Goal: Information Seeking & Learning: Learn about a topic

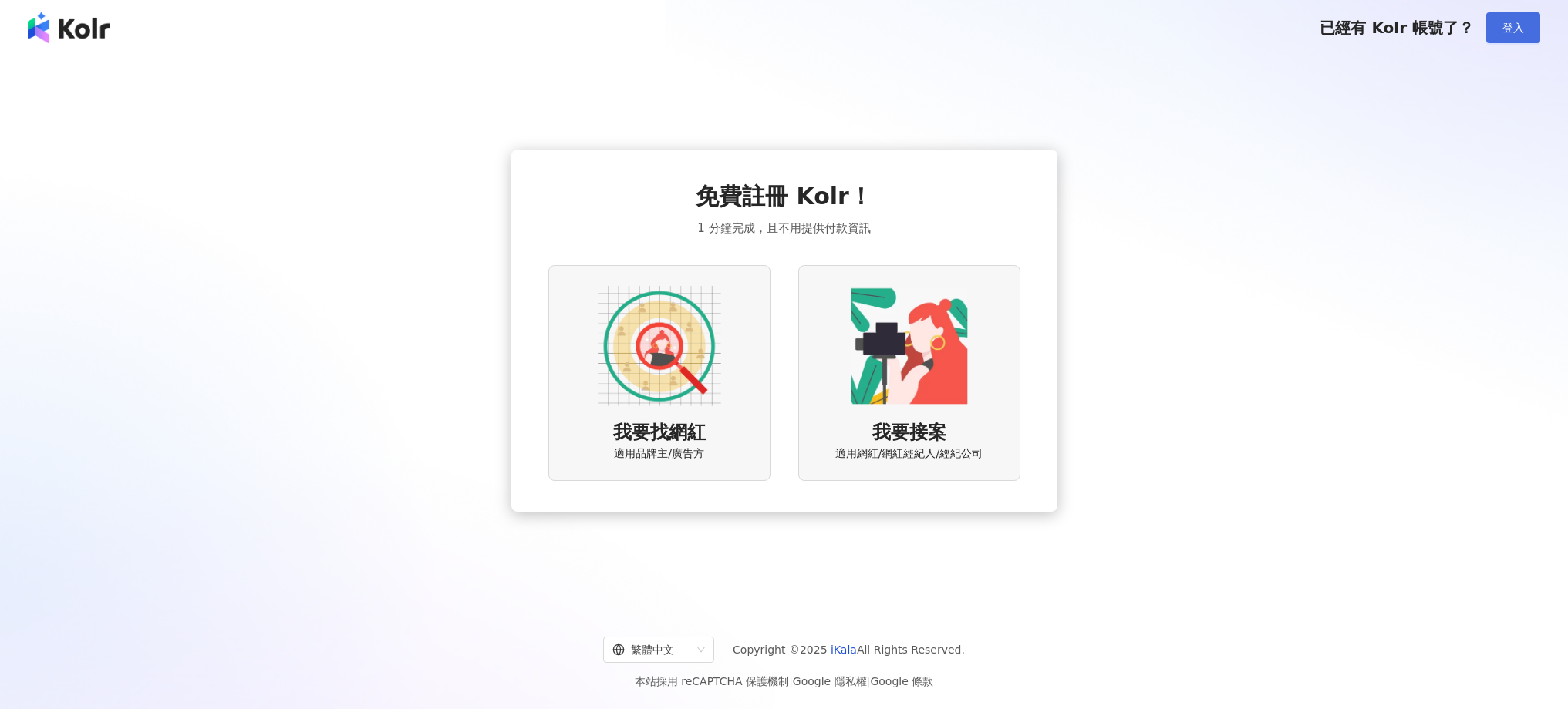
click at [1522, 24] on span "登入" at bounding box center [1513, 28] width 22 height 13
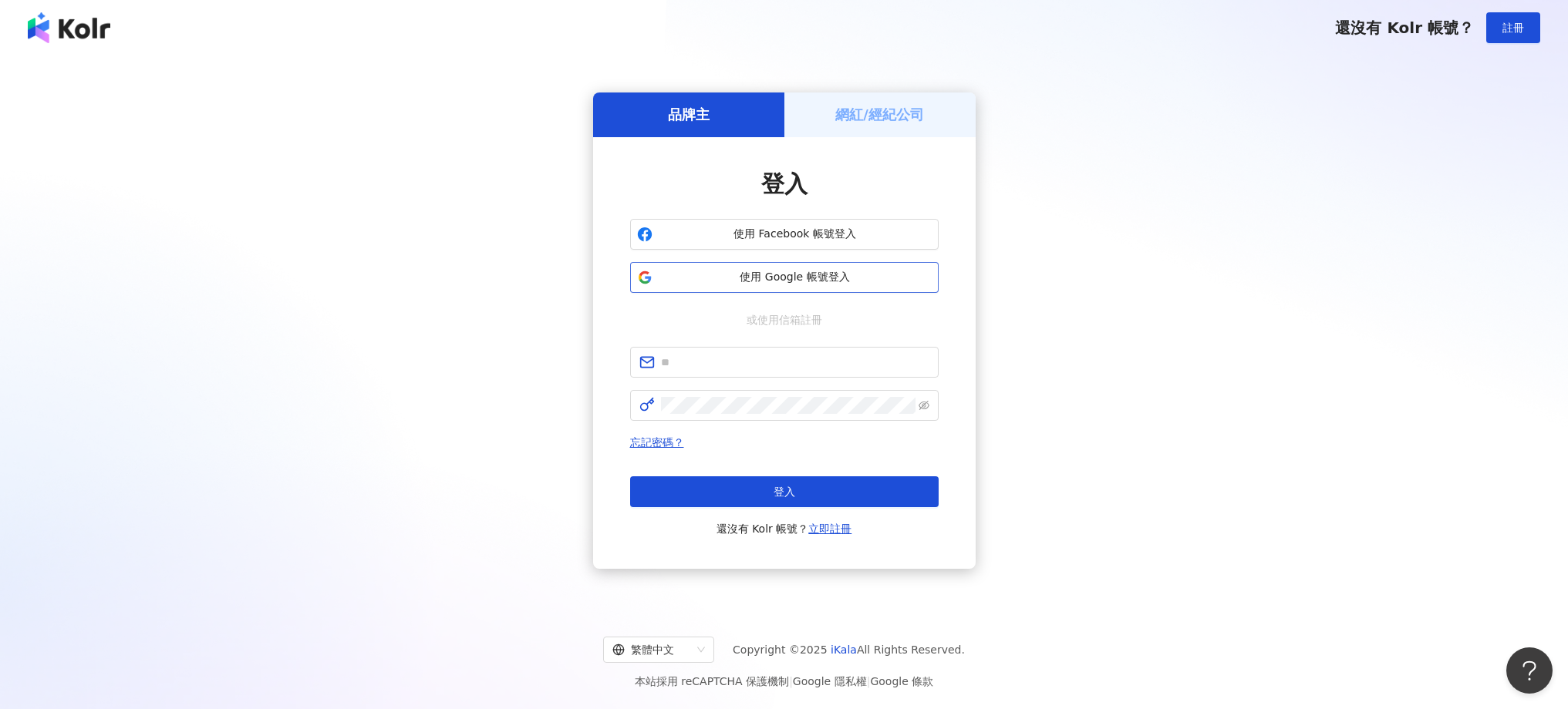
click at [787, 277] on span "使用 Google 帳號登入" at bounding box center [794, 277] width 273 height 15
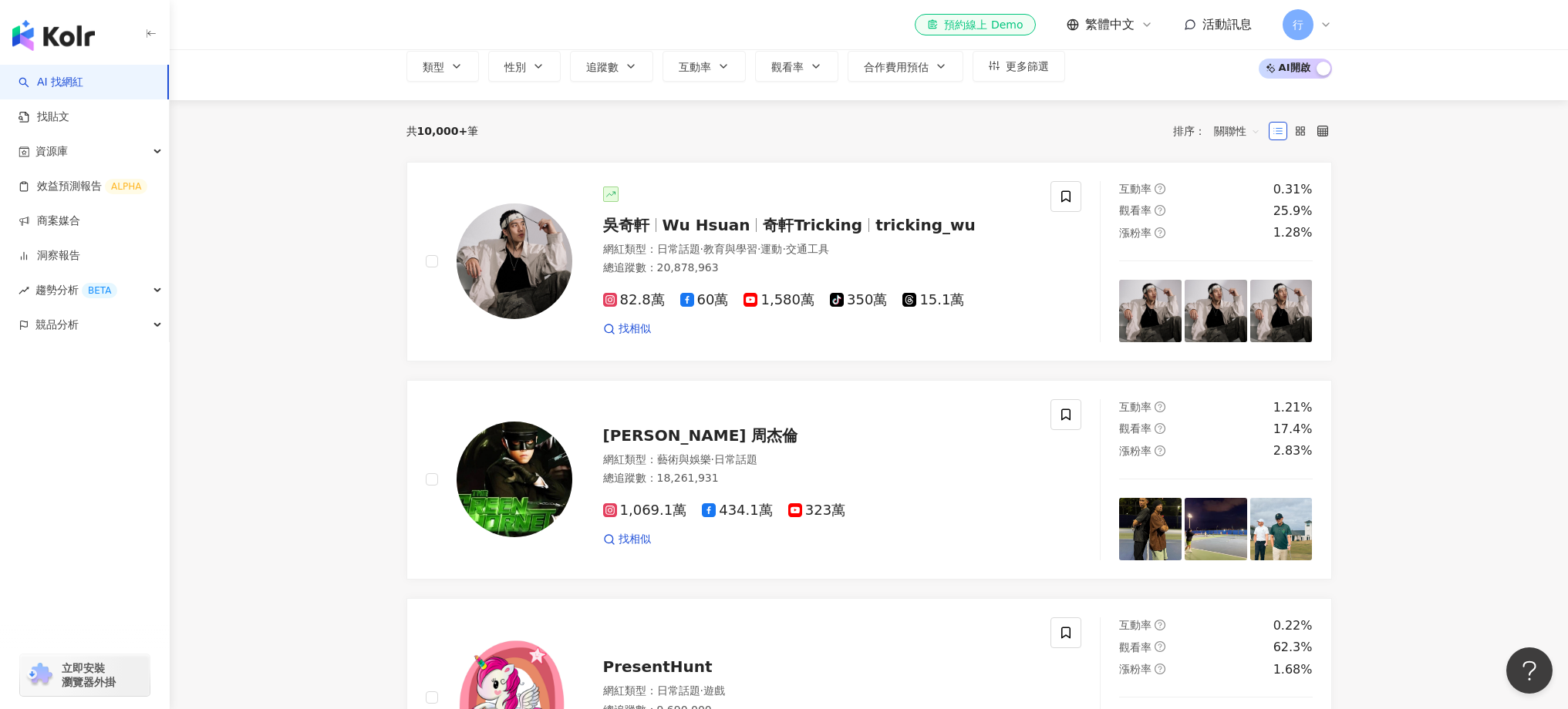
scroll to position [108, 0]
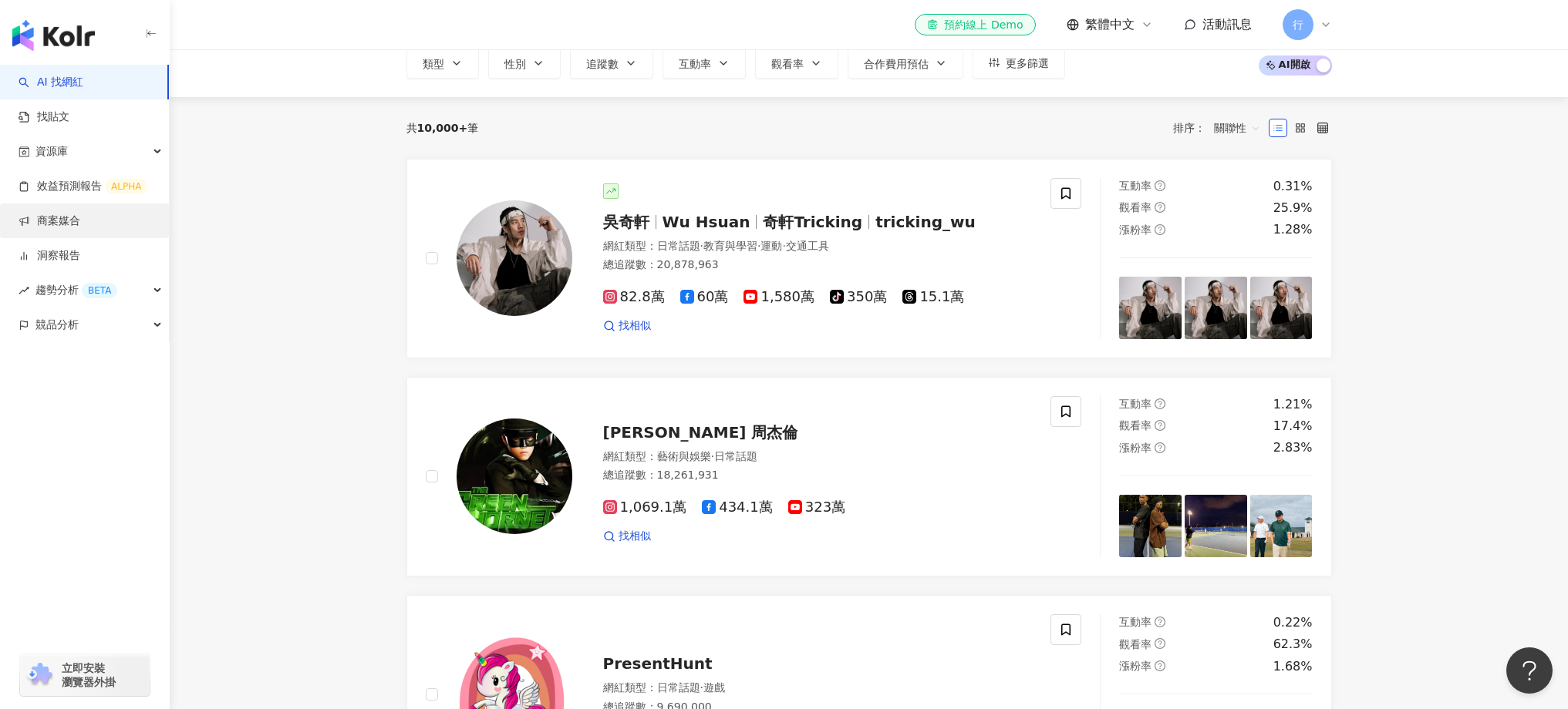
click at [72, 225] on link "商案媒合" at bounding box center [49, 221] width 62 height 15
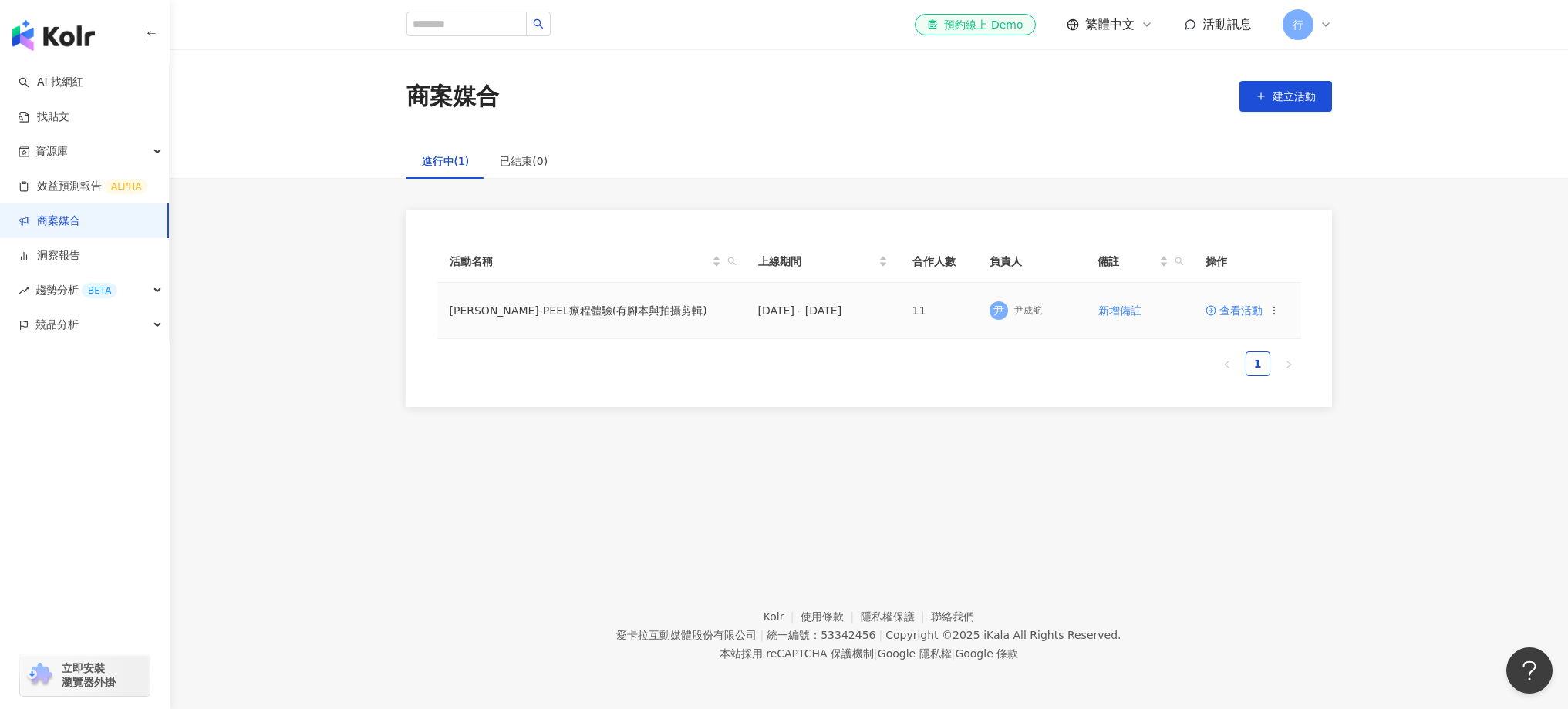
click at [1232, 305] on span "查看活動" at bounding box center [1234, 310] width 57 height 11
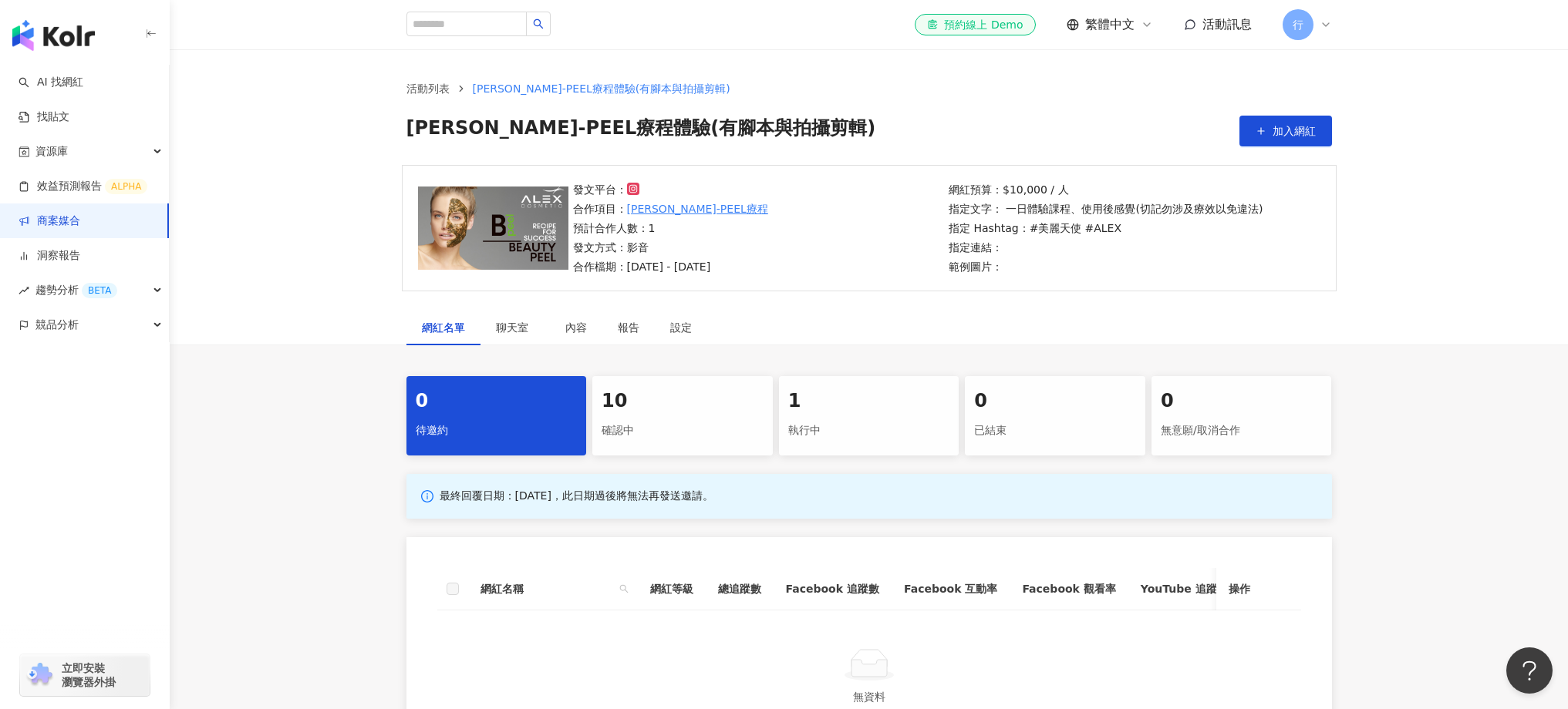
click at [679, 434] on div "確認中" at bounding box center [683, 430] width 162 height 26
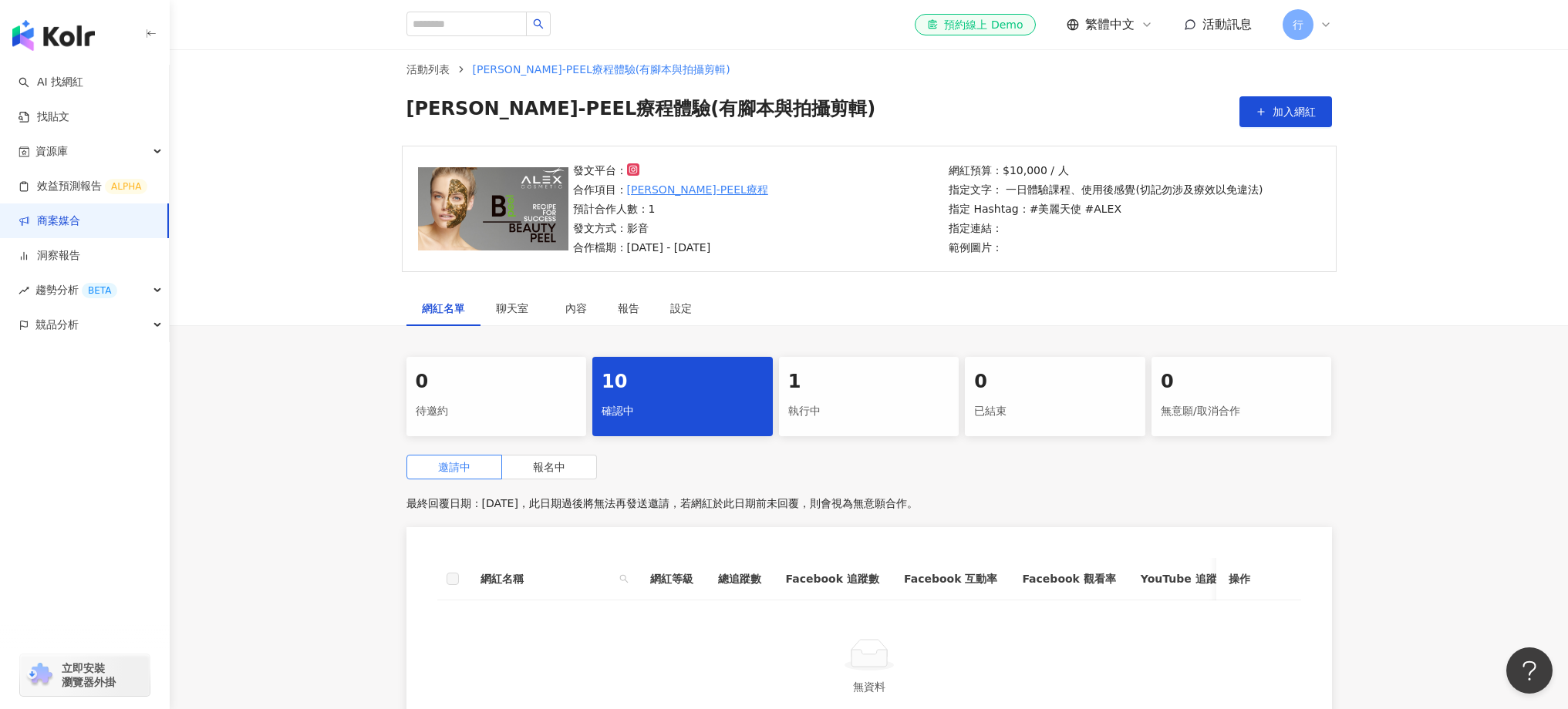
scroll to position [45, 0]
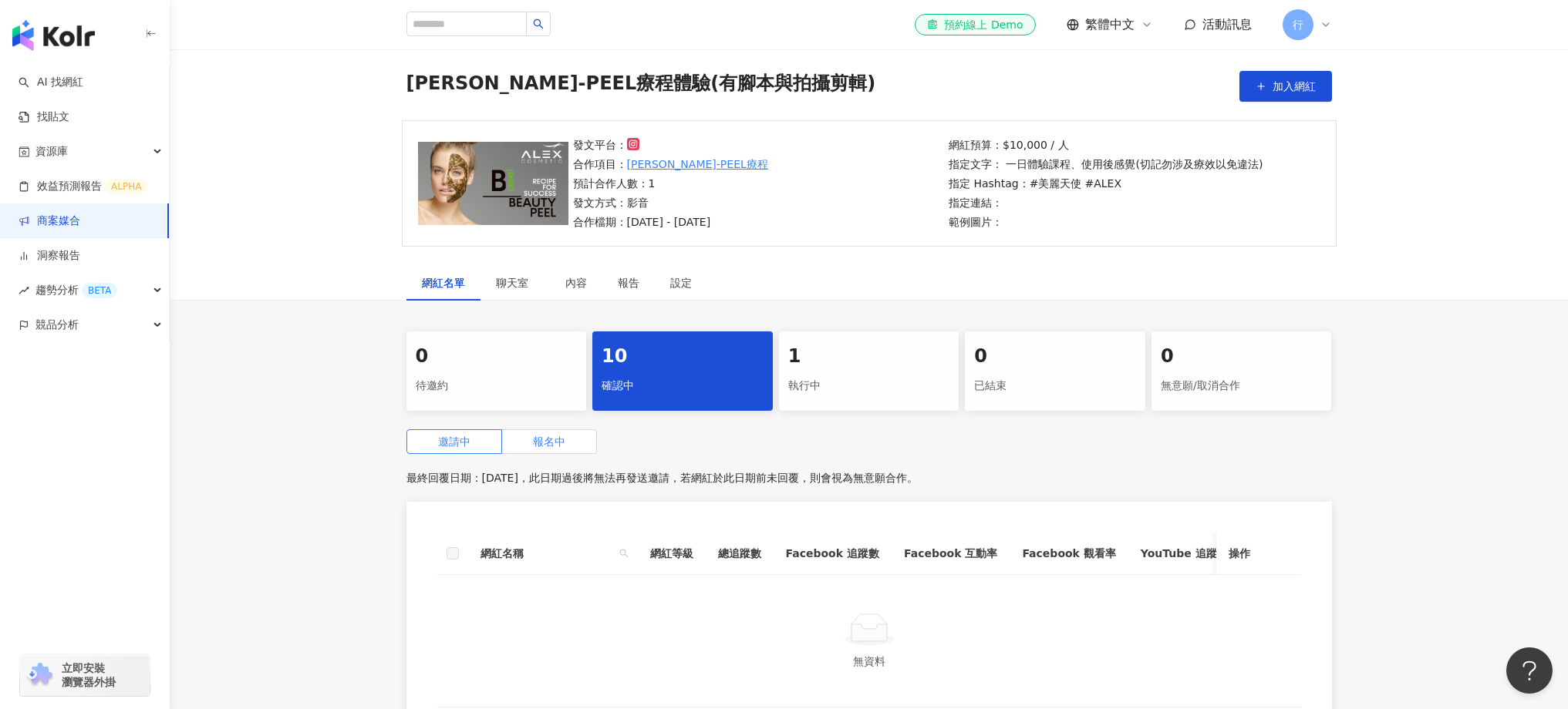
click at [567, 436] on label "報名中" at bounding box center [550, 442] width 95 height 25
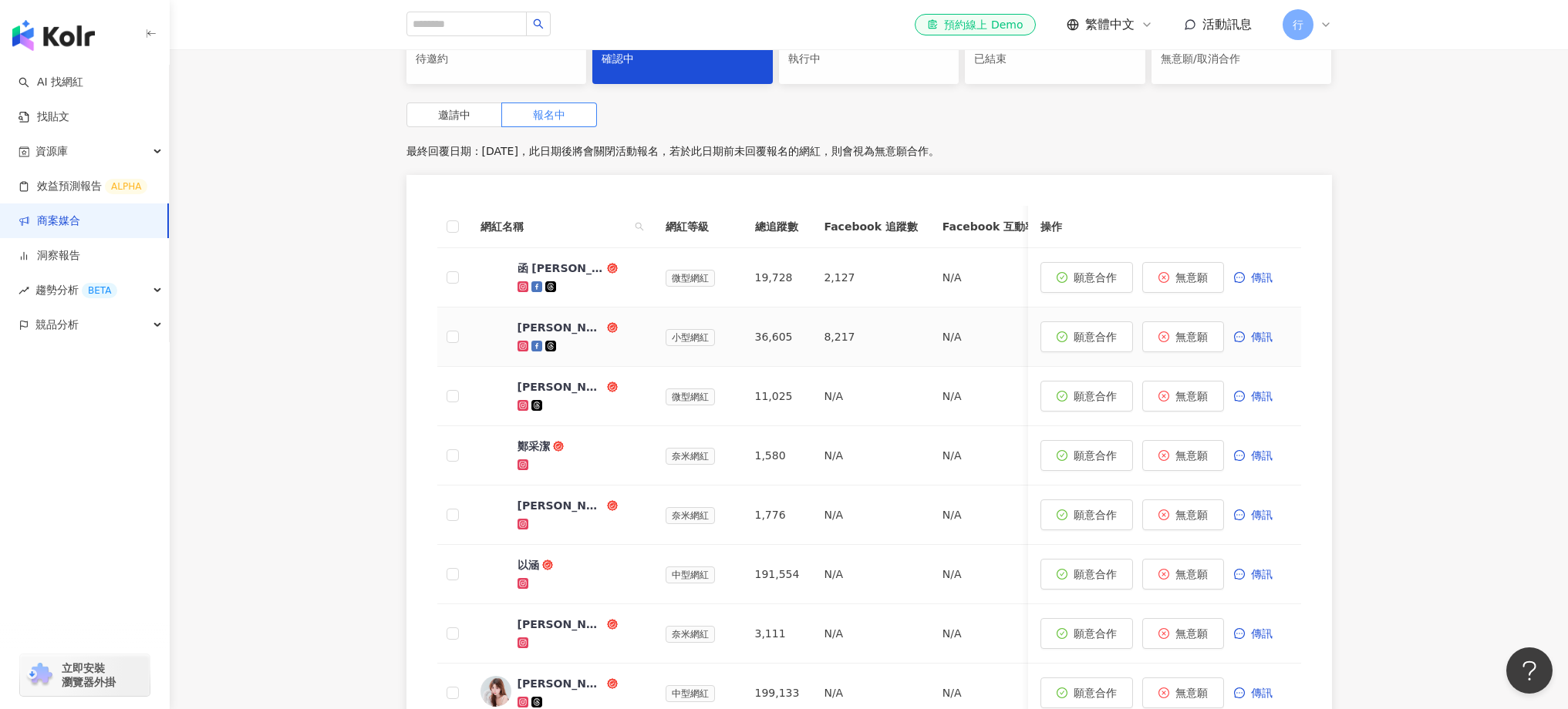
scroll to position [375, 0]
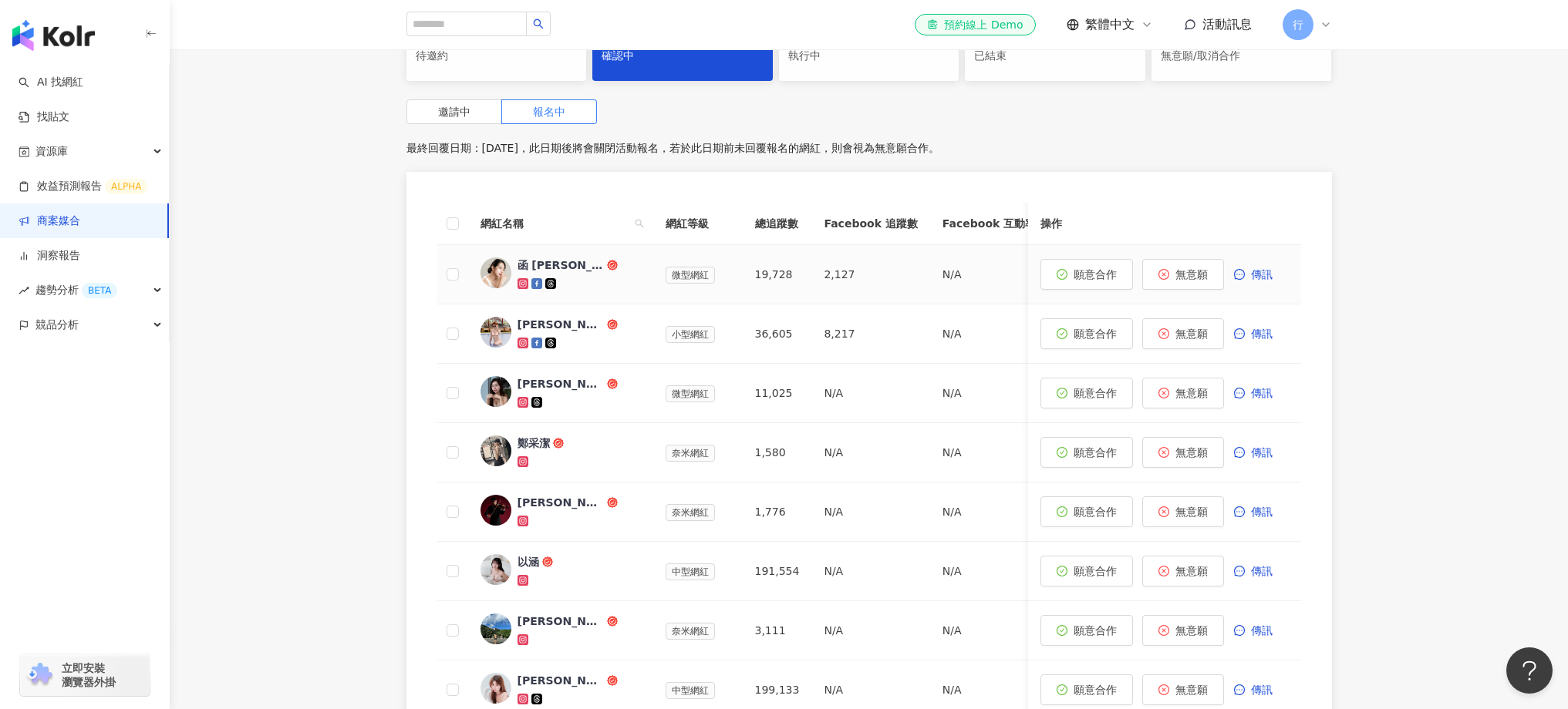
click at [581, 268] on div "函 Helen Hsu" at bounding box center [561, 265] width 87 height 15
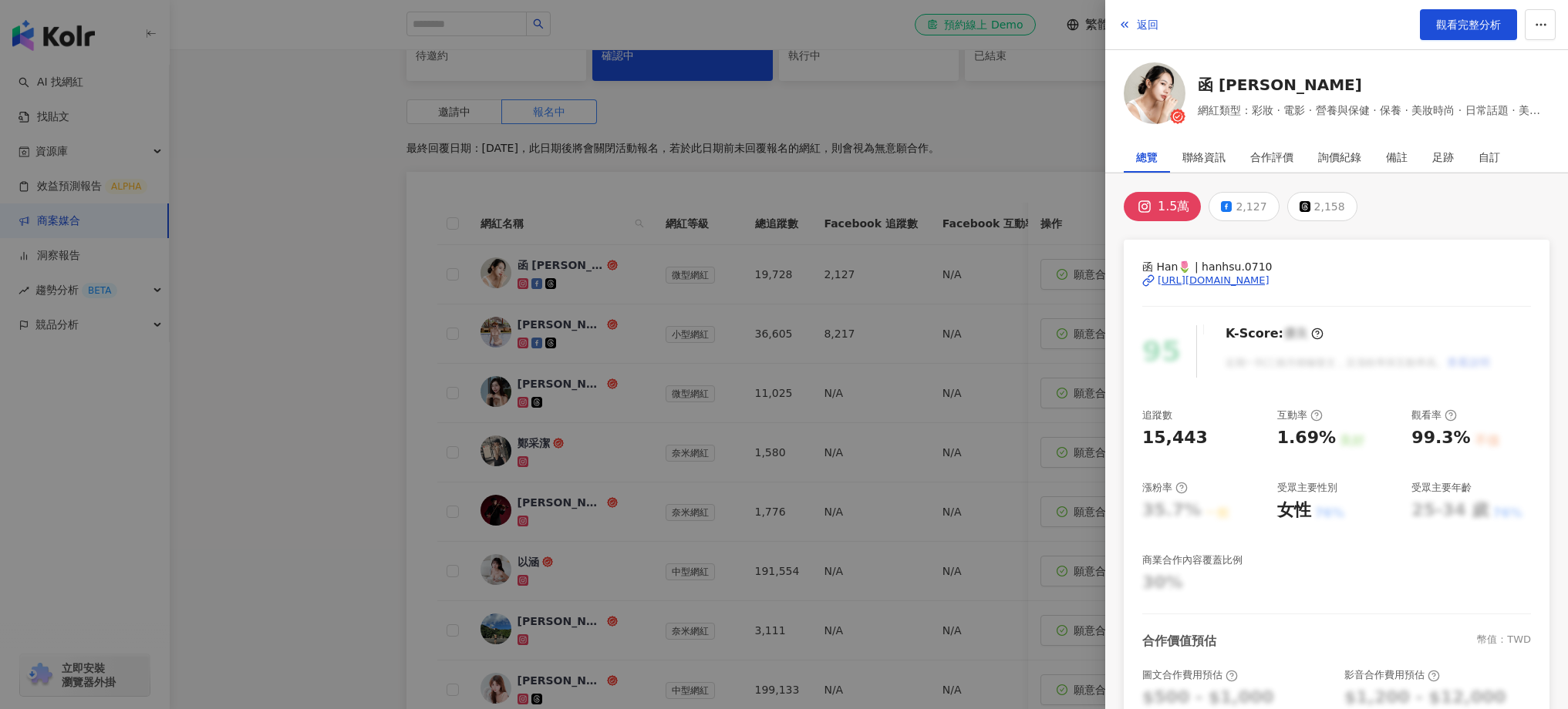
click at [594, 329] on div at bounding box center [784, 354] width 1568 height 709
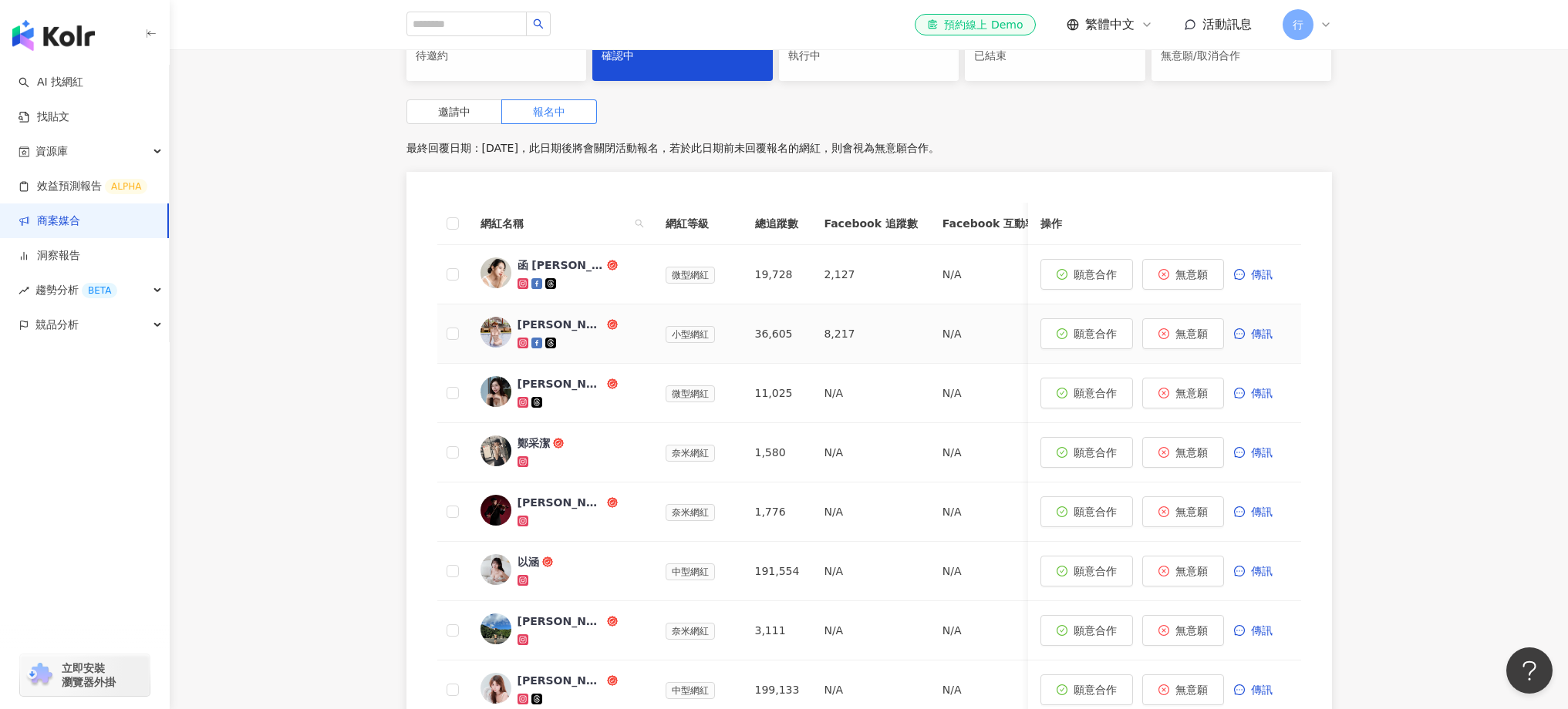
click at [573, 324] on div "Ling's Travelmap" at bounding box center [561, 324] width 87 height 15
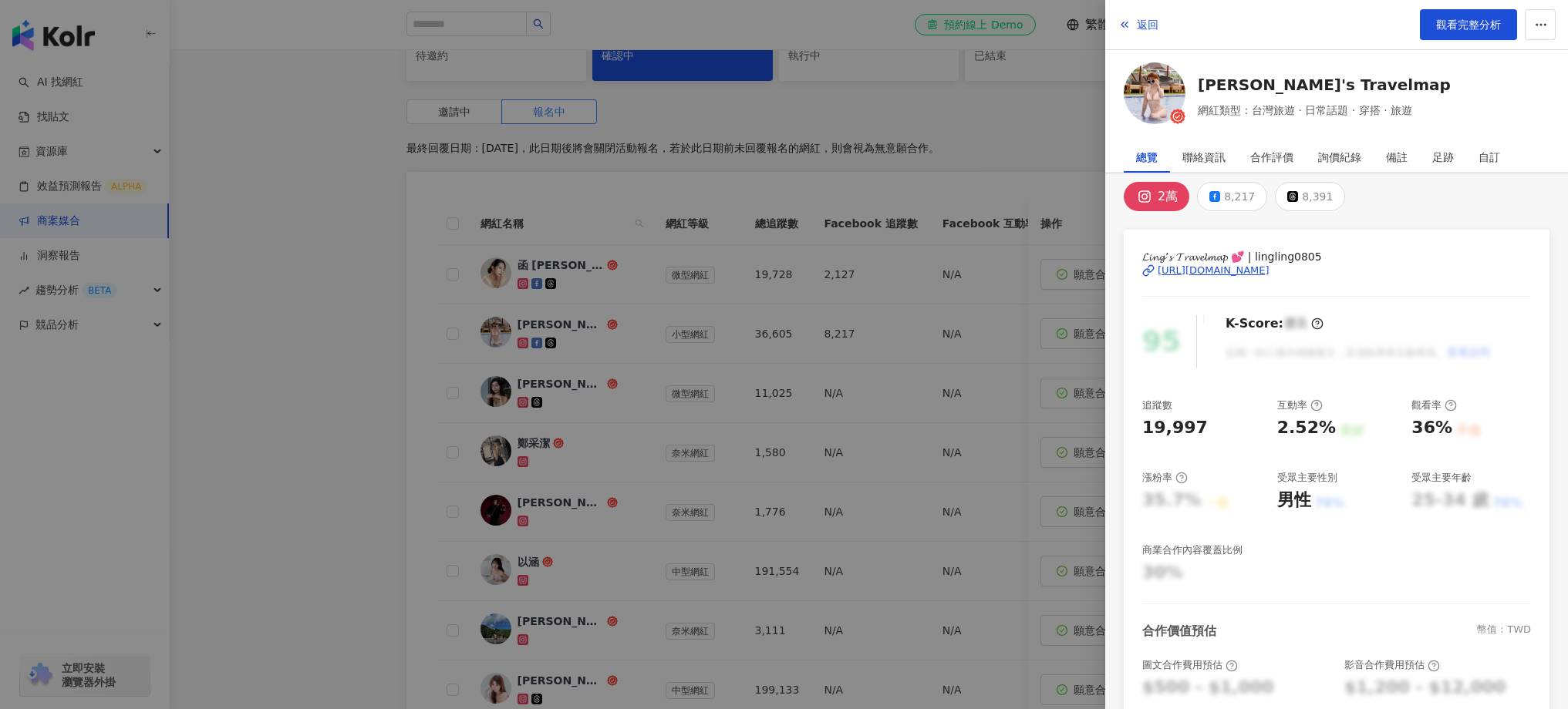
scroll to position [26, 0]
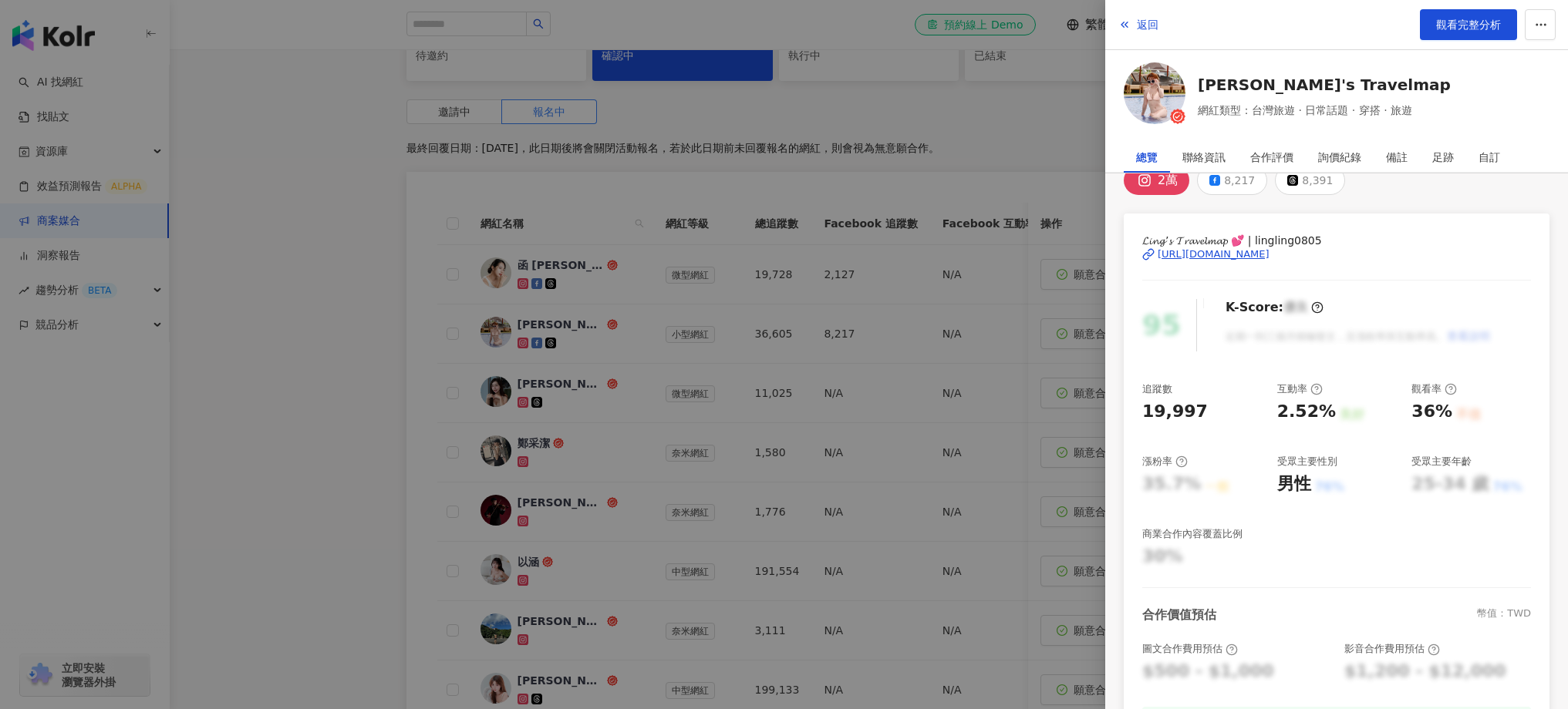
click at [642, 400] on div at bounding box center [784, 354] width 1568 height 709
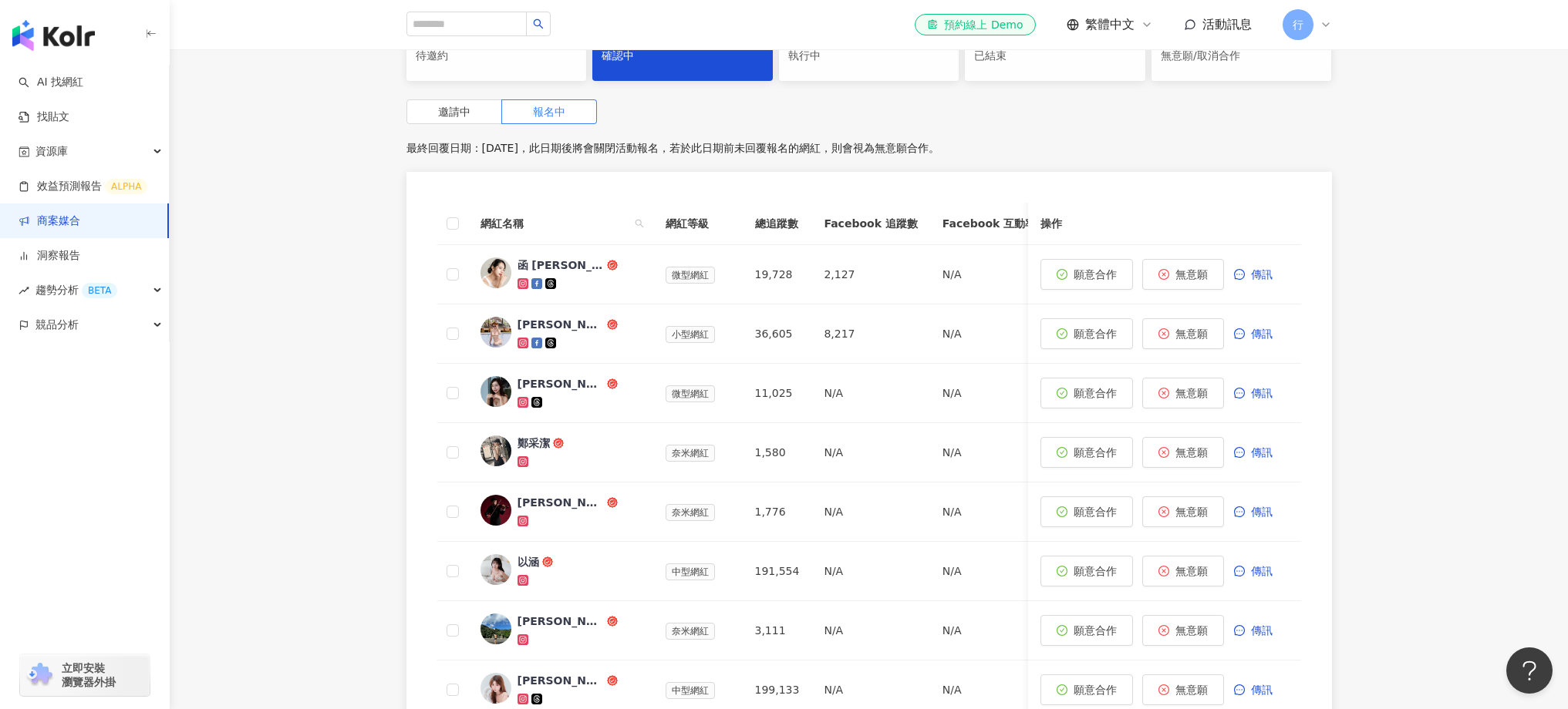
click at [556, 383] on div "米雪 Michelle" at bounding box center [561, 384] width 87 height 15
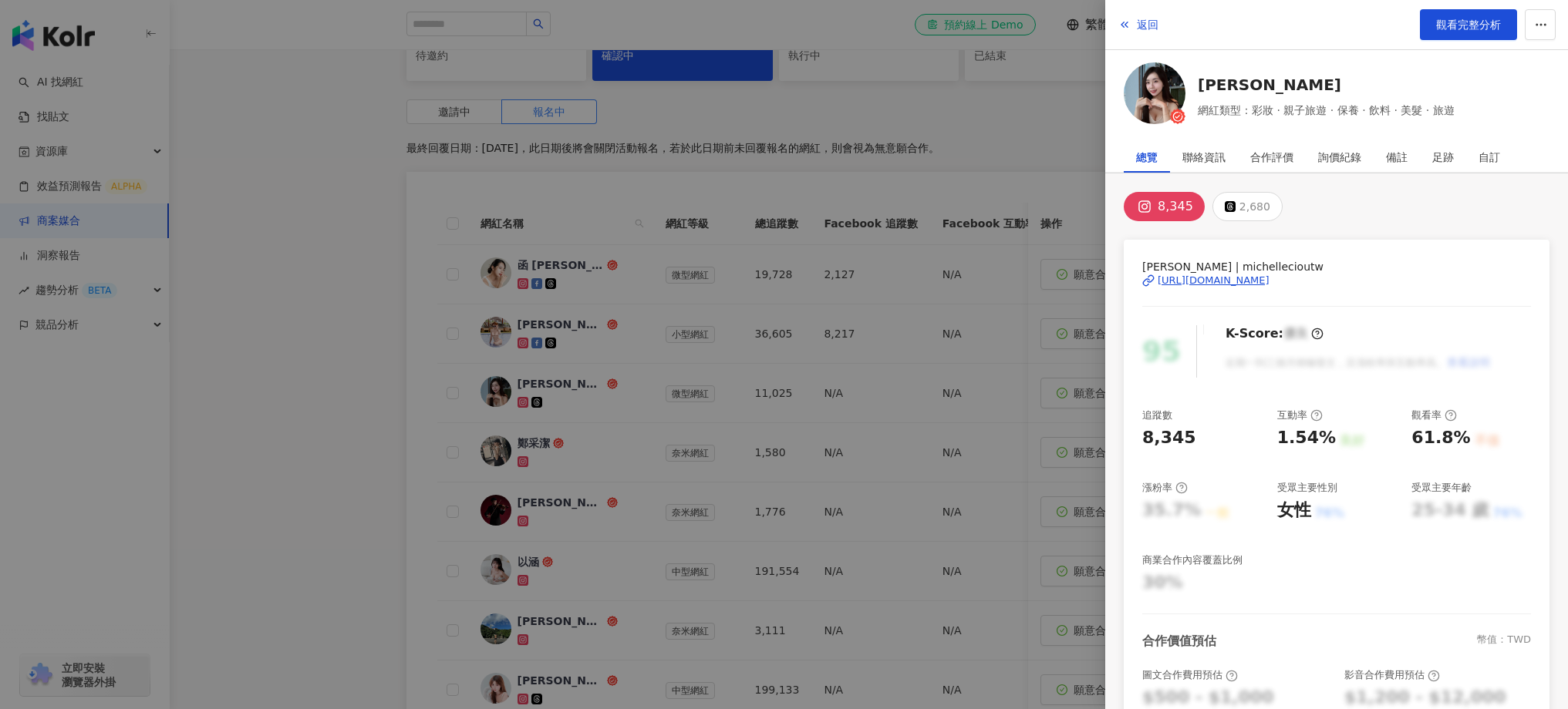
click at [735, 305] on div at bounding box center [784, 354] width 1568 height 709
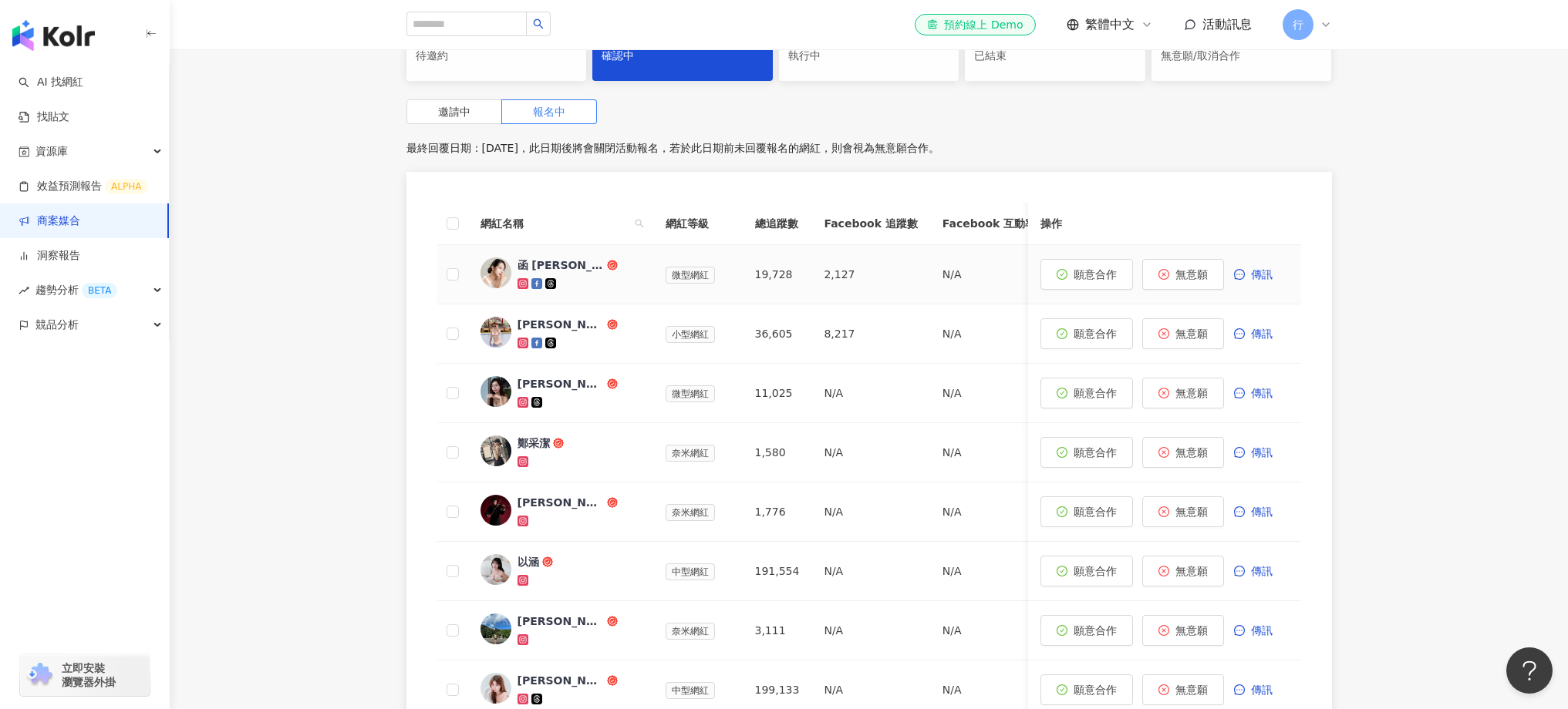
click at [545, 264] on div "函 Helen Hsu" at bounding box center [561, 265] width 87 height 15
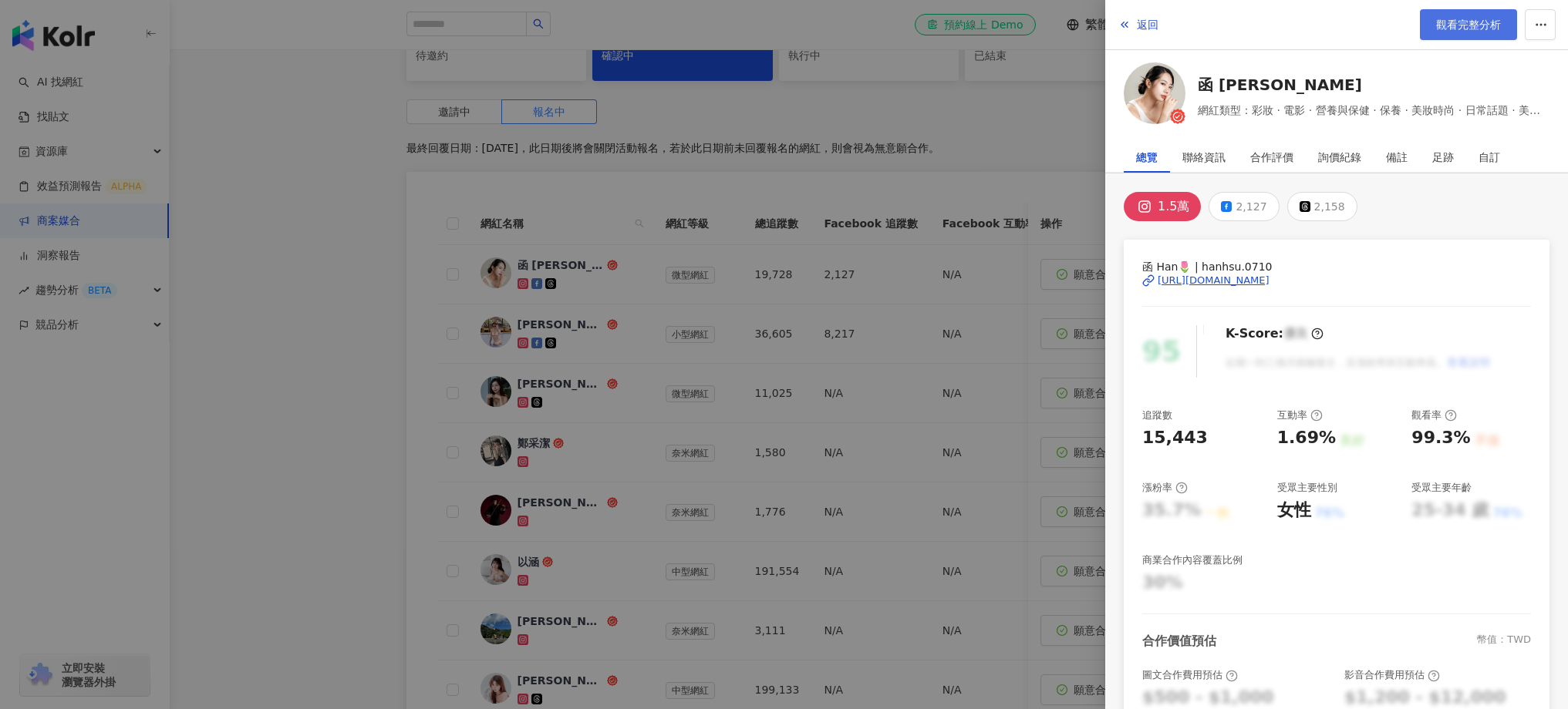
click at [1460, 33] on link "觀看完整分析" at bounding box center [1469, 24] width 97 height 31
click at [694, 446] on div at bounding box center [784, 354] width 1568 height 709
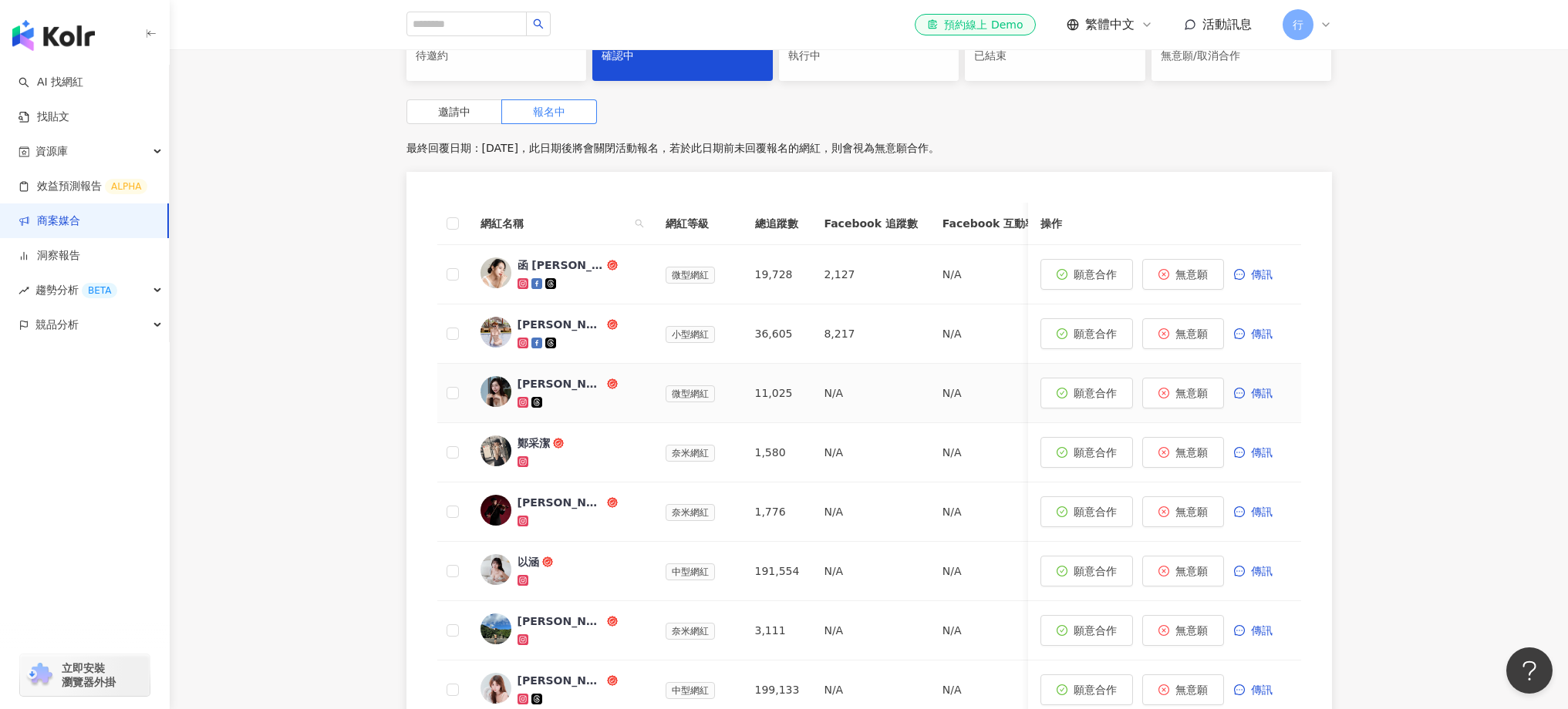
click at [567, 385] on div "米雪 Michelle" at bounding box center [561, 384] width 87 height 15
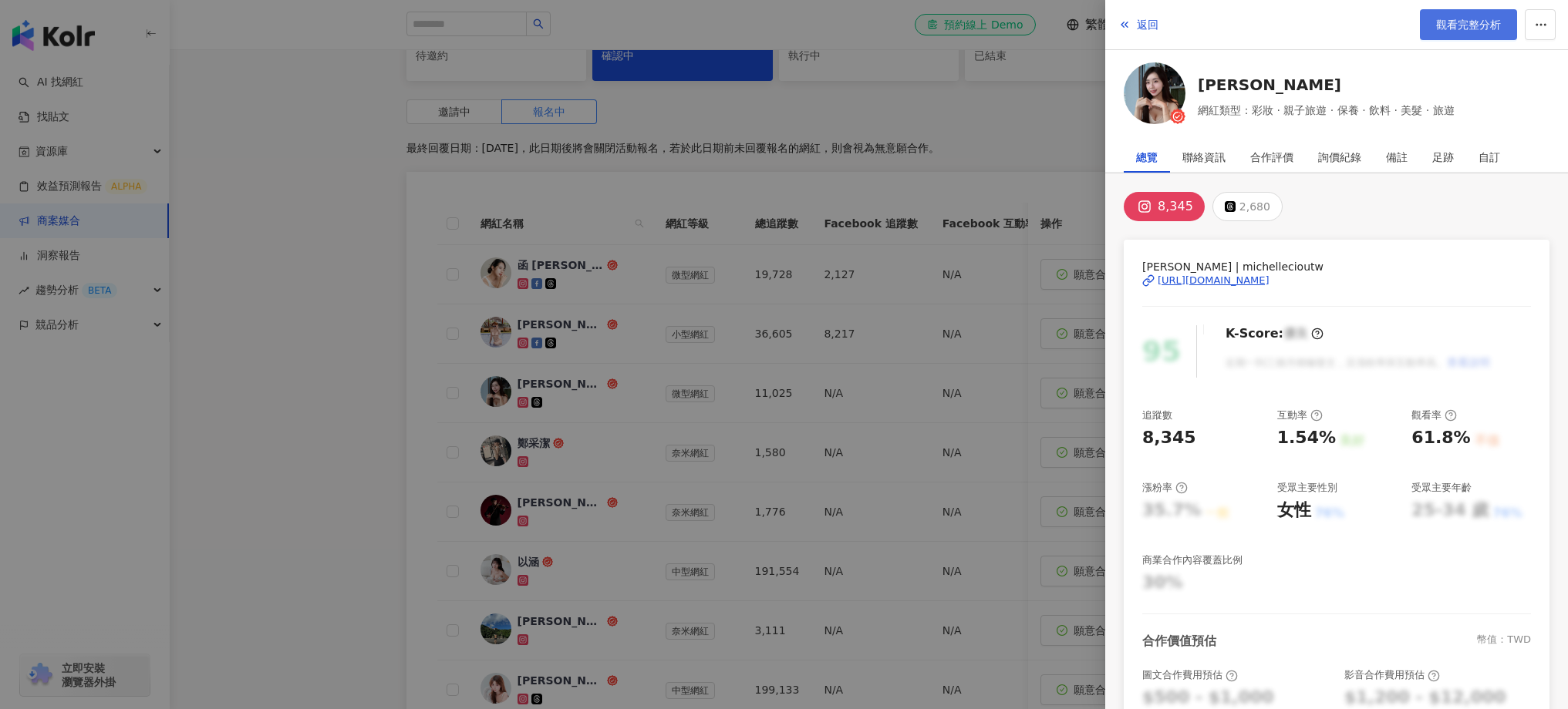
click at [1457, 30] on span "觀看完整分析" at bounding box center [1469, 24] width 65 height 13
click at [654, 162] on div at bounding box center [784, 354] width 1568 height 709
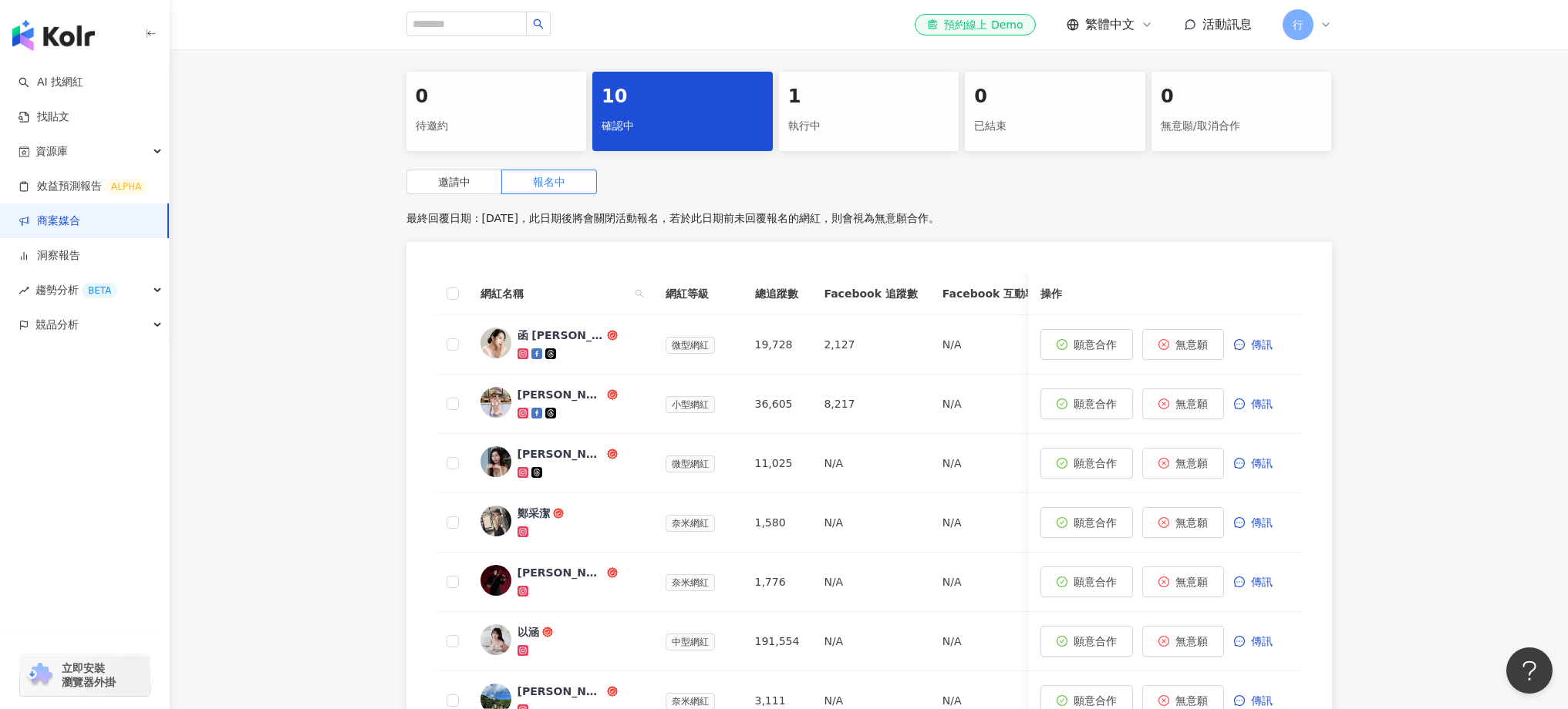
scroll to position [288, 0]
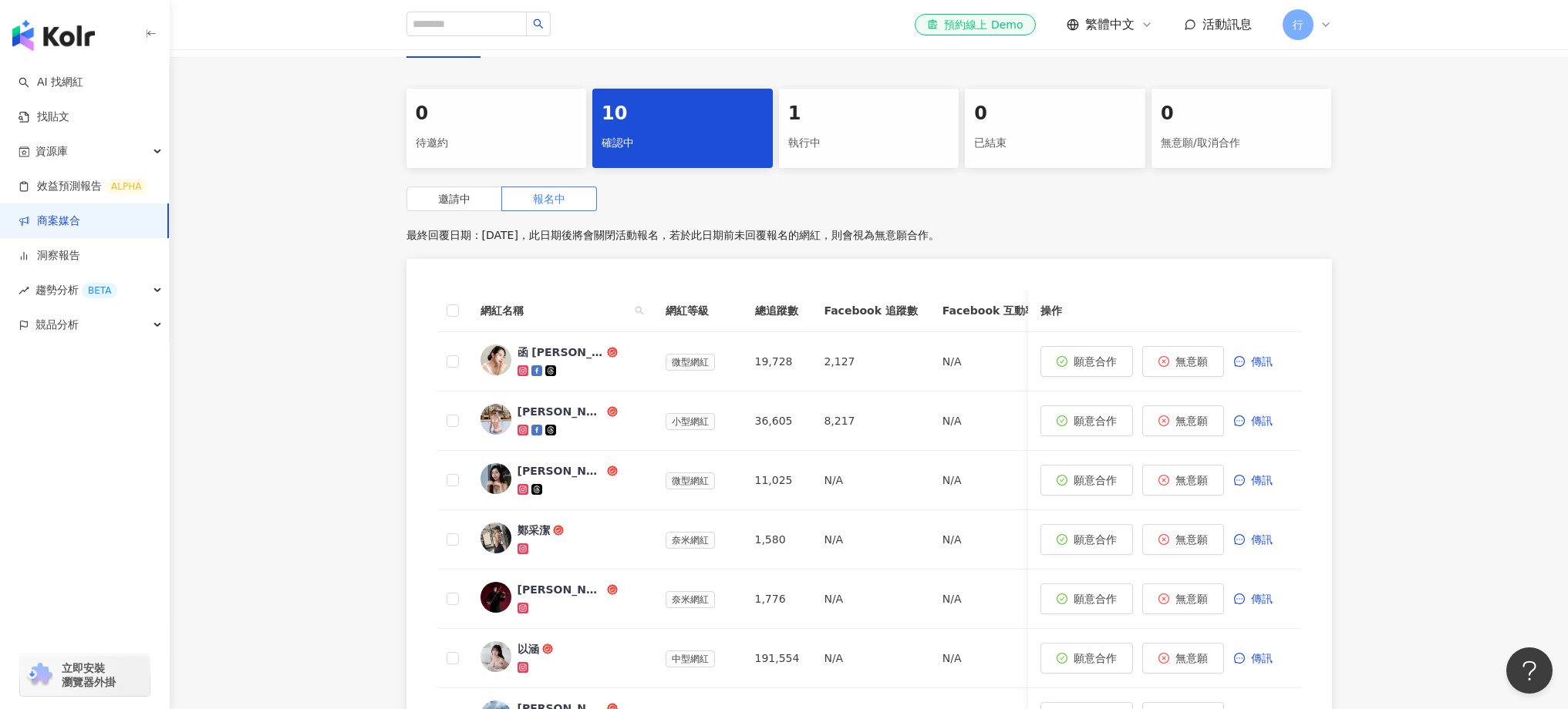
click at [870, 138] on div "執行中" at bounding box center [870, 143] width 162 height 26
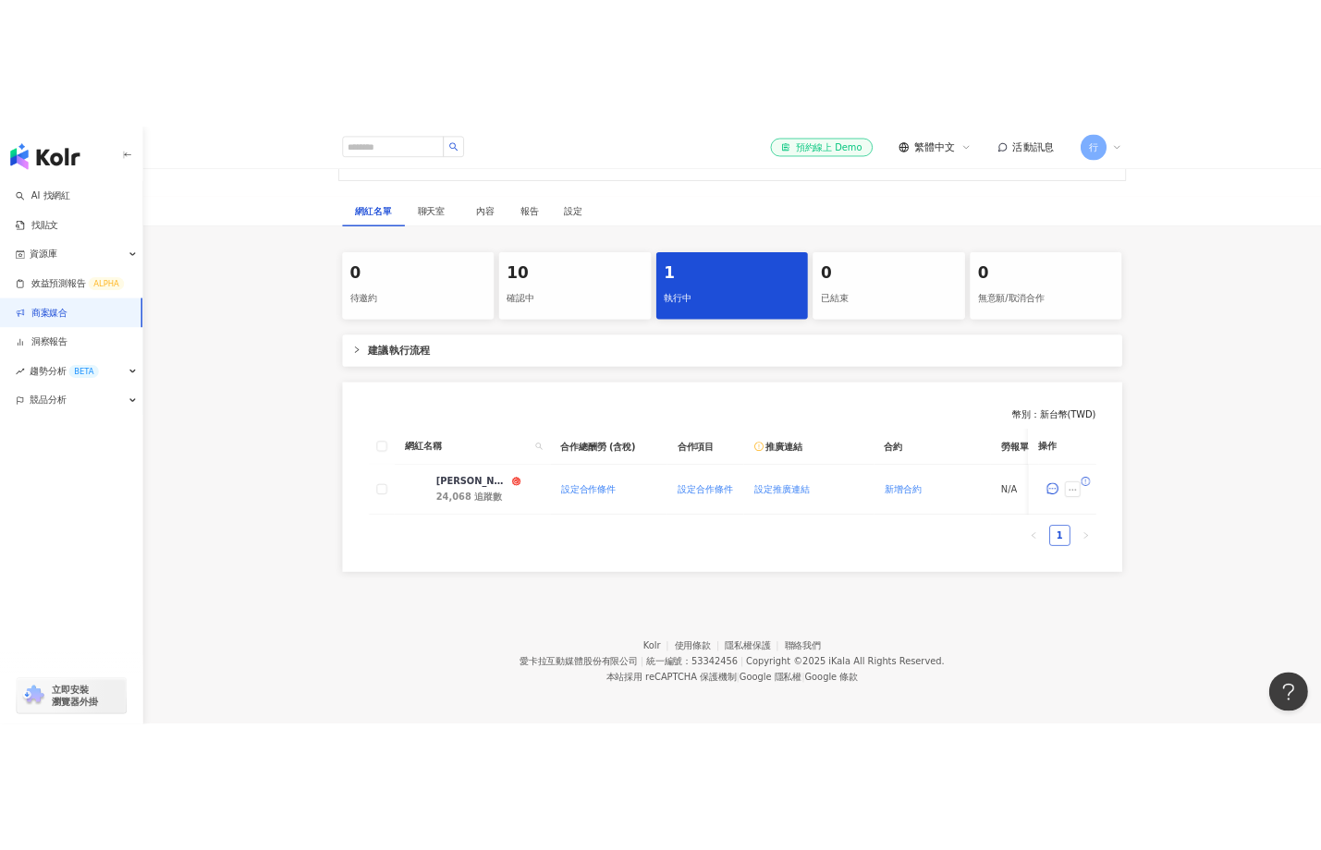
scroll to position [286, 0]
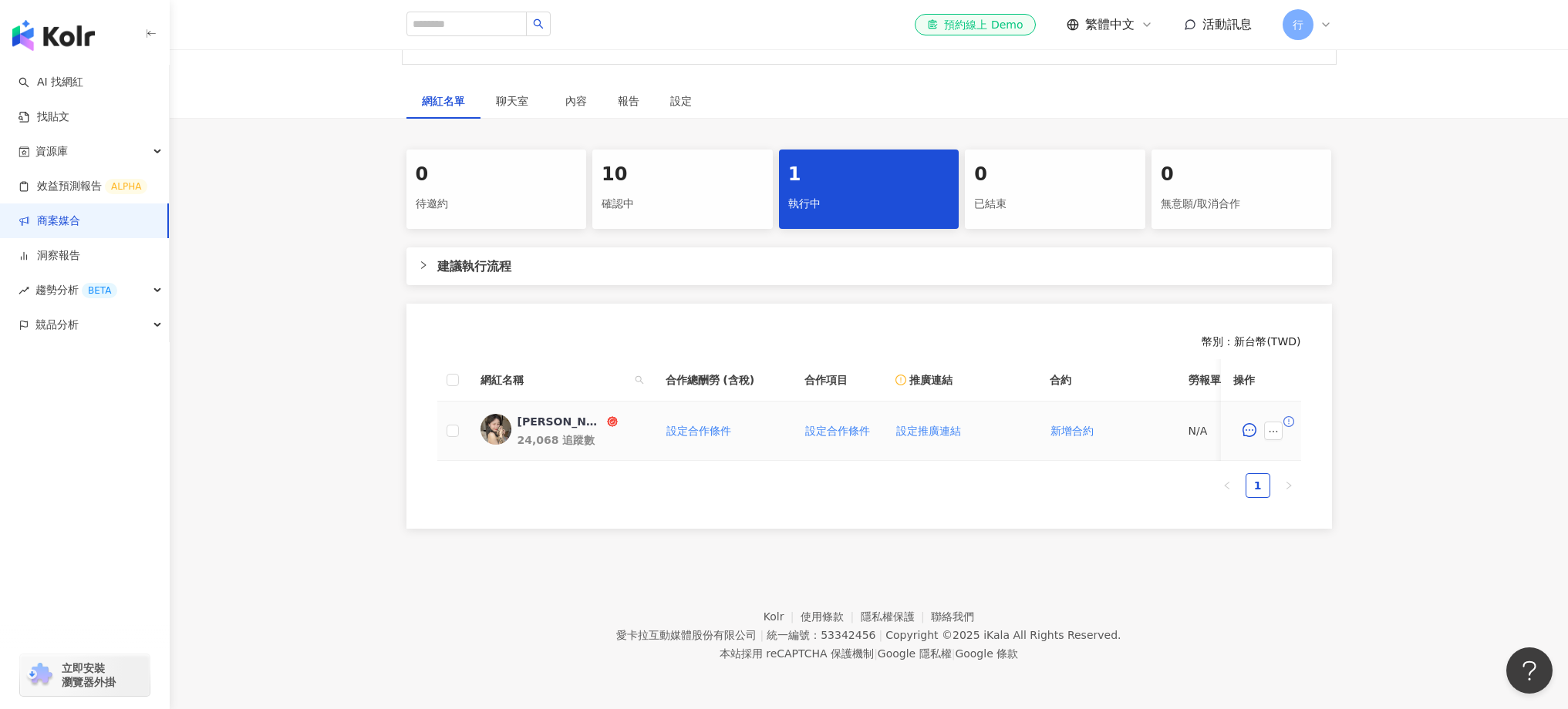
click at [520, 414] on div "[PERSON_NAME]" at bounding box center [561, 421] width 87 height 15
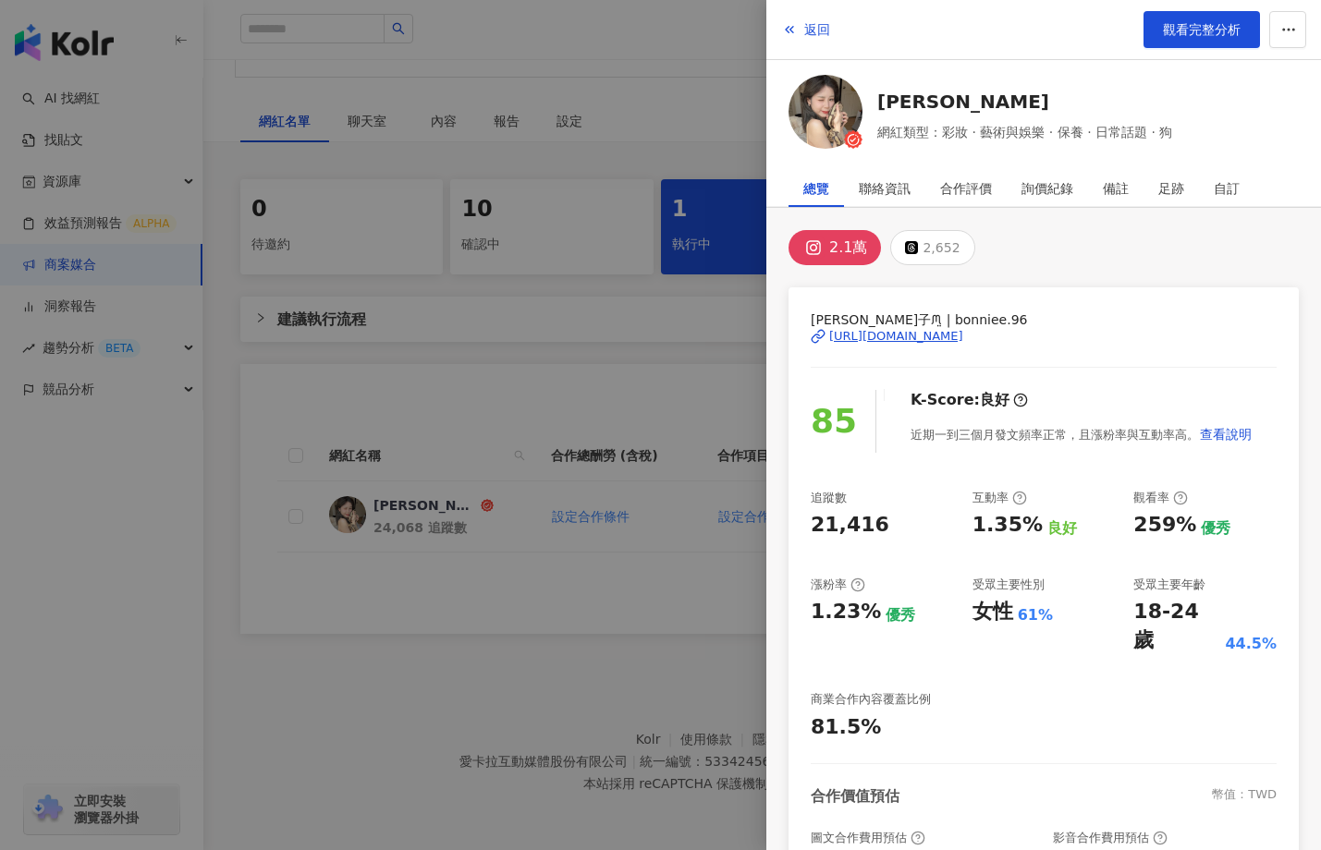
click at [644, 376] on div at bounding box center [660, 425] width 1321 height 850
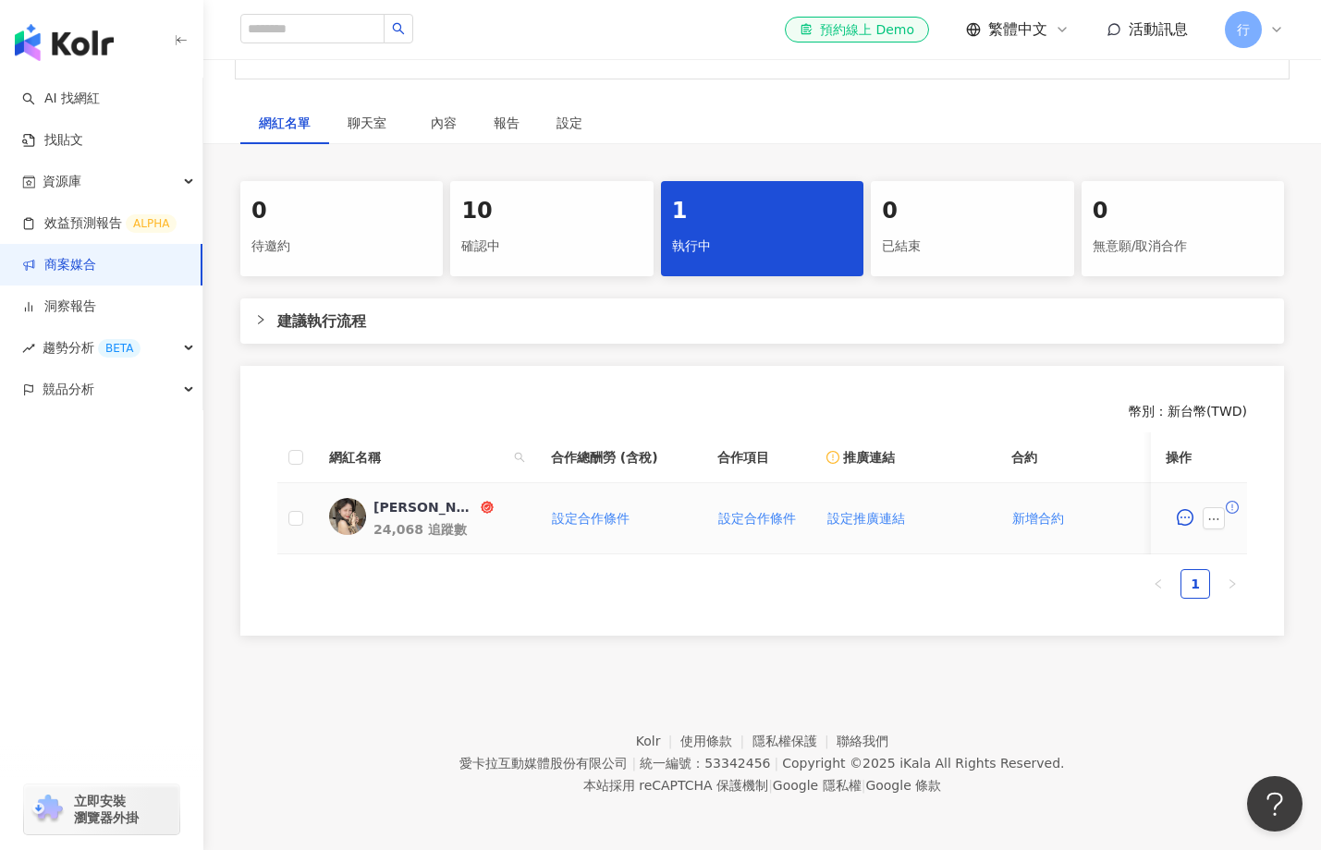
scroll to position [269, 0]
click at [378, 506] on div "邦妮子" at bounding box center [425, 508] width 104 height 18
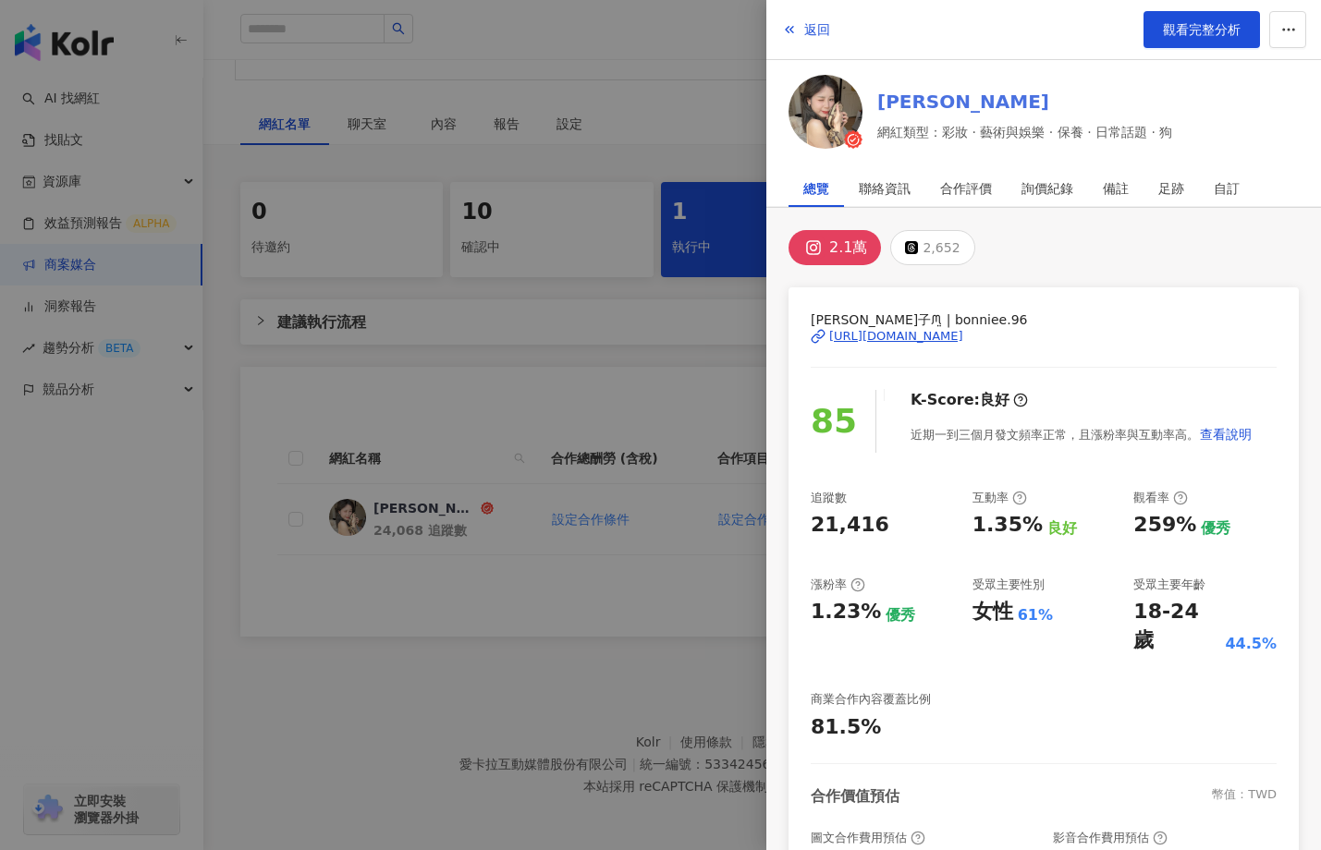
click at [912, 105] on link "邦妮子" at bounding box center [1024, 102] width 295 height 26
click at [421, 282] on div at bounding box center [660, 425] width 1321 height 850
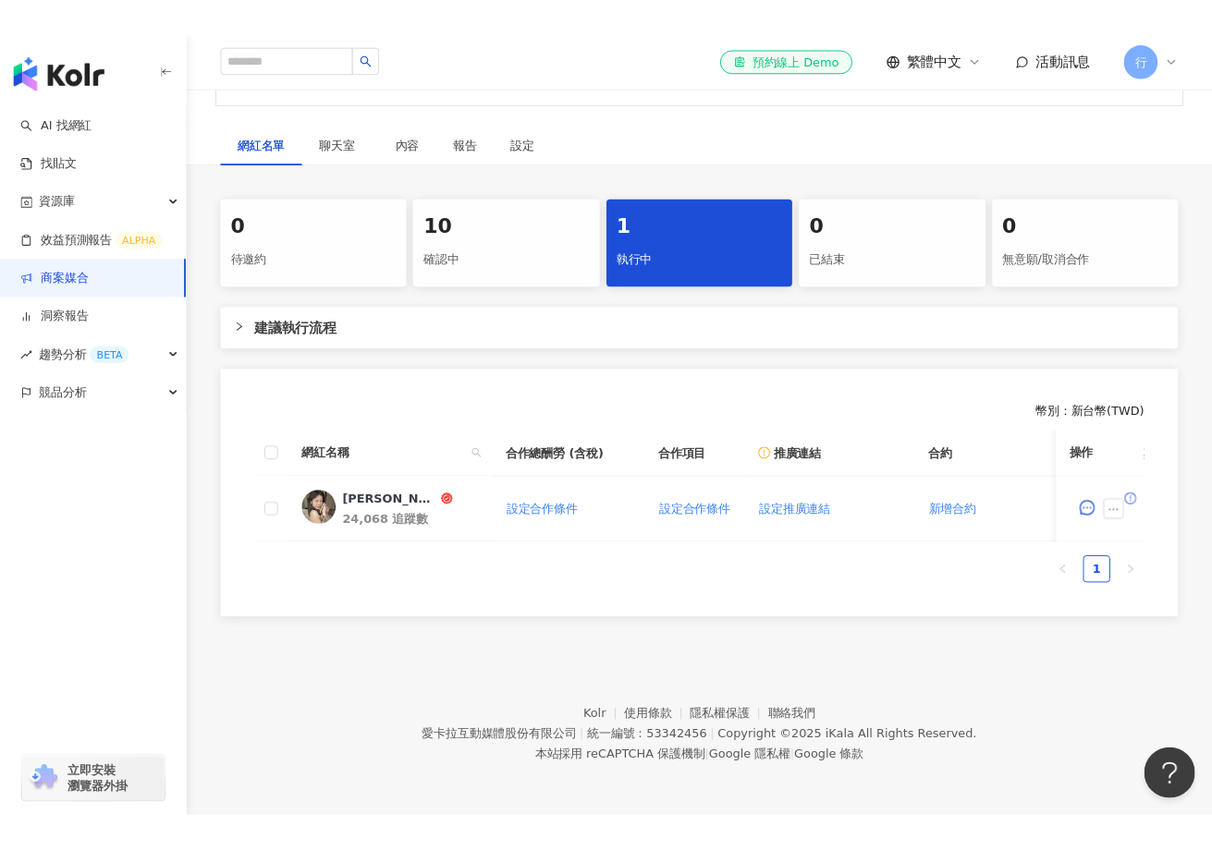
scroll to position [301, 0]
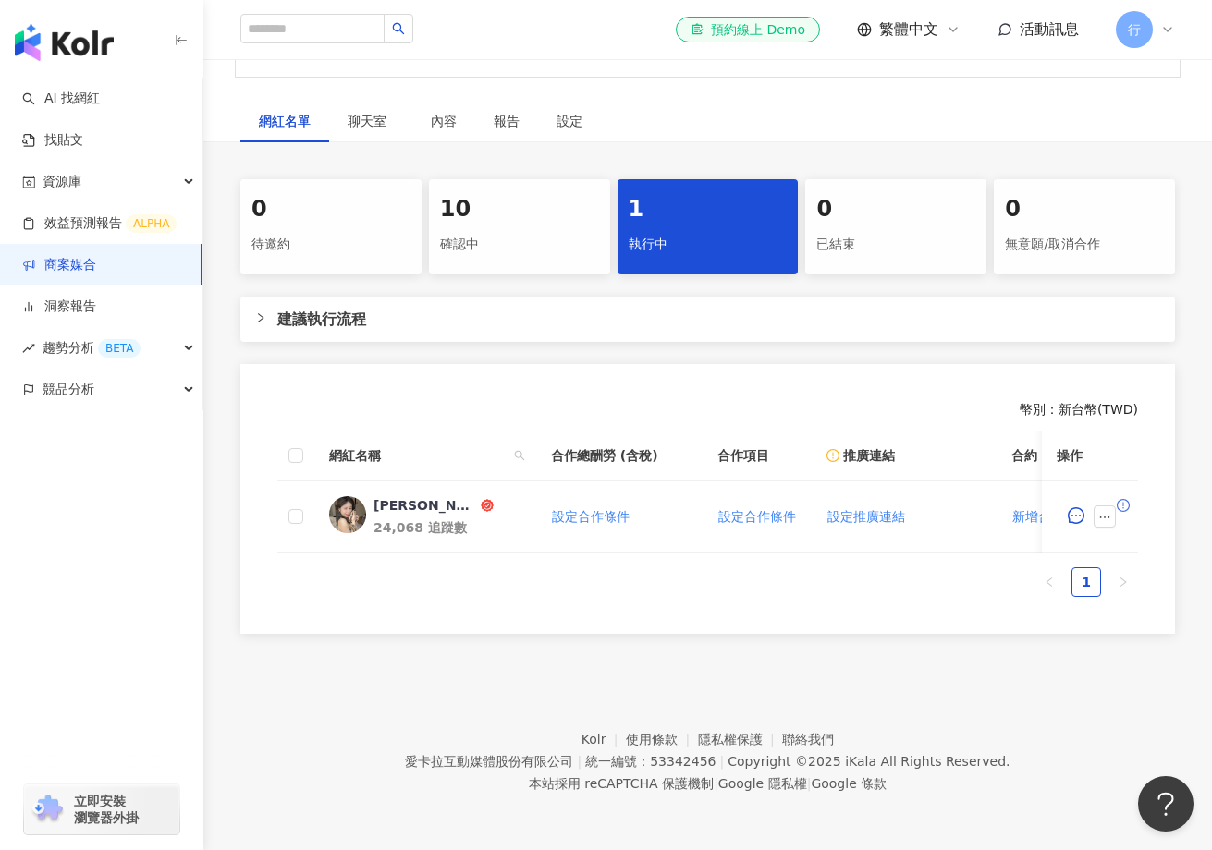
click at [94, 258] on link "商案媒合" at bounding box center [59, 265] width 74 height 18
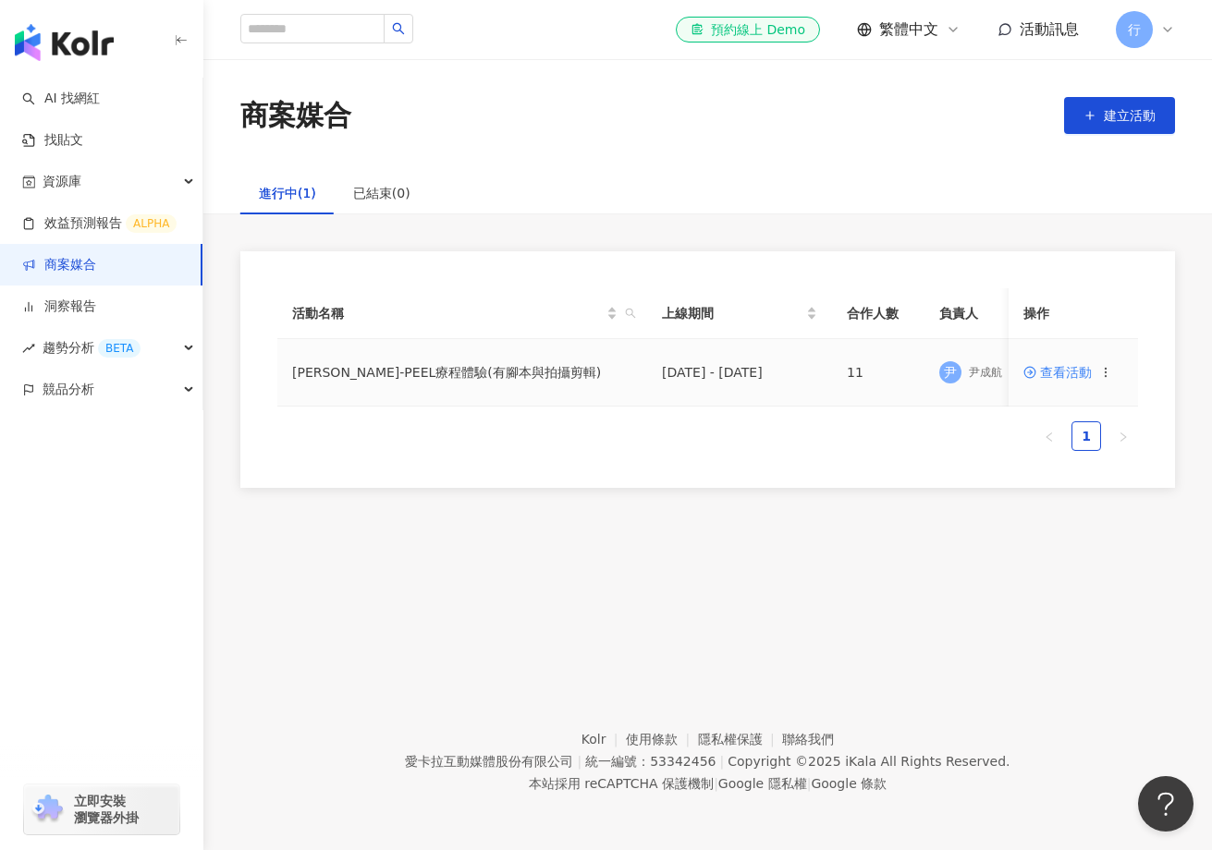
click at [1075, 377] on span "查看活動" at bounding box center [1057, 372] width 68 height 13
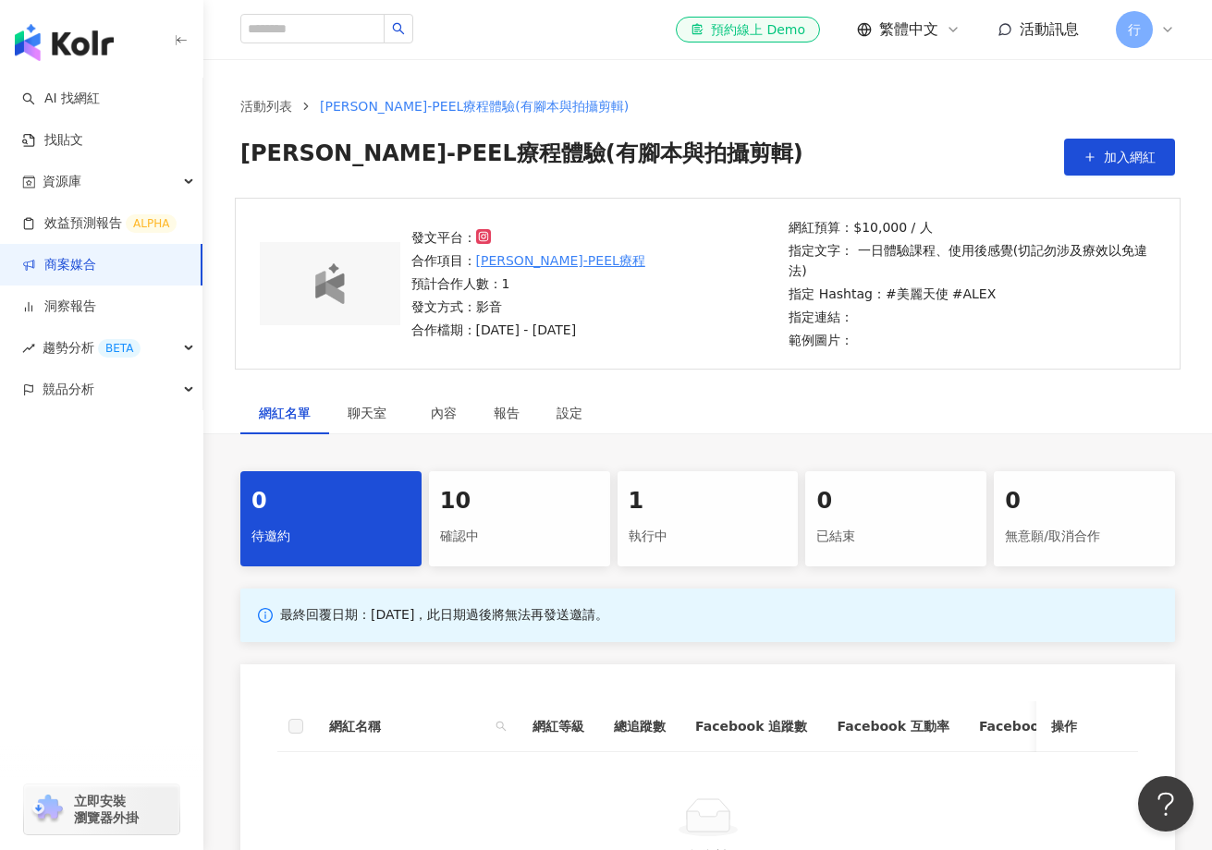
click at [739, 520] on div "1 執行中" at bounding box center [707, 518] width 181 height 95
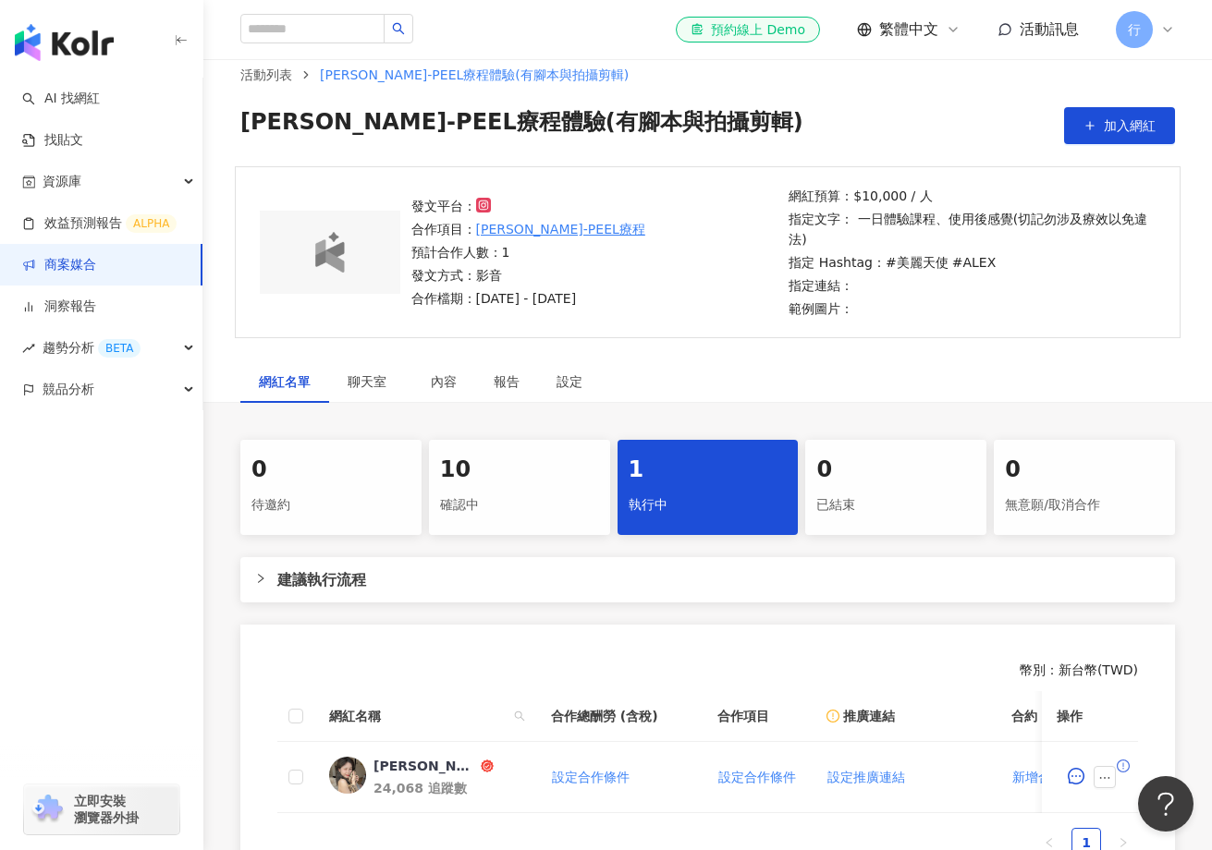
click at [498, 444] on div "10 確認中" at bounding box center [519, 487] width 181 height 95
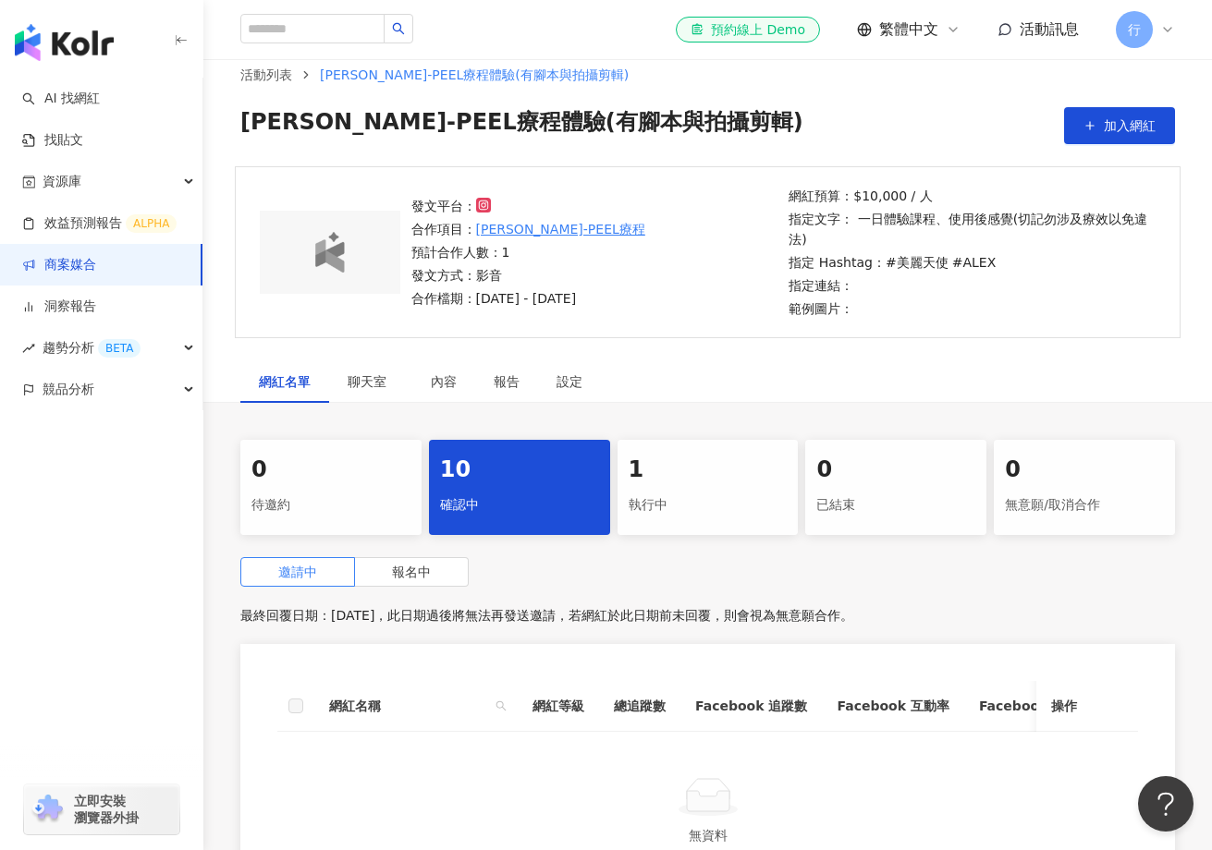
scroll to position [324, 0]
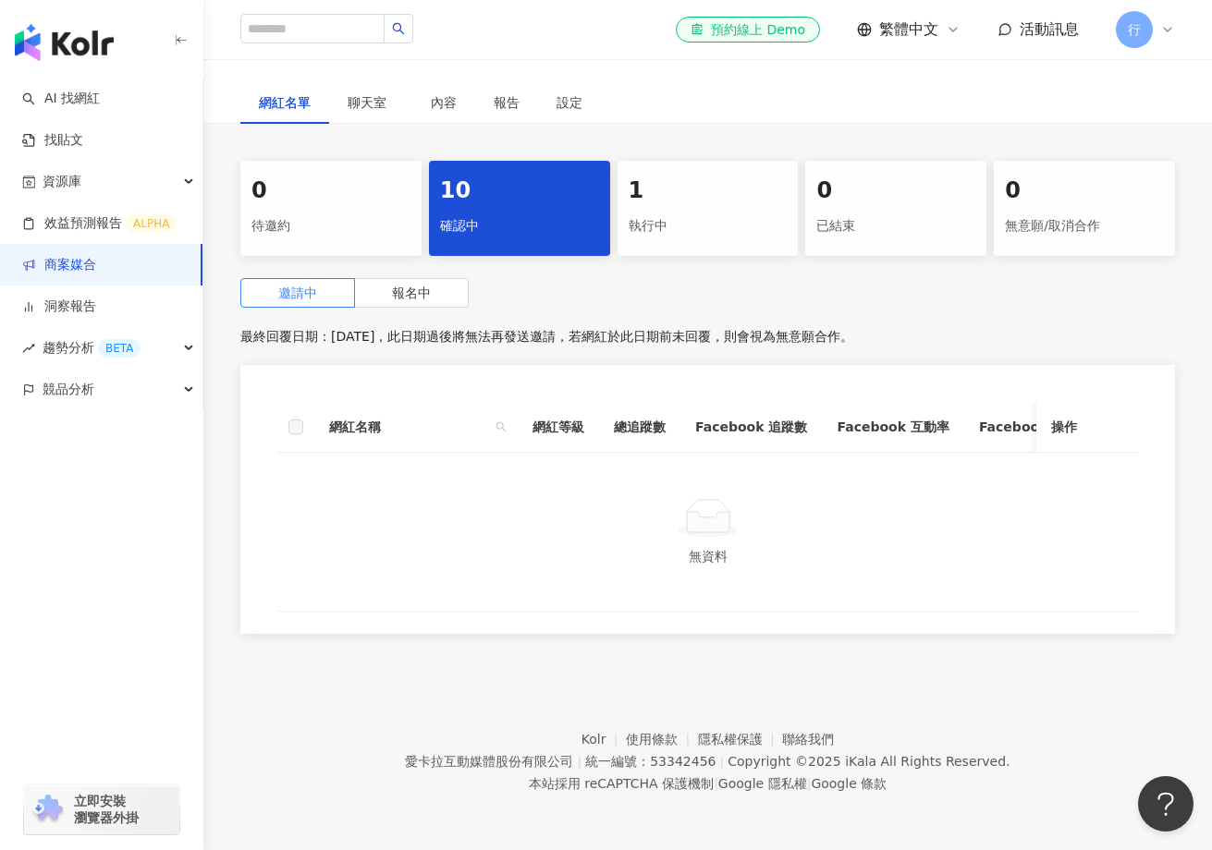
click at [447, 262] on div "0 待邀約 10 確認中 1 執行中 0 已結束 0 無意願/取消合作 邀請中 報名中 最終回覆日期：2025/9/17，此日期過後將無法再發送邀請，若網紅於…" at bounding box center [707, 403] width 1008 height 484
click at [442, 278] on label "報名中" at bounding box center [412, 293] width 114 height 30
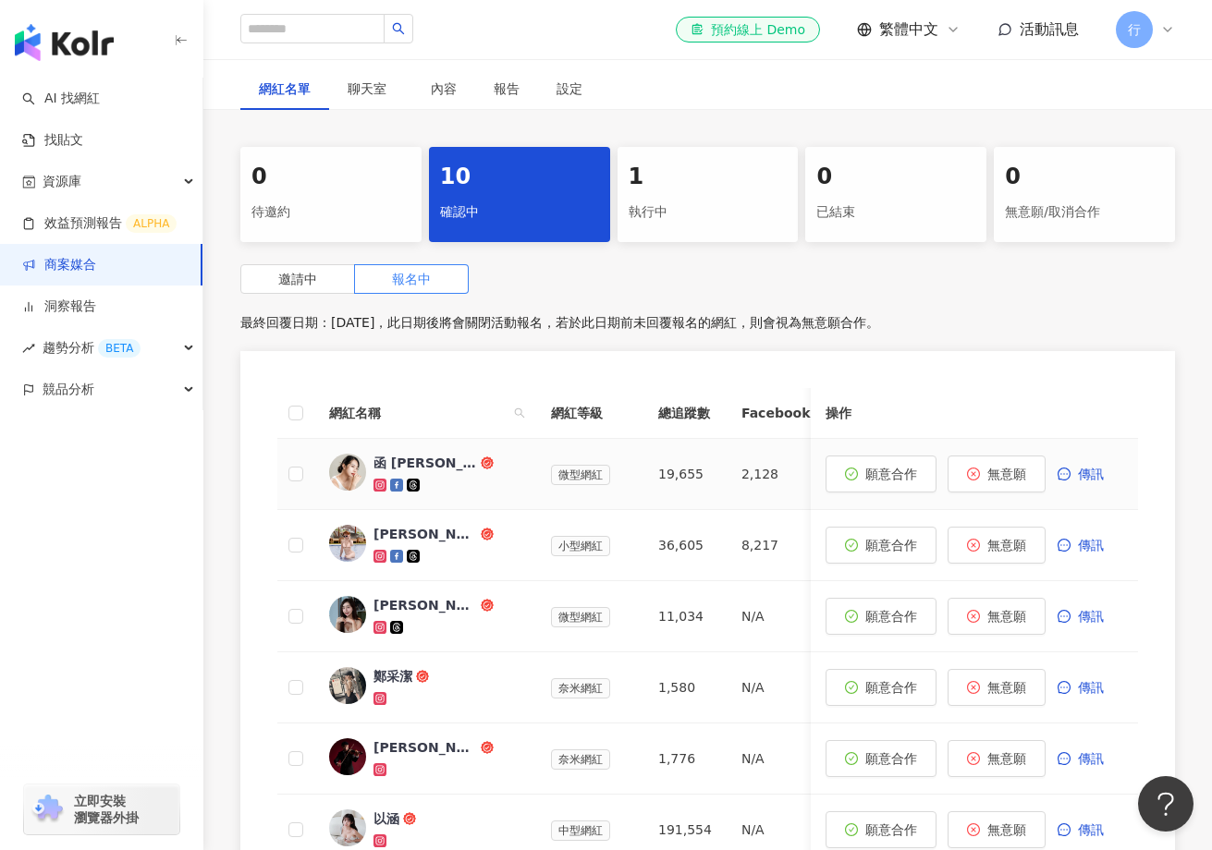
click at [412, 472] on div "函 Helen Hsu" at bounding box center [447, 474] width 148 height 41
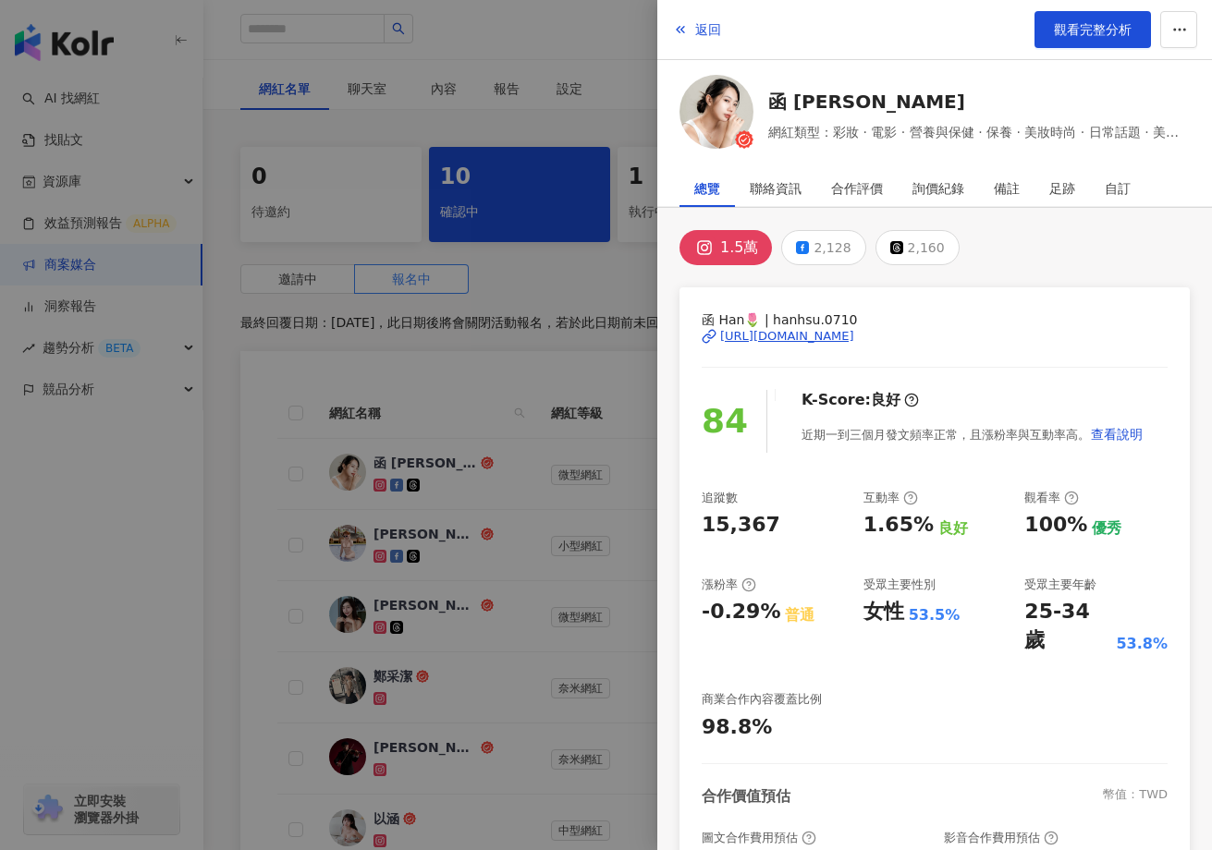
click at [440, 615] on div at bounding box center [606, 425] width 1212 height 850
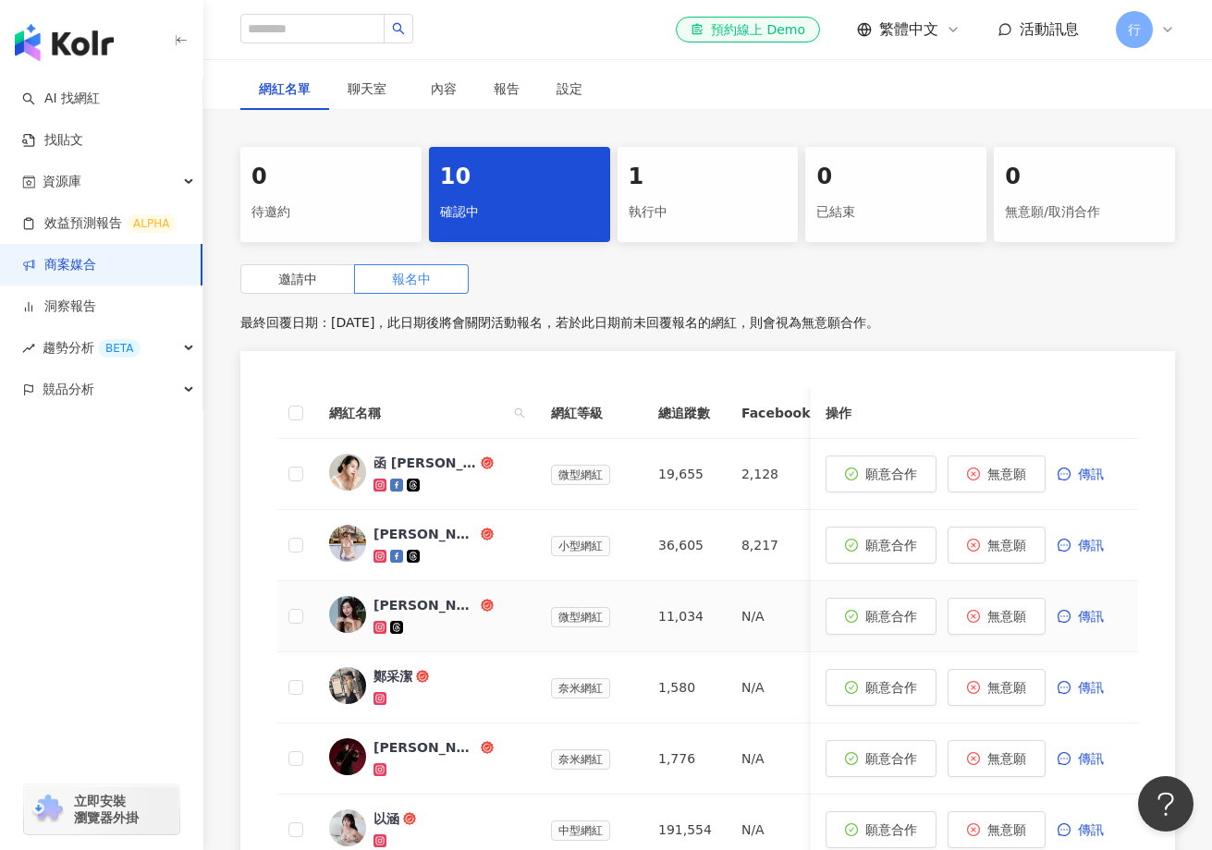
click at [441, 612] on div "米雪 Michelle" at bounding box center [425, 605] width 104 height 18
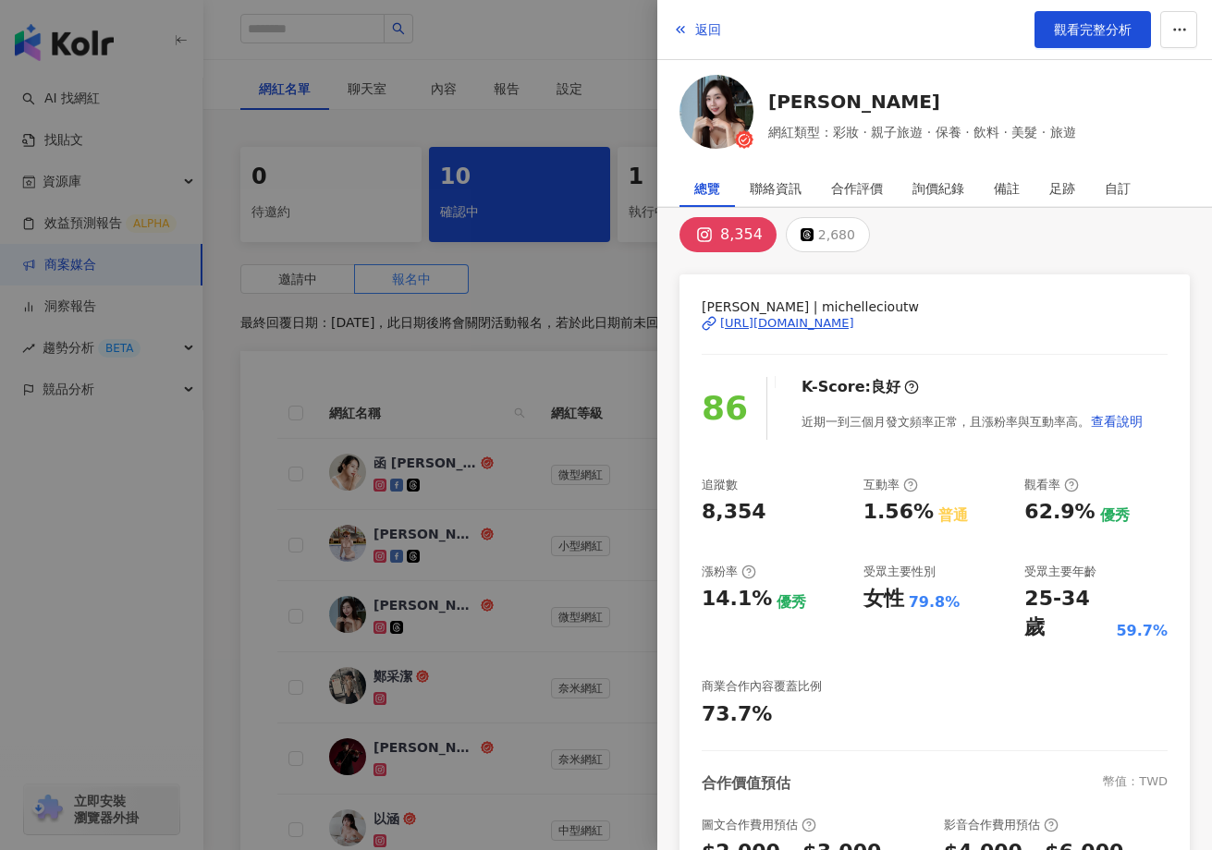
scroll to position [14, 0]
click at [1091, 30] on span "觀看完整分析" at bounding box center [1093, 29] width 78 height 15
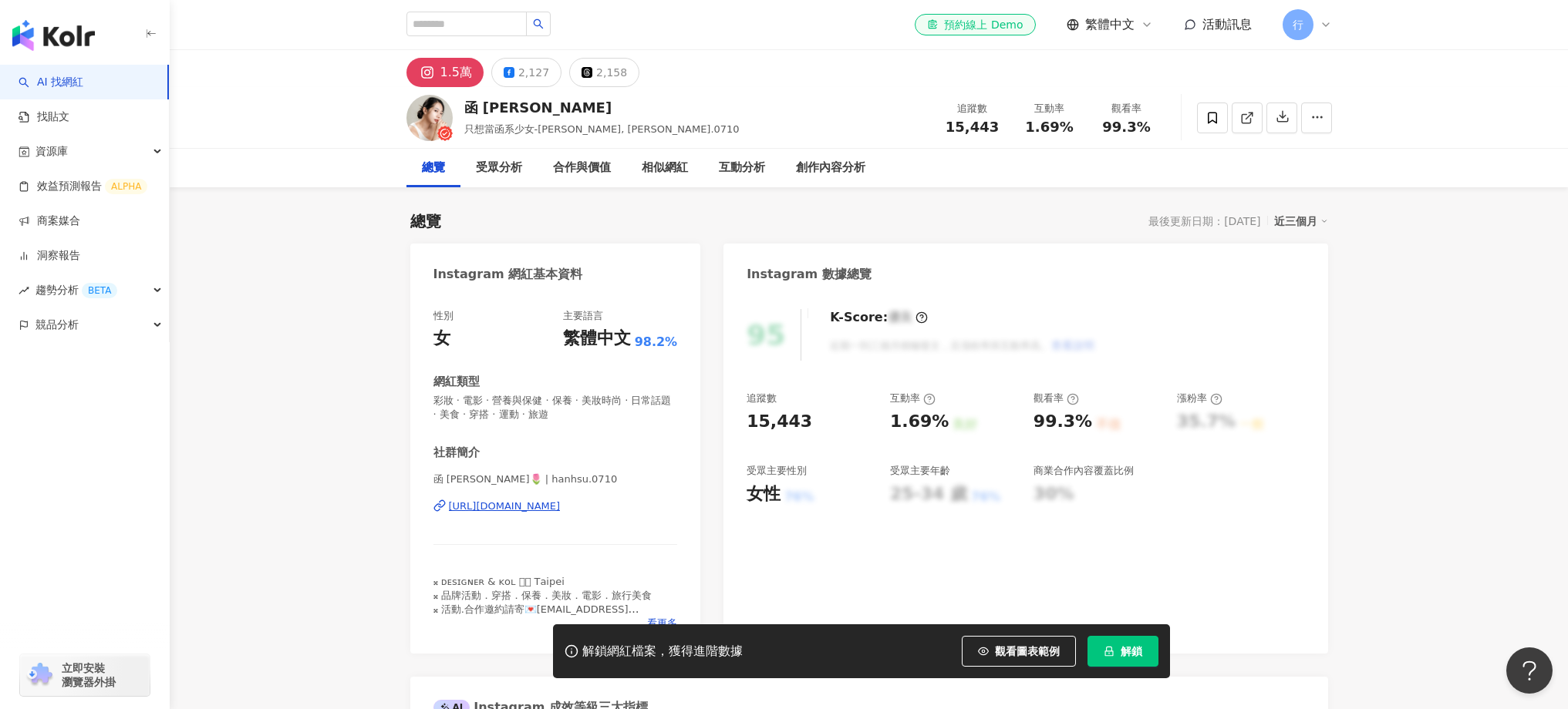
click at [1134, 646] on span "解鎖" at bounding box center [1132, 651] width 22 height 13
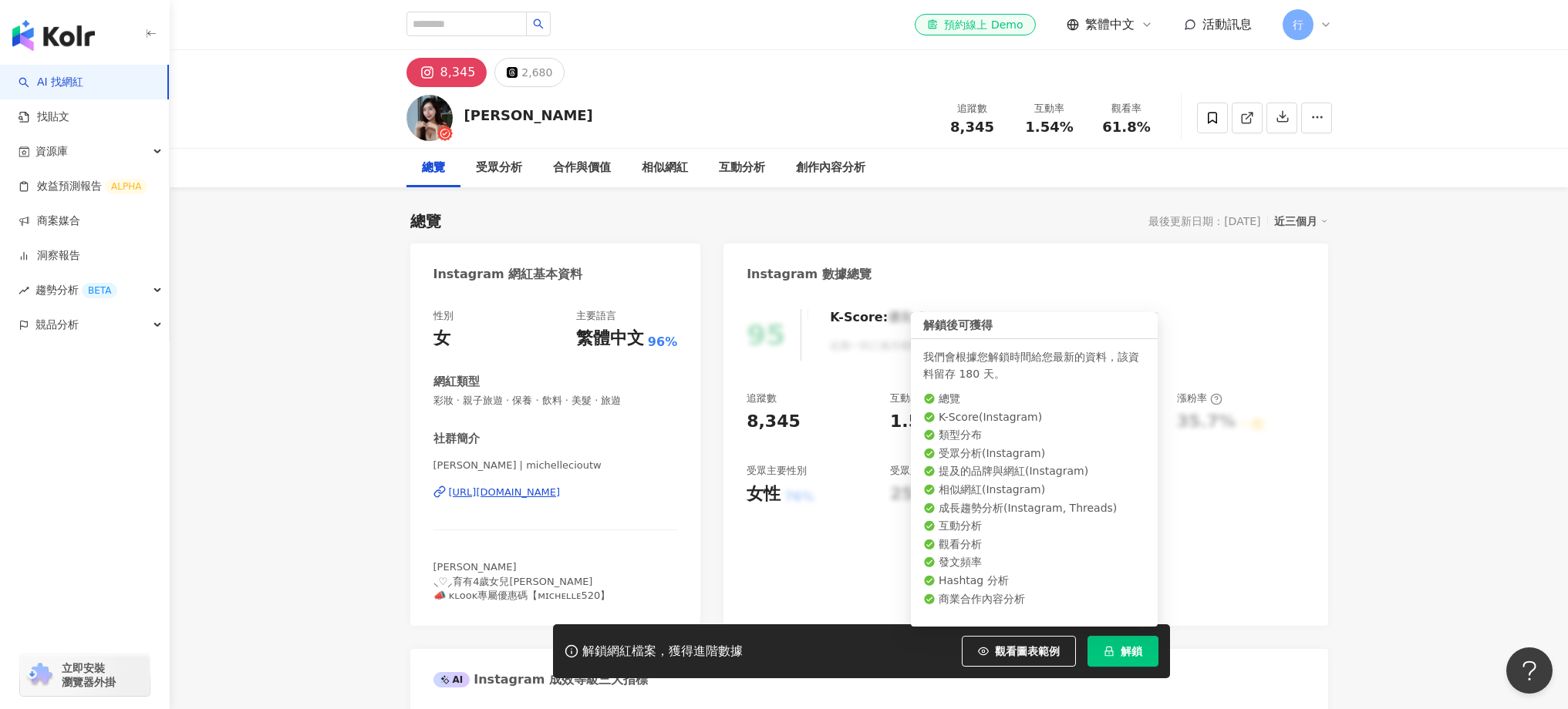
click at [1146, 648] on button "解鎖" at bounding box center [1122, 651] width 71 height 31
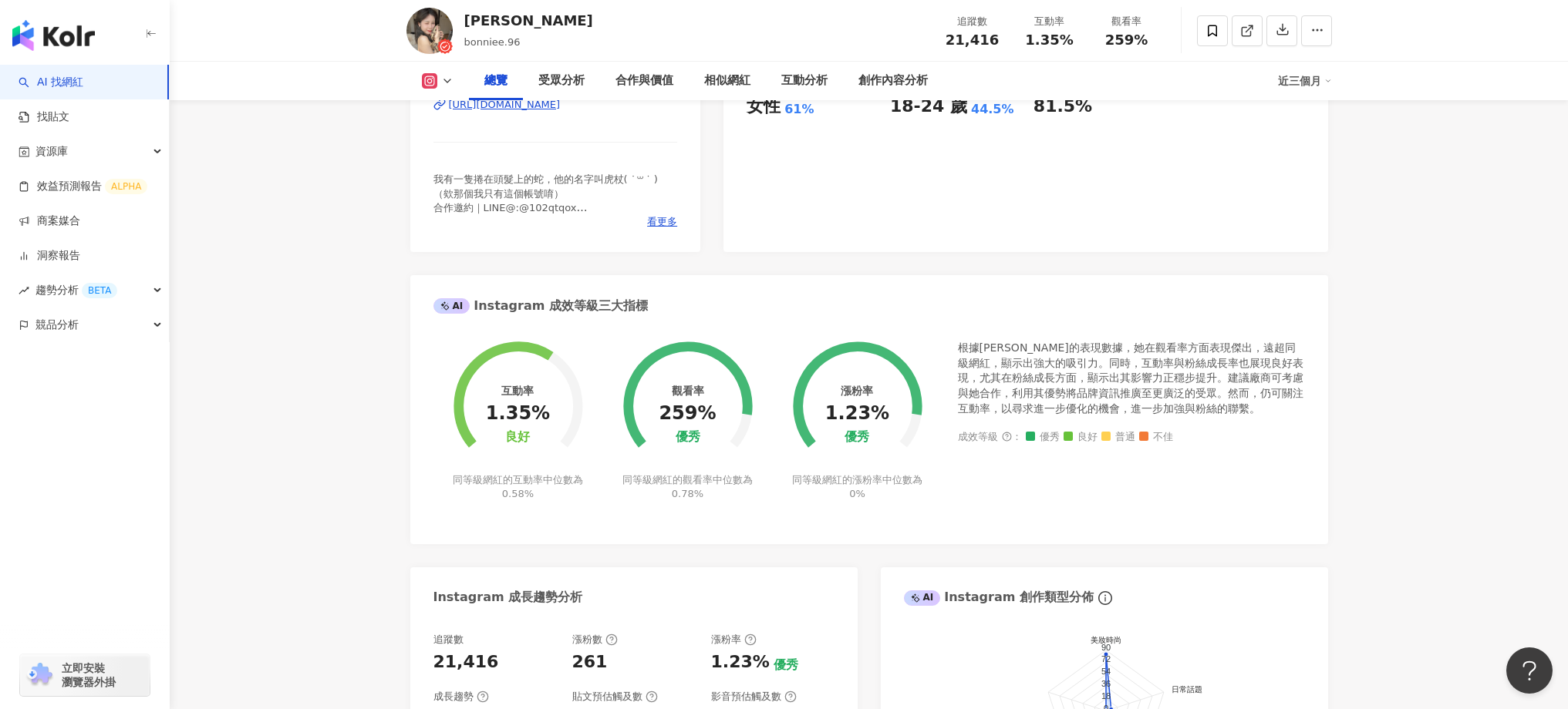
scroll to position [320, 0]
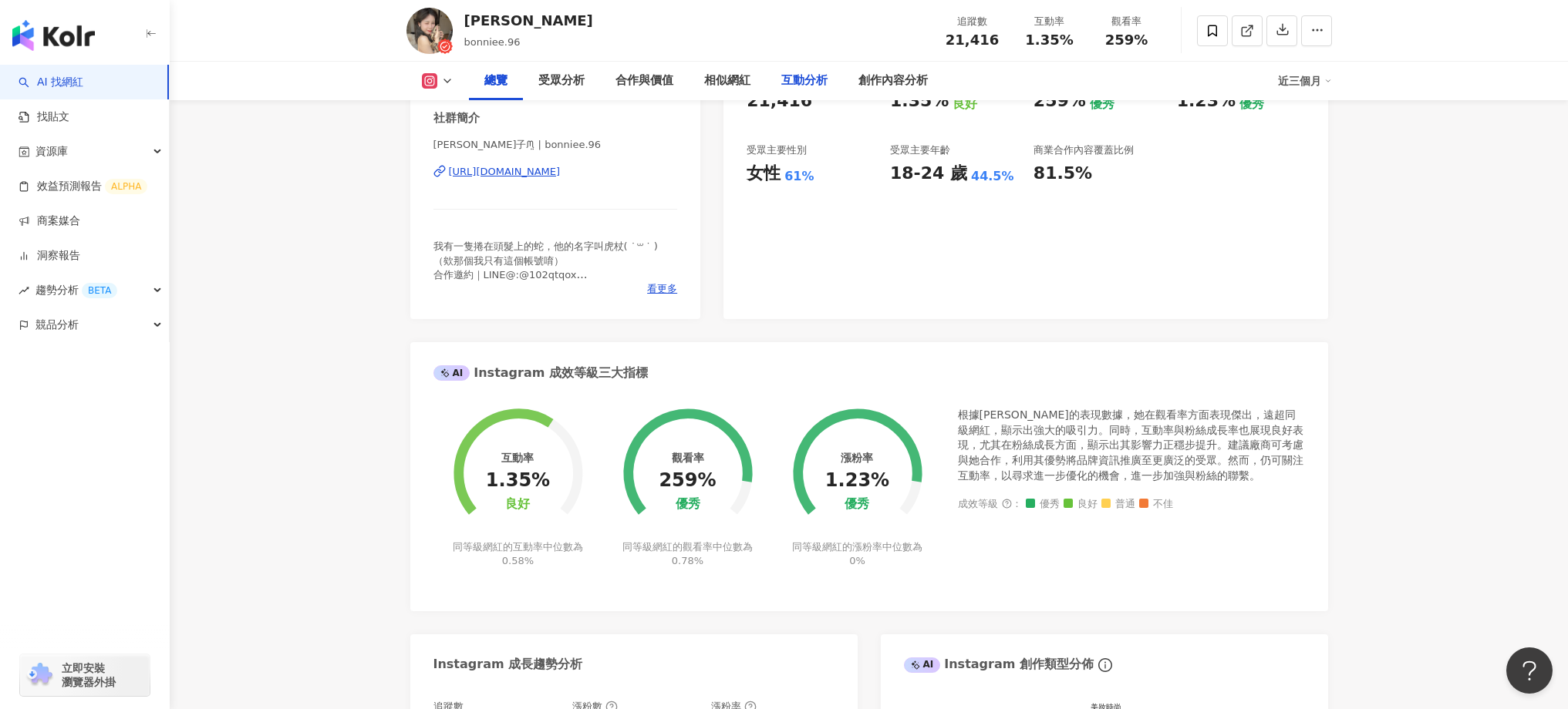
click at [792, 87] on div "互動分析" at bounding box center [804, 81] width 46 height 18
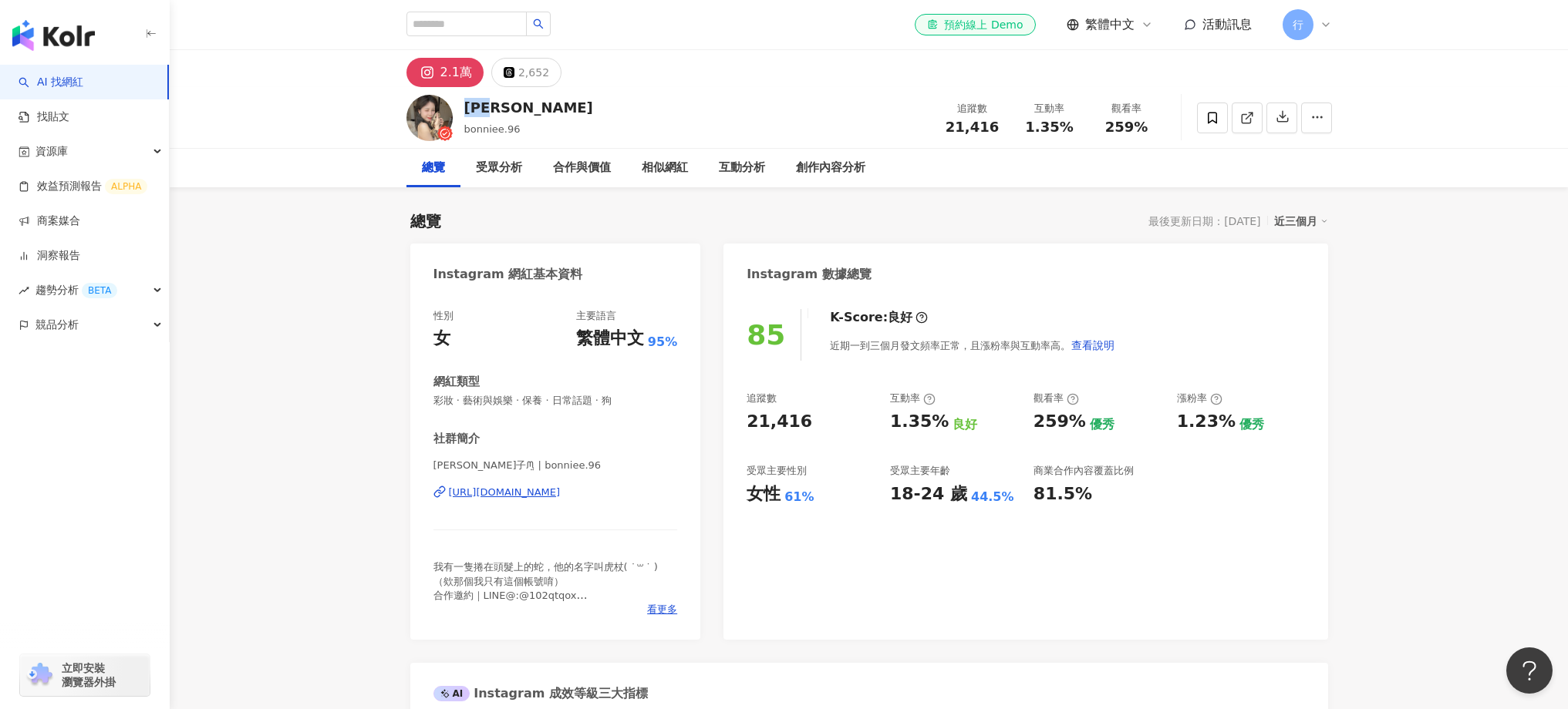
drag, startPoint x: 464, startPoint y: 108, endPoint x: 519, endPoint y: 107, distance: 55.0
click at [519, 107] on div "邦妮子 bonniee.96 追蹤數 21,416 互動率 1.35% 觀看率 259%" at bounding box center [869, 117] width 987 height 61
copy div "邦妮子"
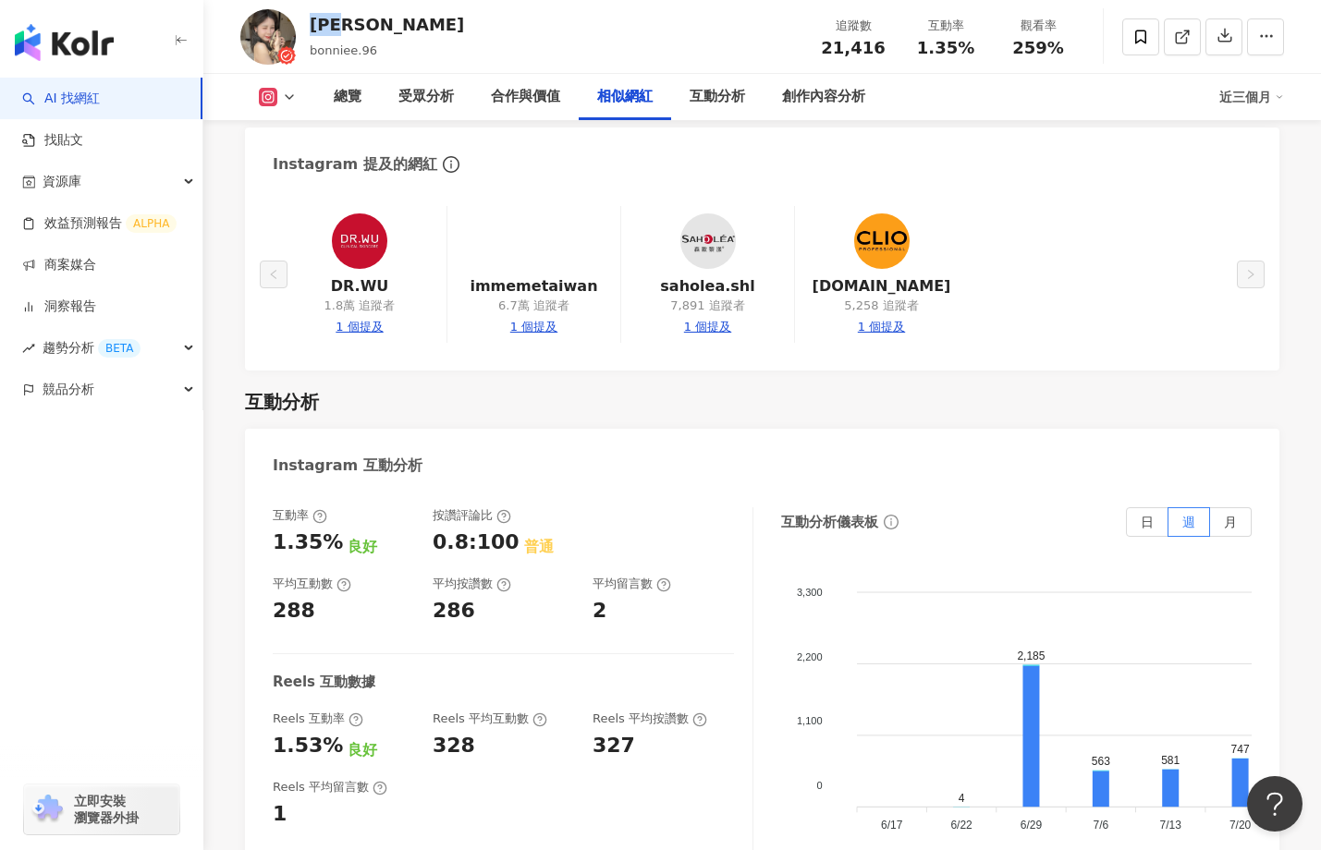
scroll to position [3357, 0]
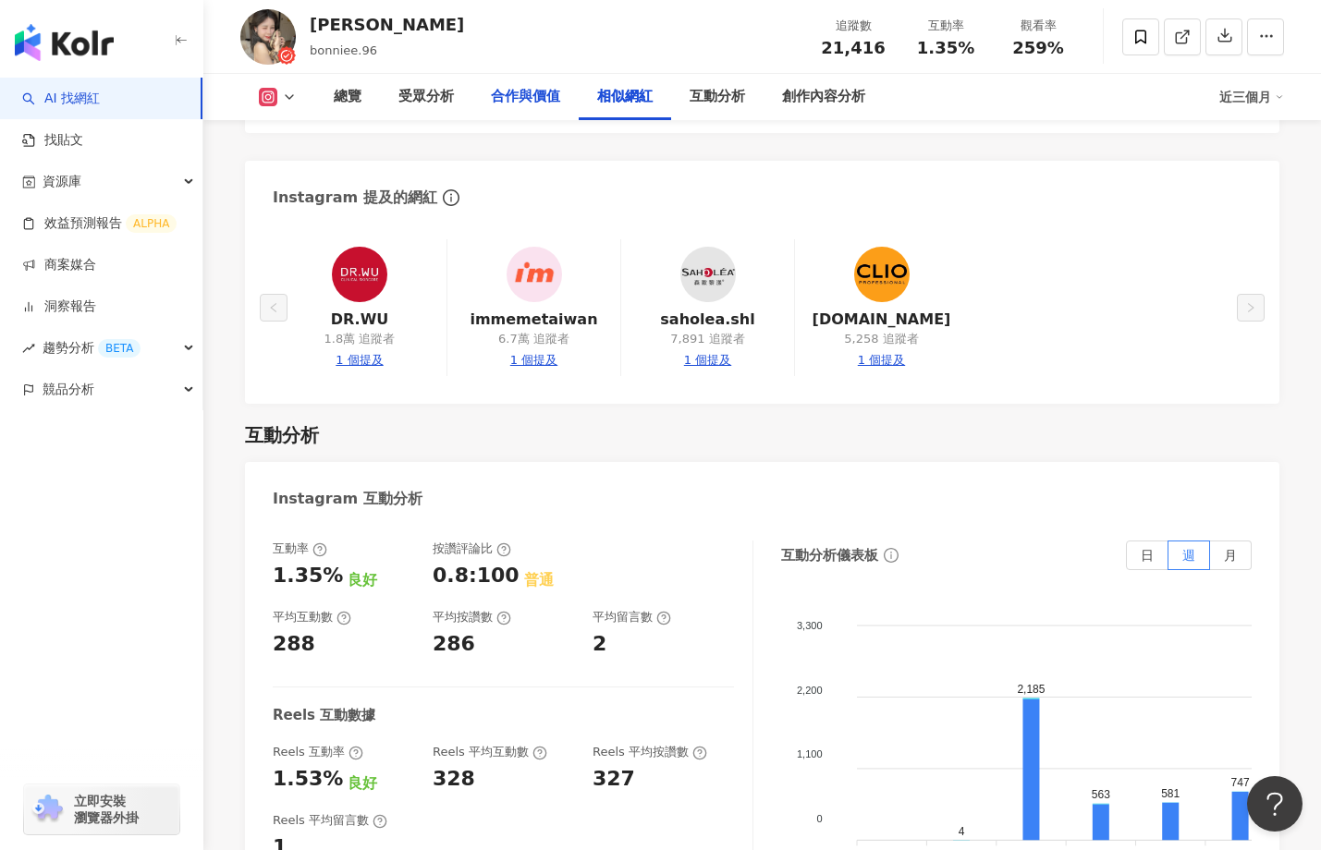
click at [531, 104] on div "合作與價值" at bounding box center [525, 97] width 69 height 22
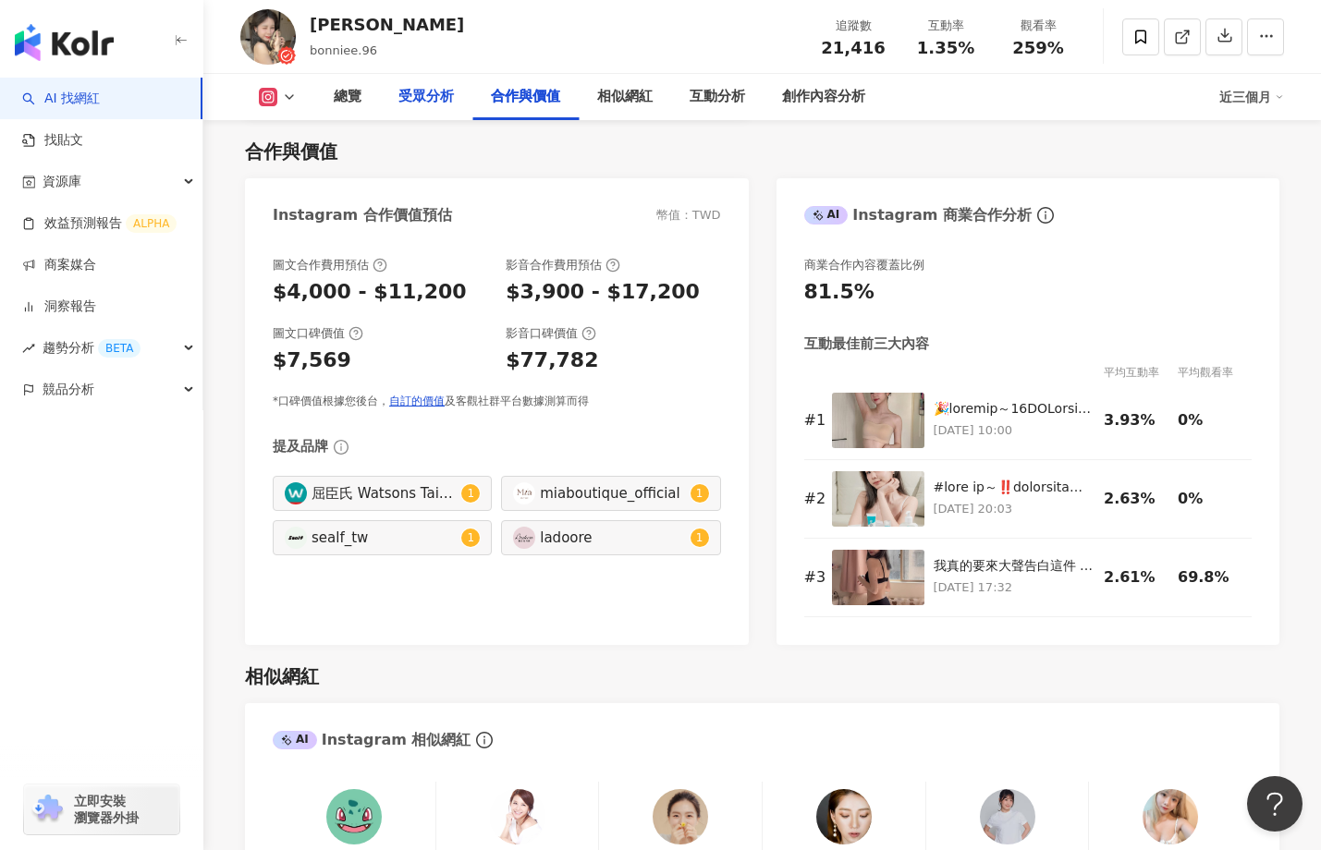
click at [442, 102] on div "受眾分析" at bounding box center [425, 97] width 55 height 22
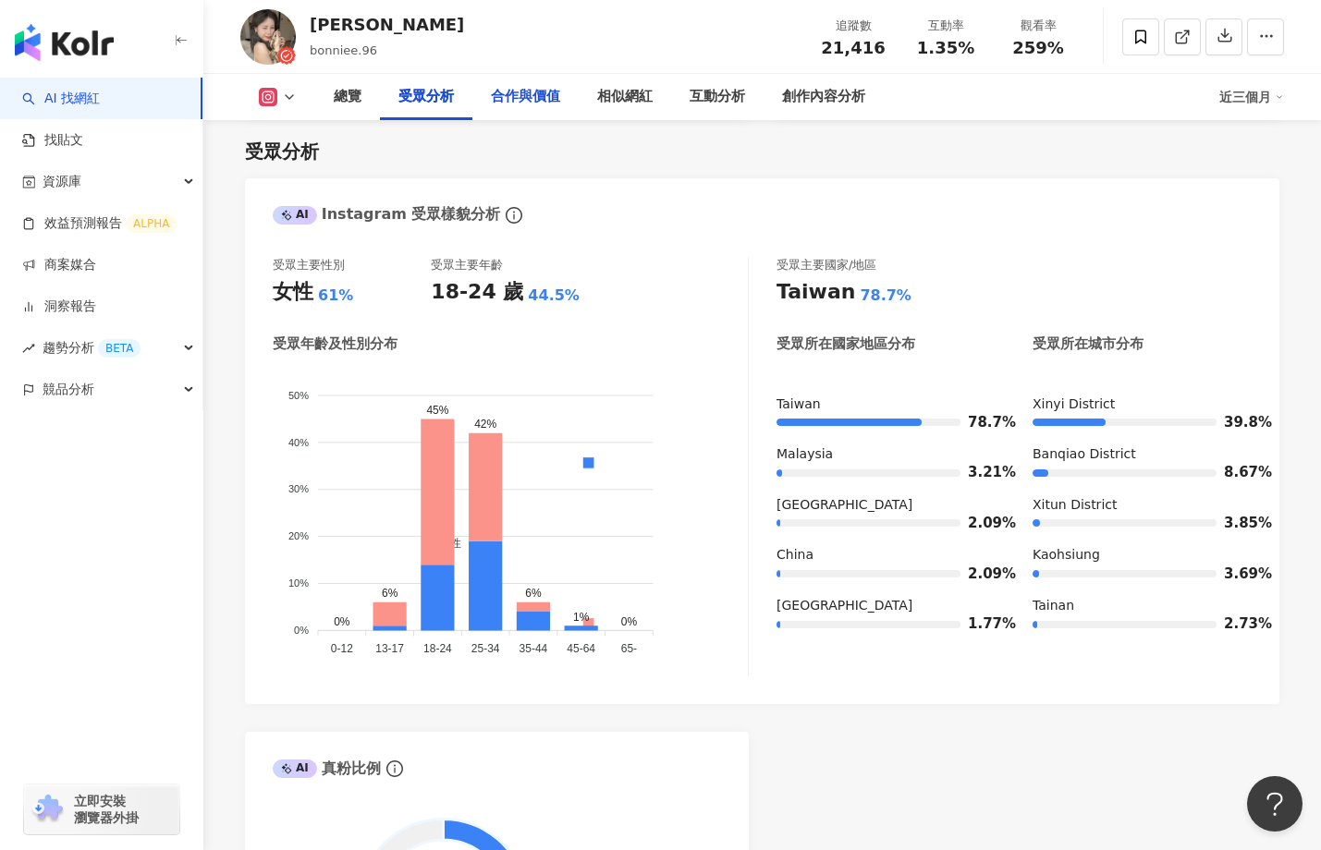
click at [509, 86] on div "合作與價值" at bounding box center [525, 97] width 69 height 22
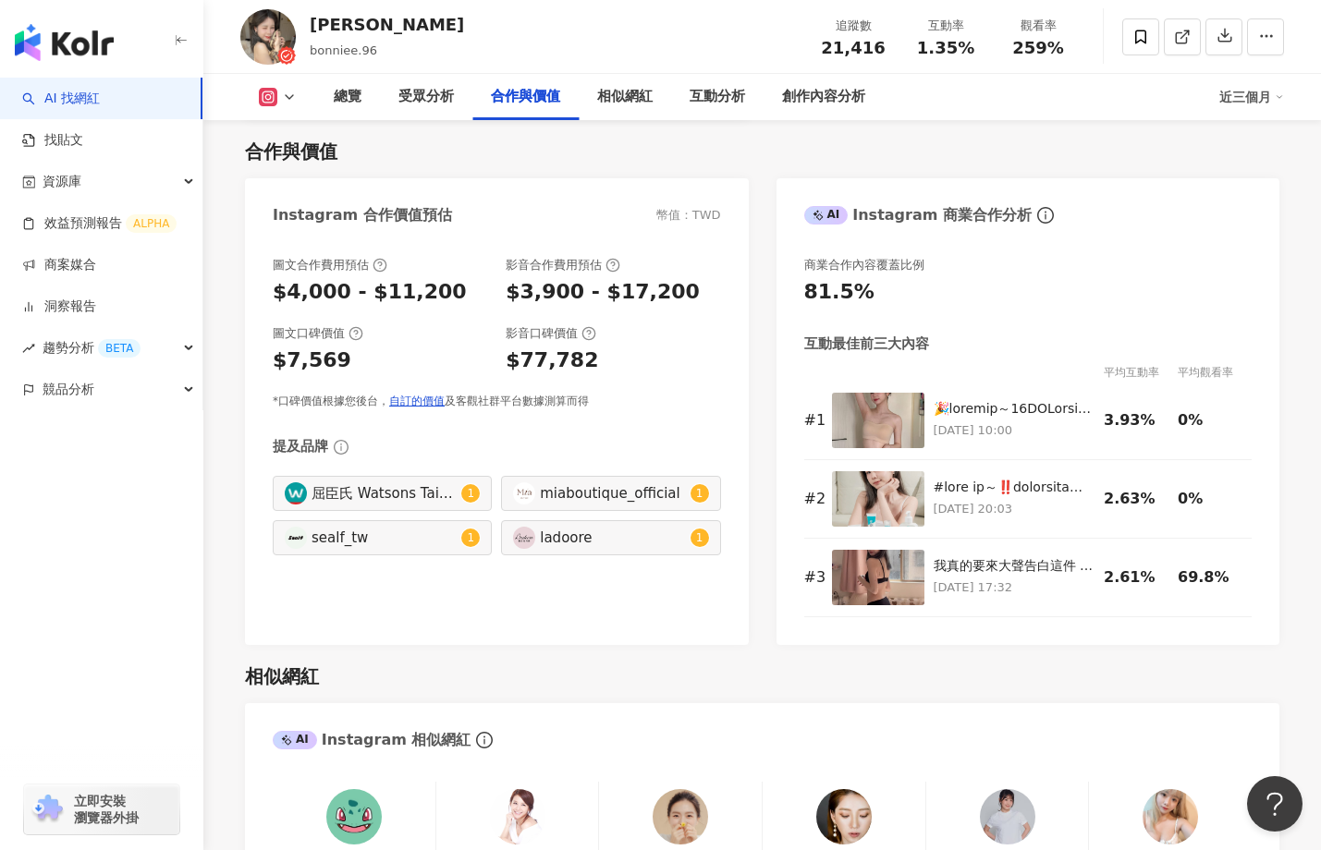
click at [508, 99] on div "合作與價值" at bounding box center [525, 97] width 69 height 22
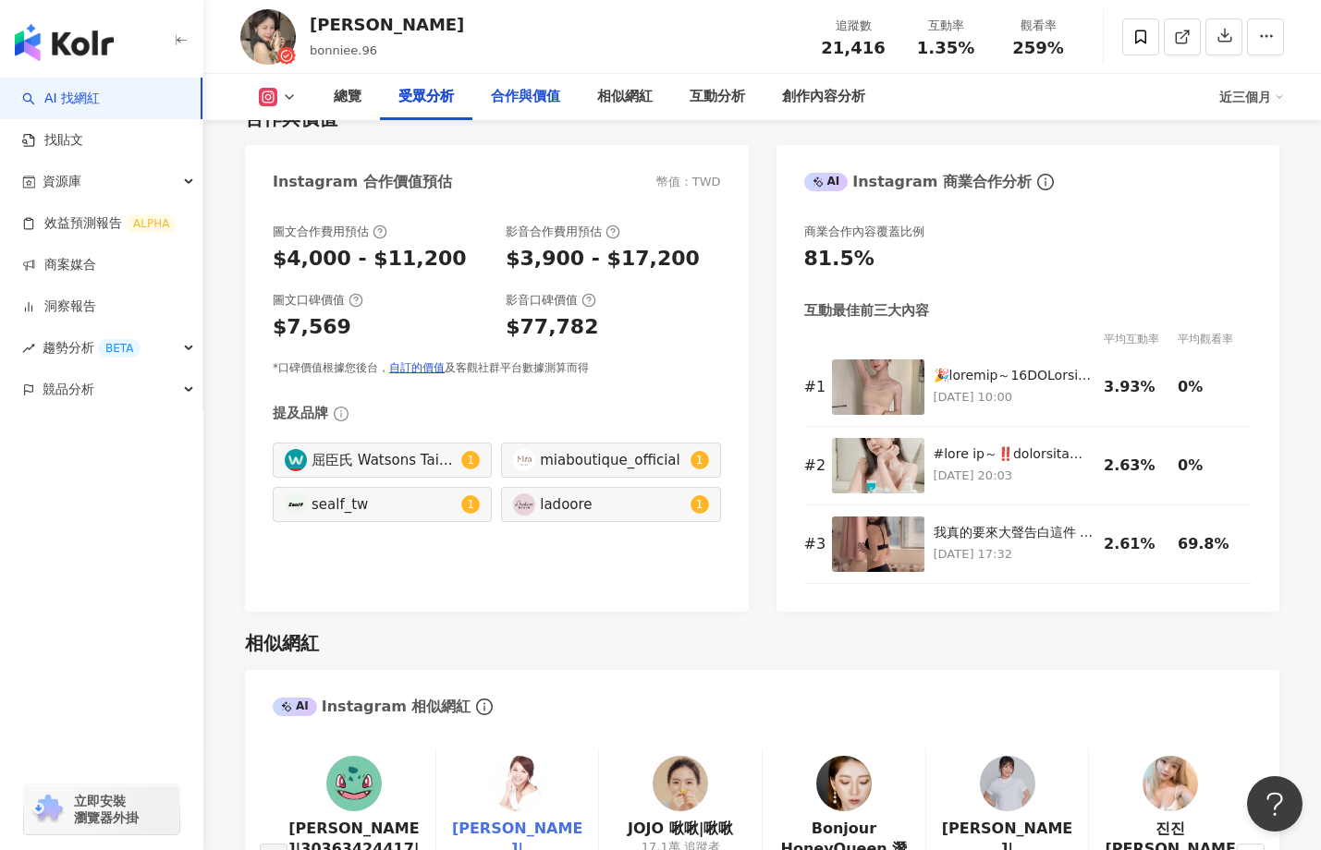
scroll to position [2400, 0]
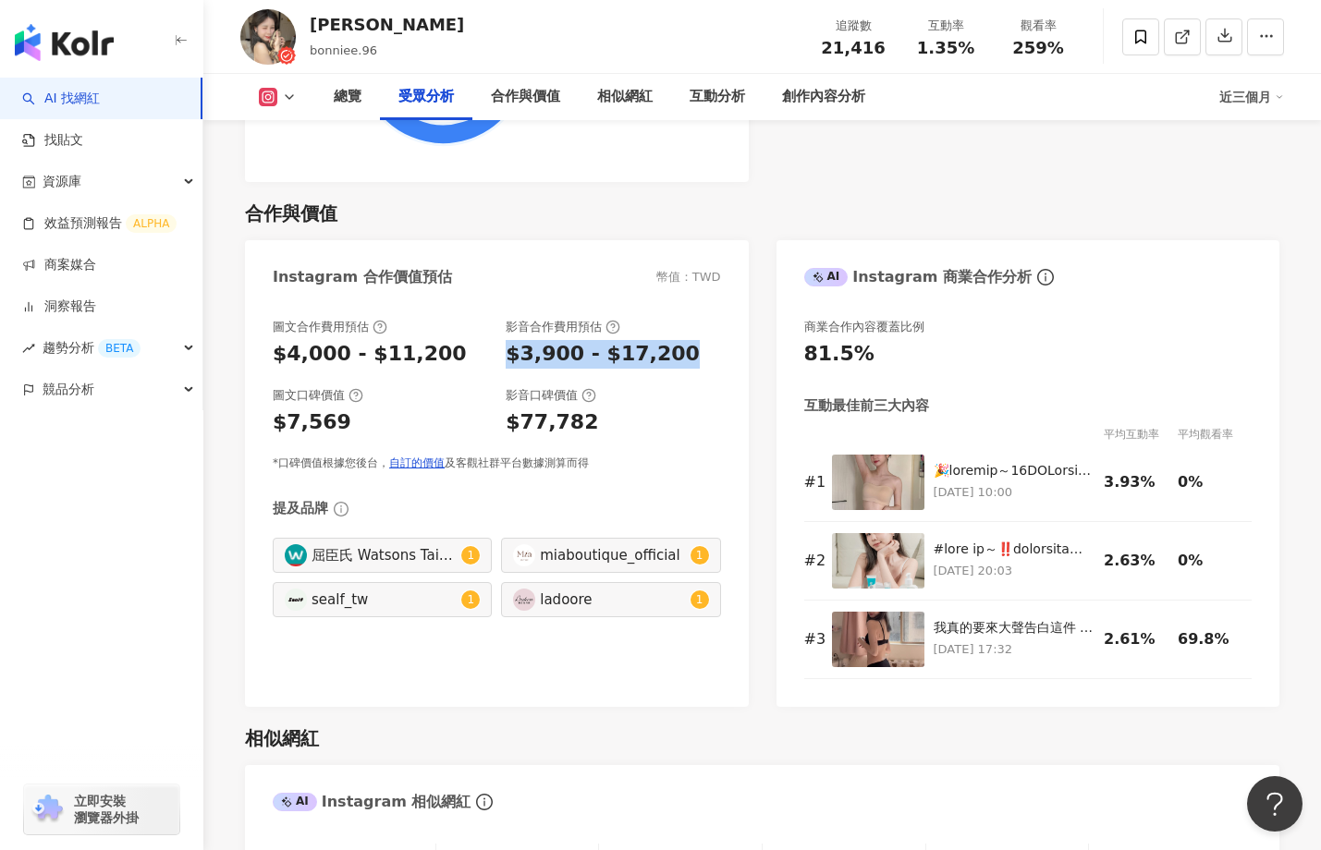
drag, startPoint x: 683, startPoint y: 358, endPoint x: 502, endPoint y: 354, distance: 181.2
click at [502, 354] on div "圖文合作費用預估 $4,000 - $11,200 影音合作費用預估 $3,900 - $17,200" at bounding box center [497, 344] width 448 height 50
copy div "$3,900 - $17,200"
click at [352, 601] on div "sealf_tw" at bounding box center [383, 600] width 145 height 20
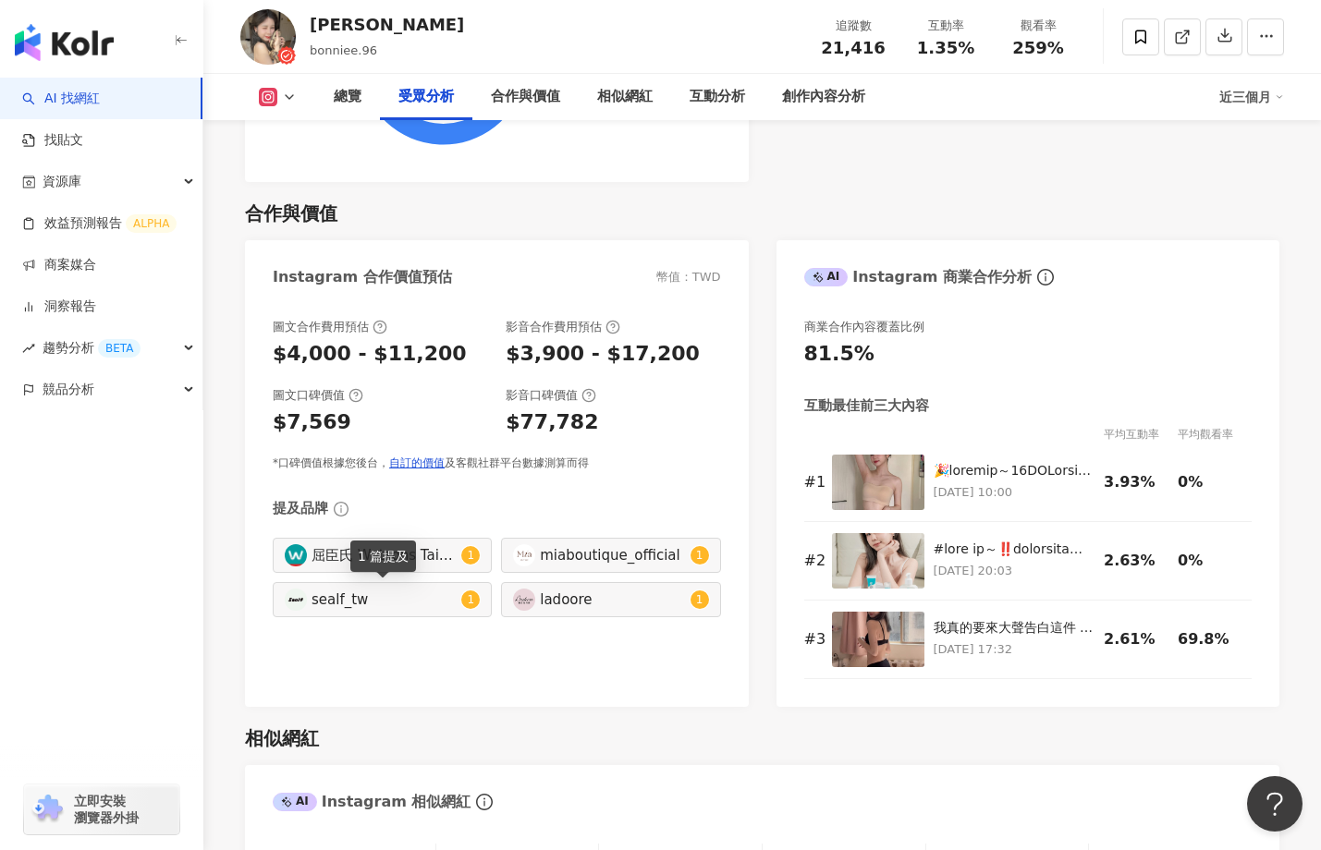
type input "********"
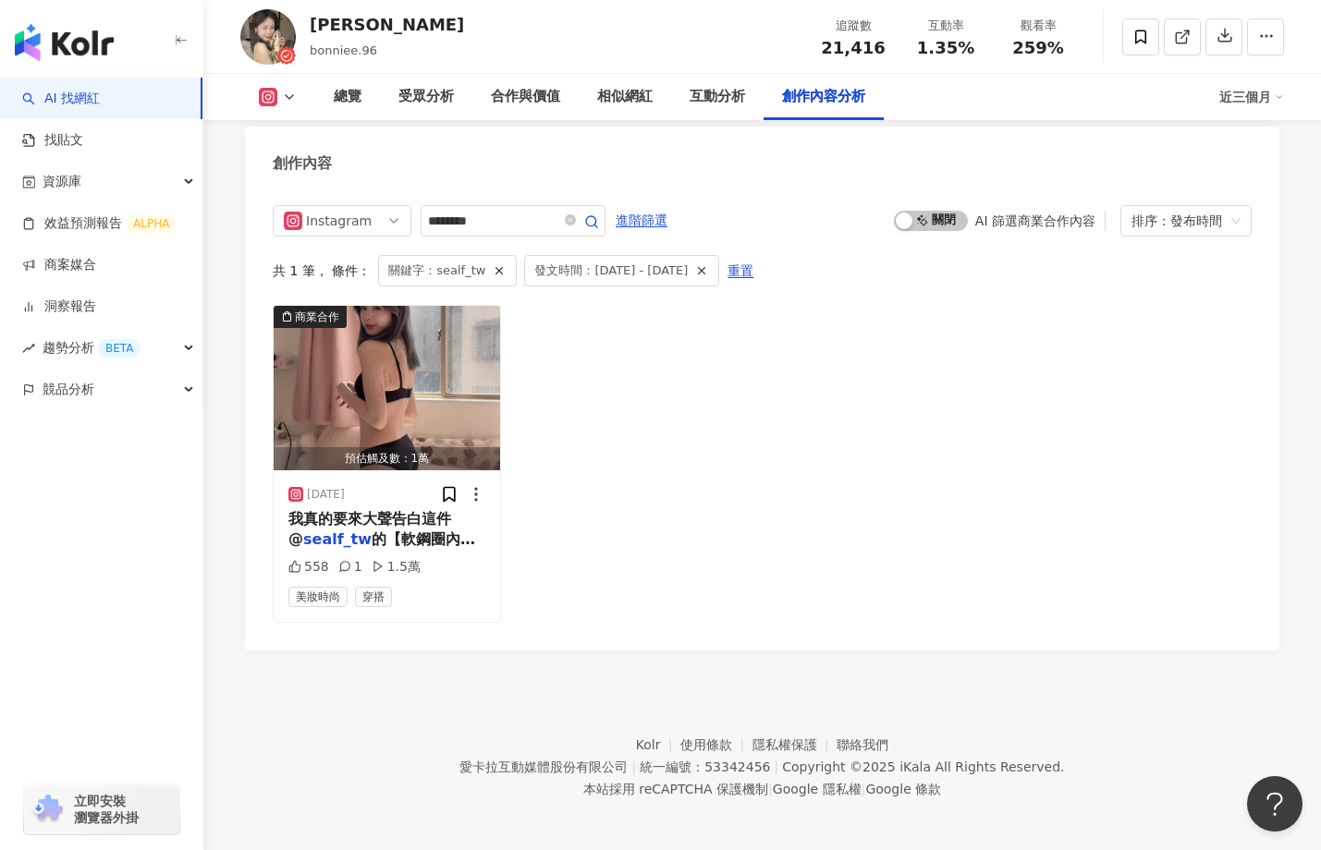
scroll to position [5660, 0]
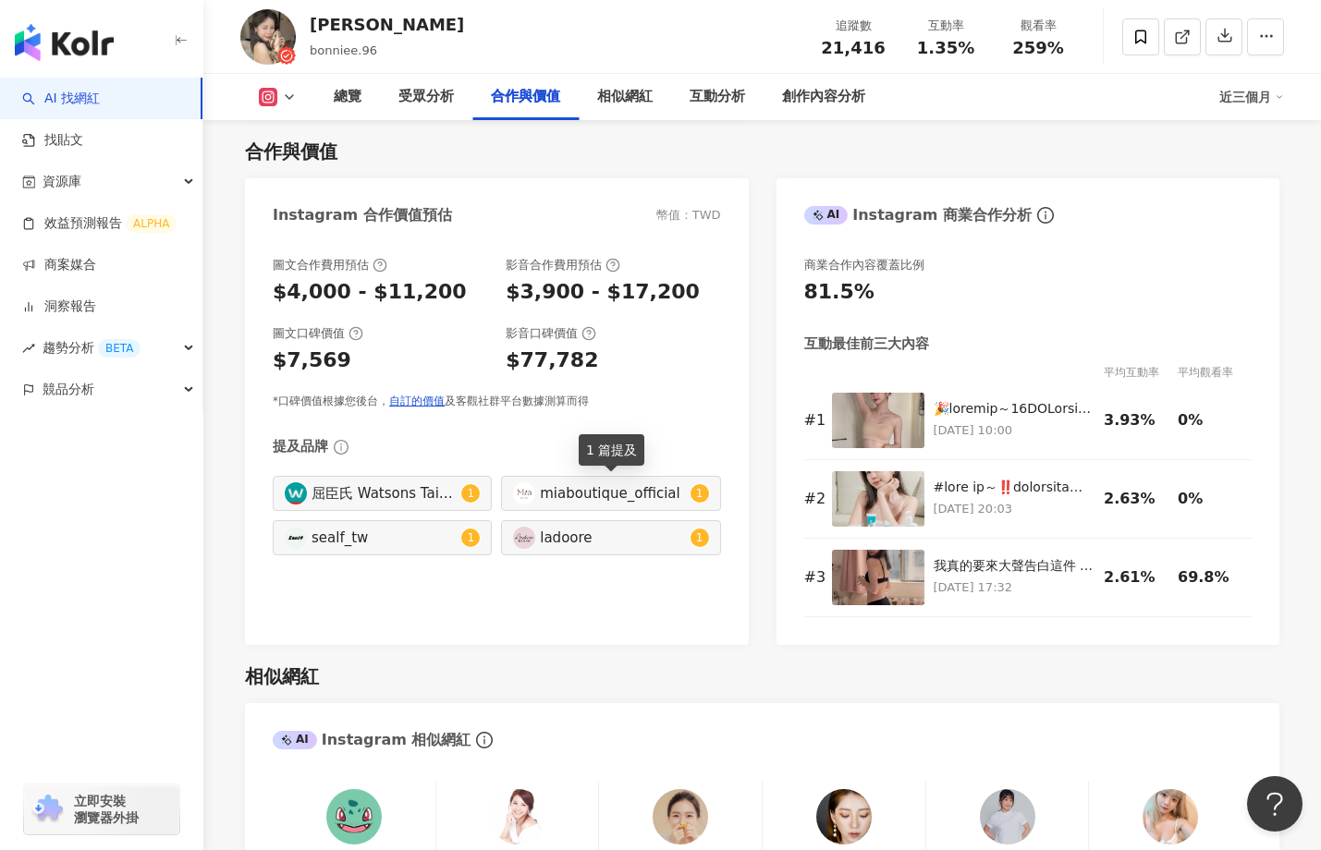
click at [626, 496] on div "miaboutique_official" at bounding box center [612, 493] width 145 height 20
type input "**********"
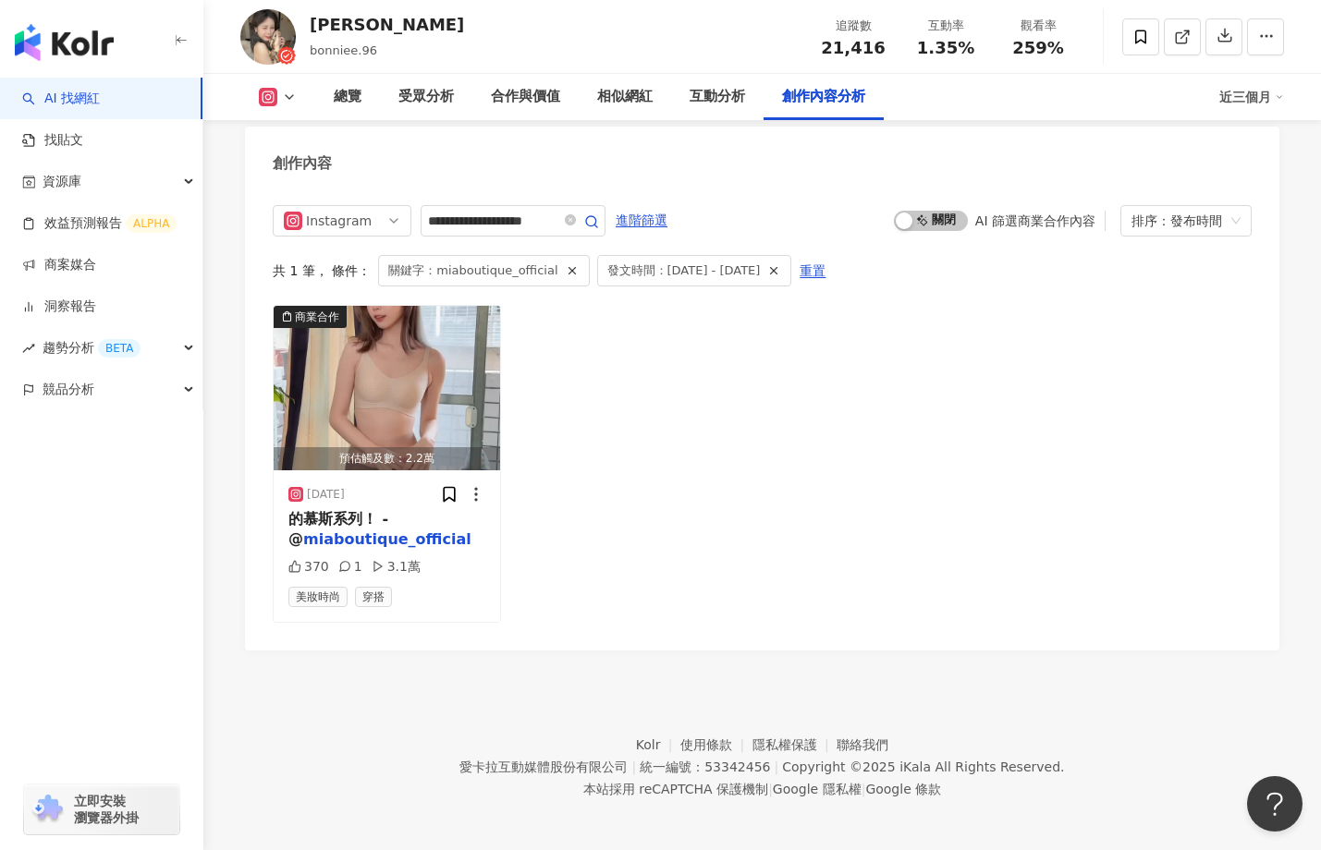
scroll to position [5660, 0]
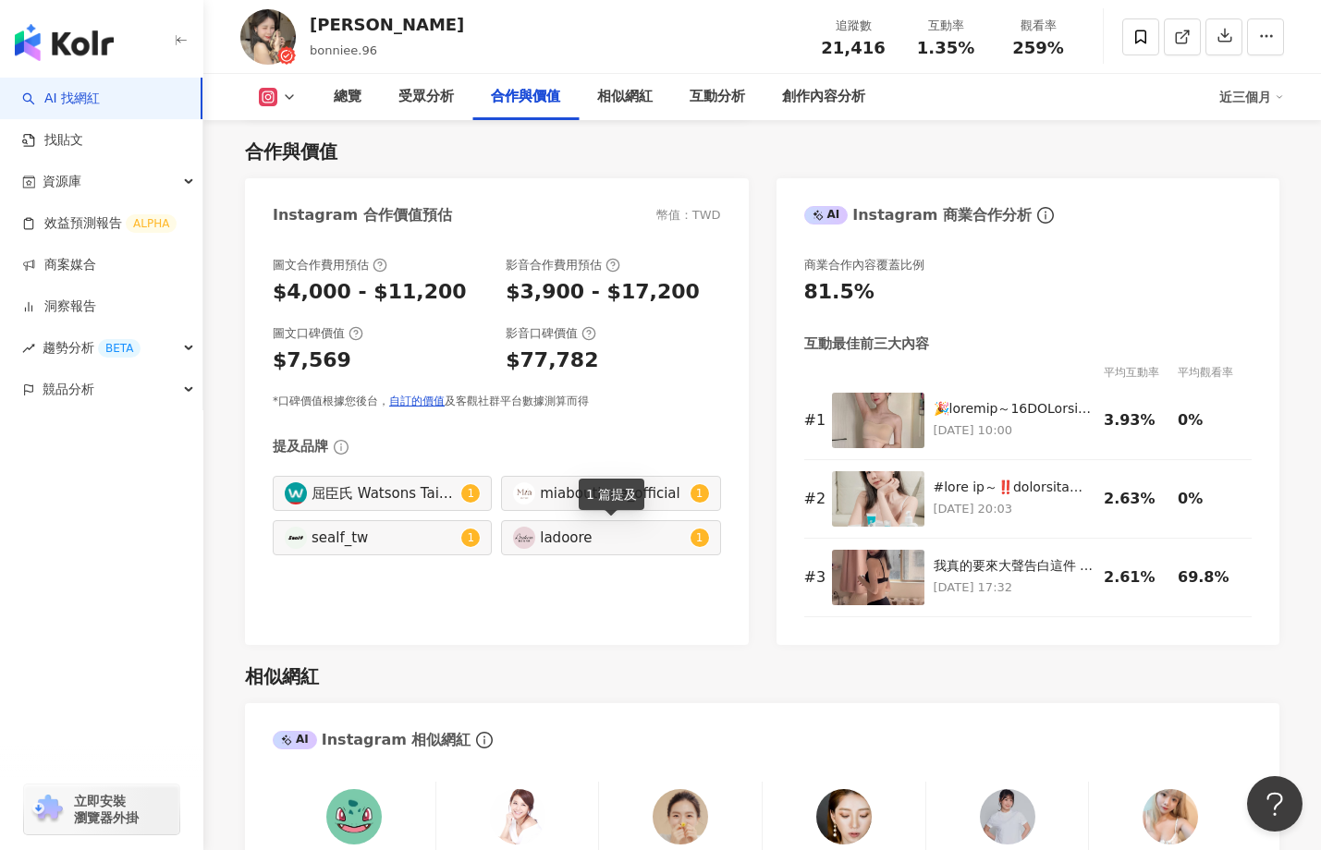
click at [563, 542] on div "ladoore" at bounding box center [612, 538] width 145 height 20
type input "*******"
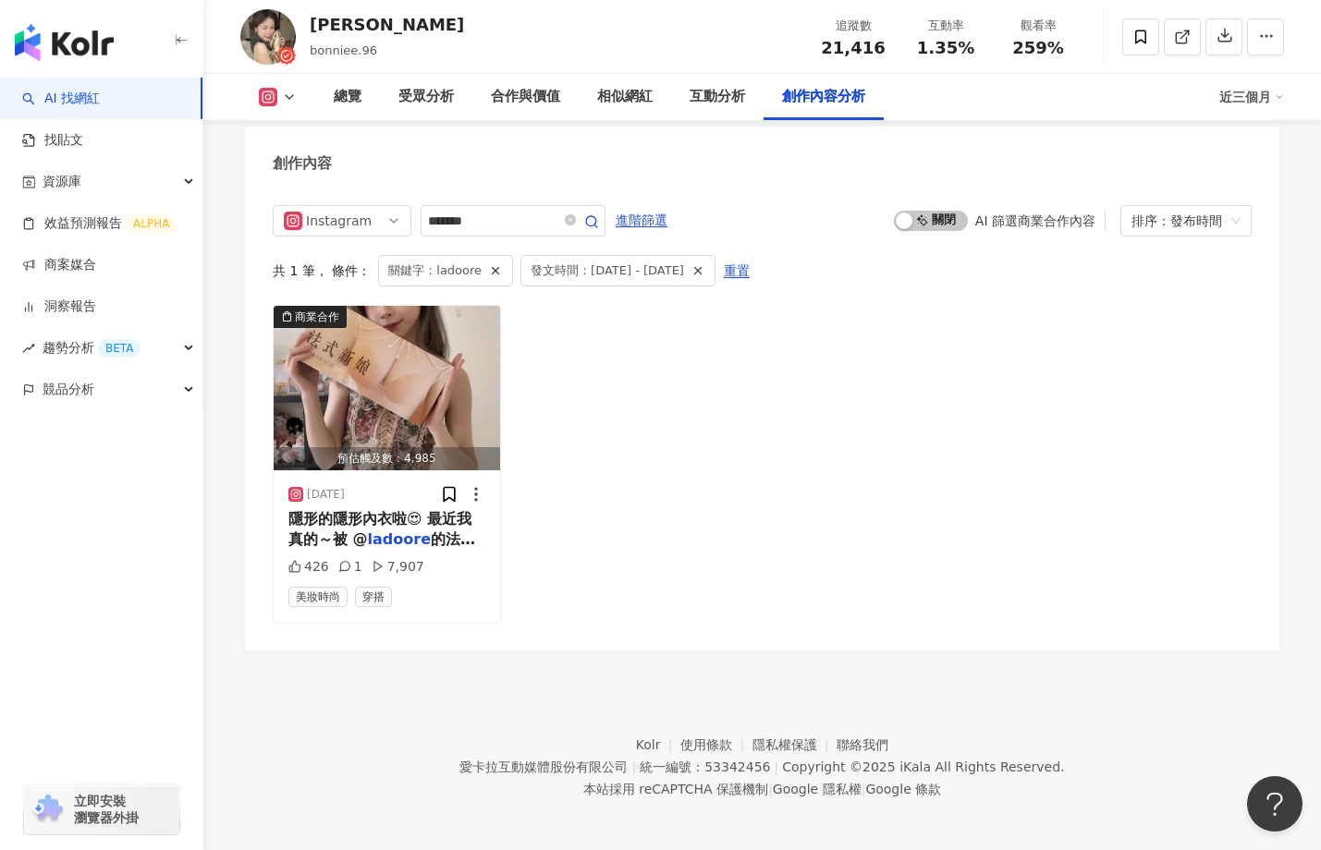
scroll to position [5660, 0]
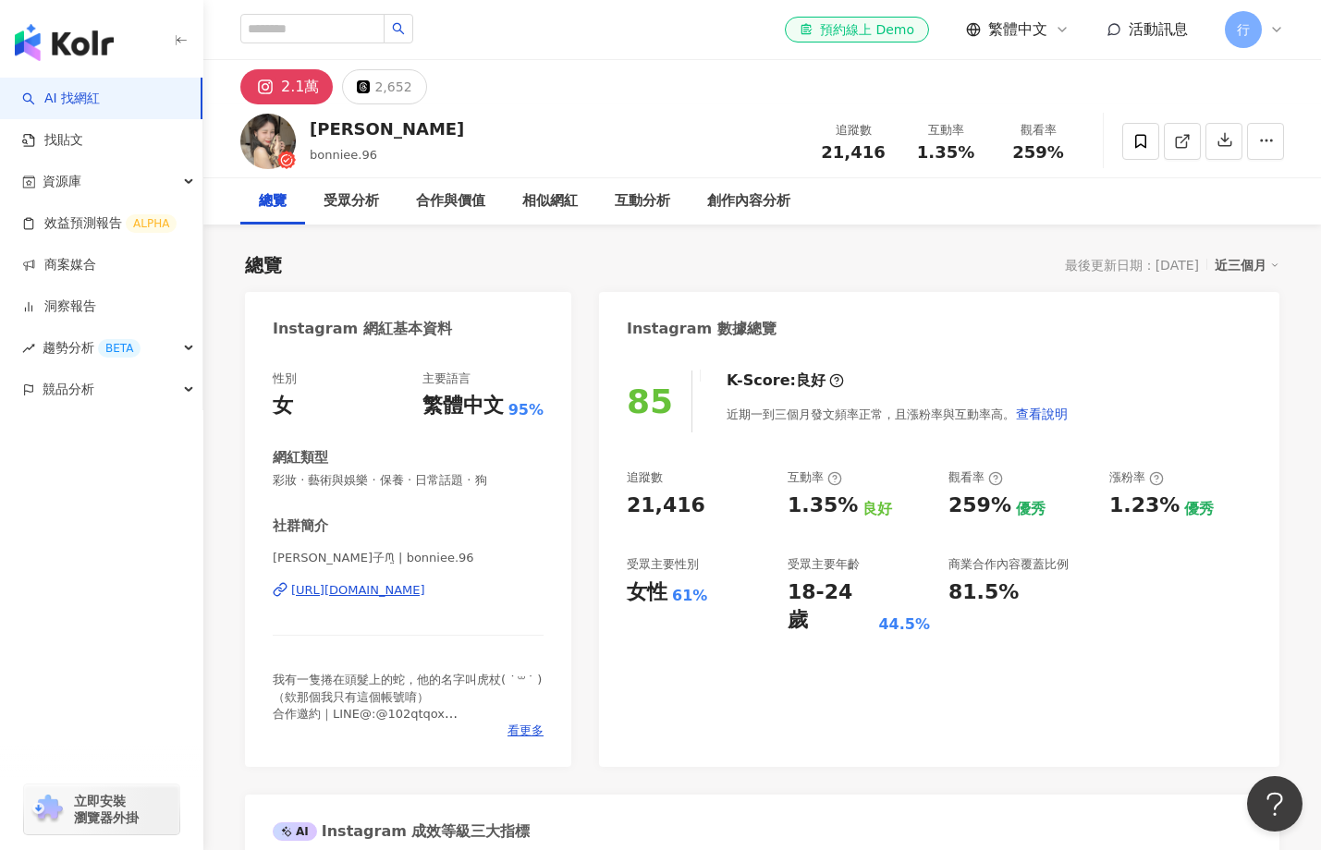
click at [381, 587] on div "https://www.instagram.com/bonniee.96/" at bounding box center [358, 590] width 134 height 17
click at [736, 195] on div "創作內容分析" at bounding box center [748, 201] width 83 height 22
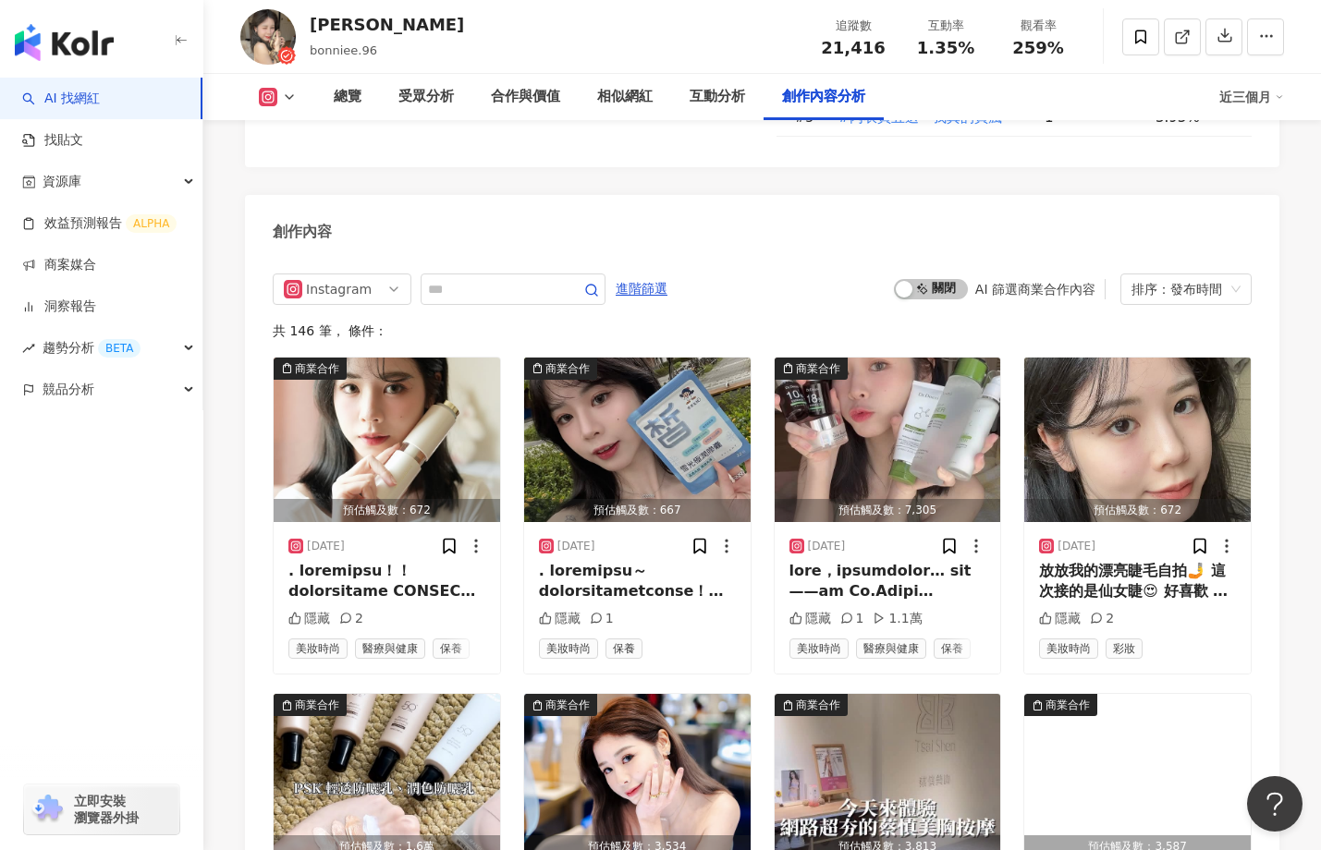
scroll to position [5594, 0]
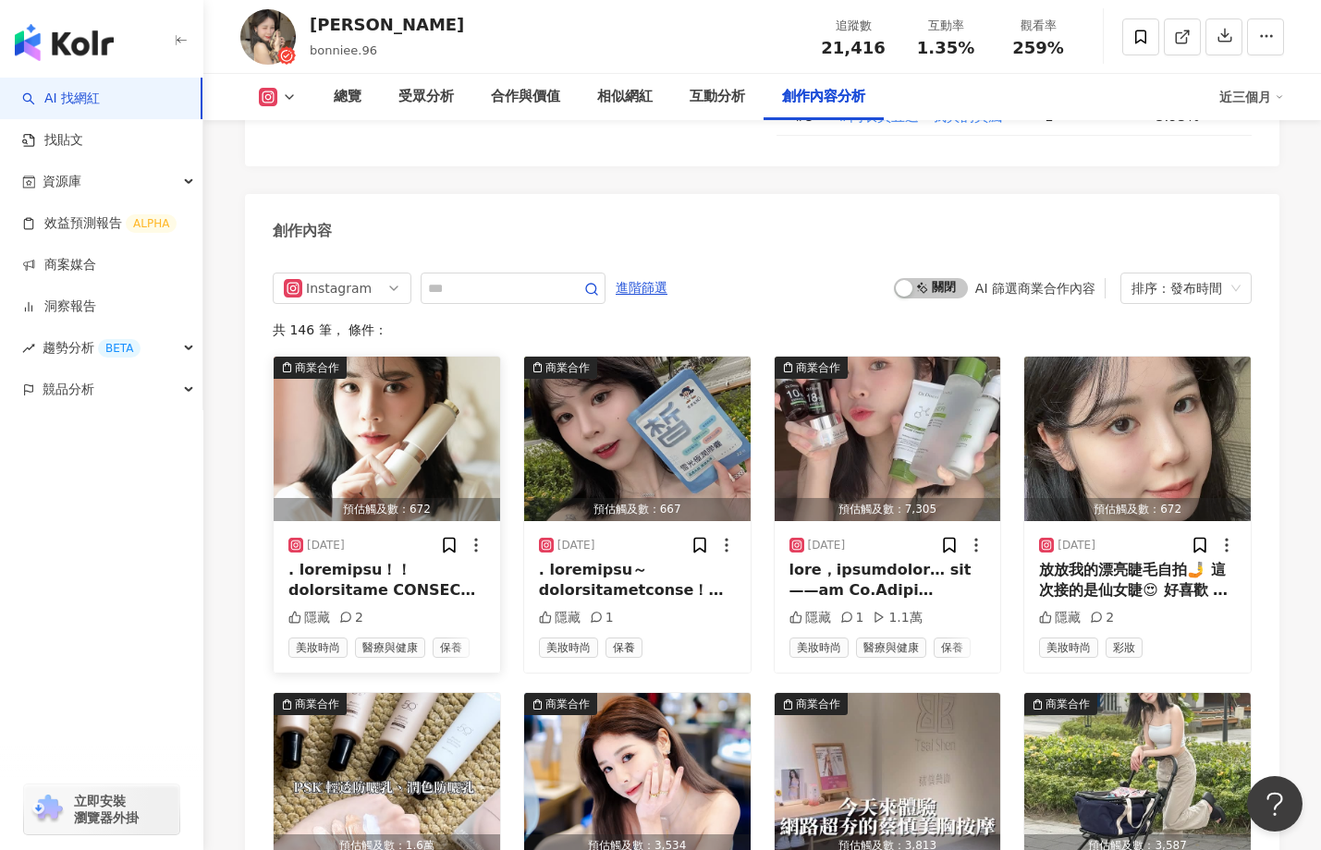
click at [374, 574] on div at bounding box center [386, 581] width 197 height 42
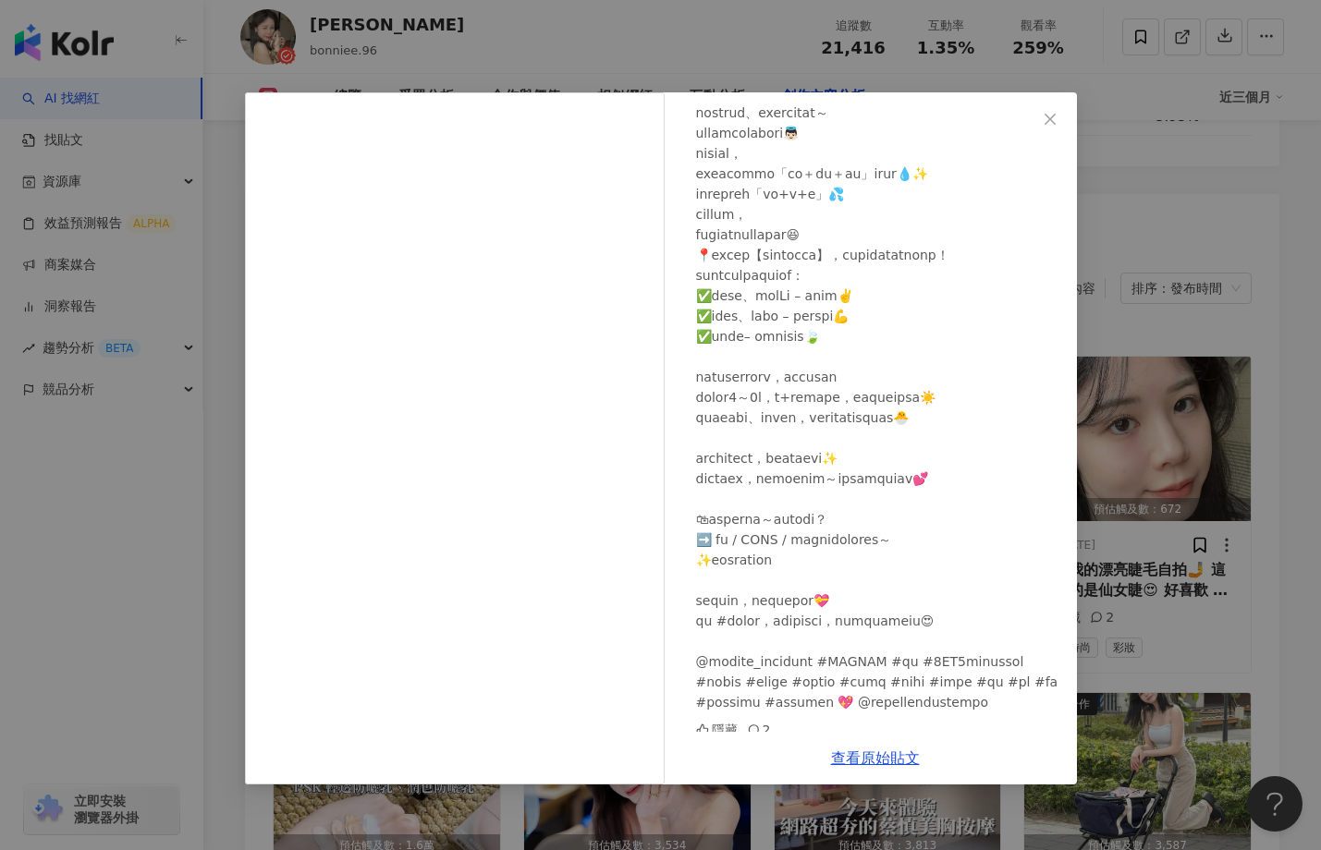
scroll to position [382, 0]
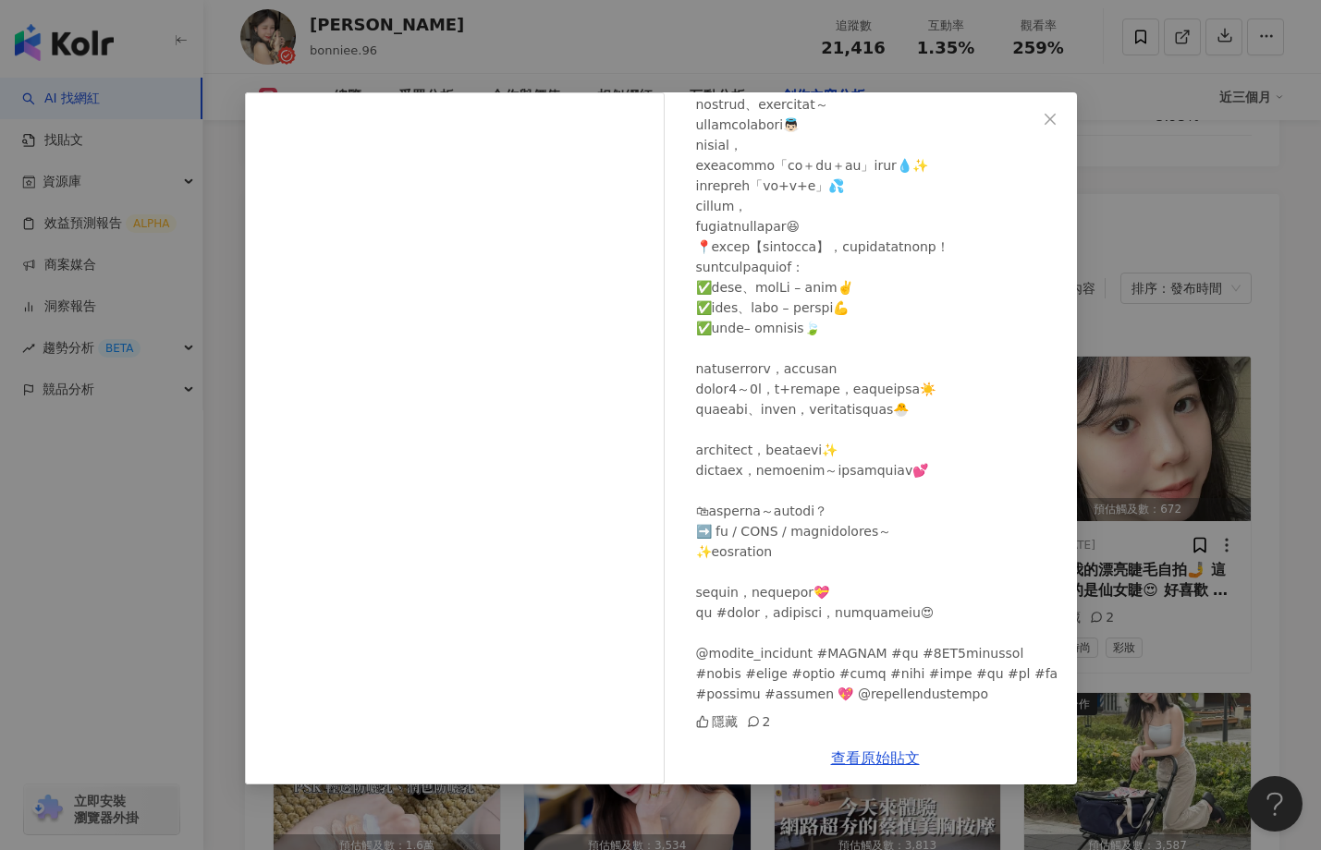
click at [59, 569] on div "[PERSON_NAME]子 [DATE] 隱藏 2 查看原始貼文" at bounding box center [660, 425] width 1321 height 850
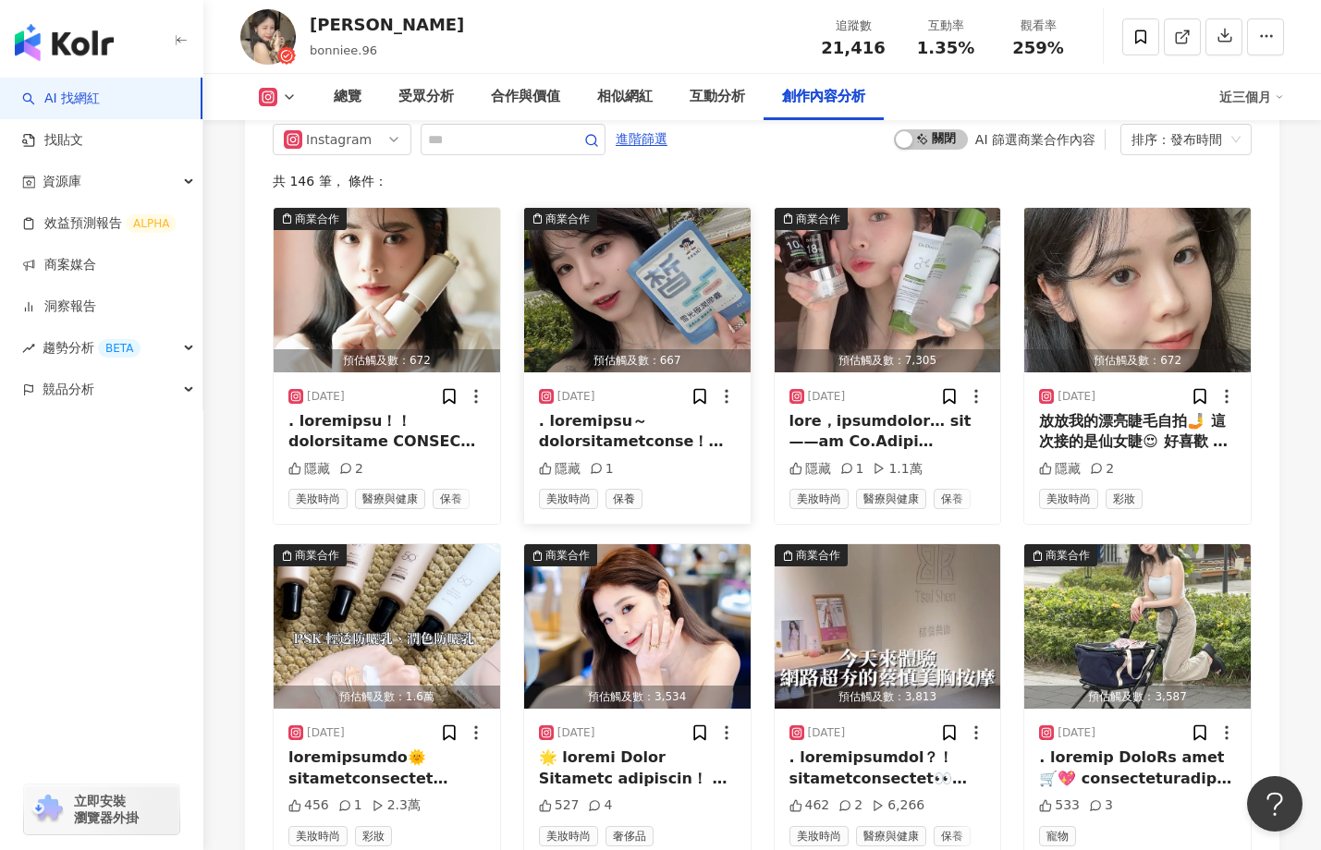
scroll to position [5743, 0]
click at [445, 580] on img "button" at bounding box center [387, 625] width 226 height 165
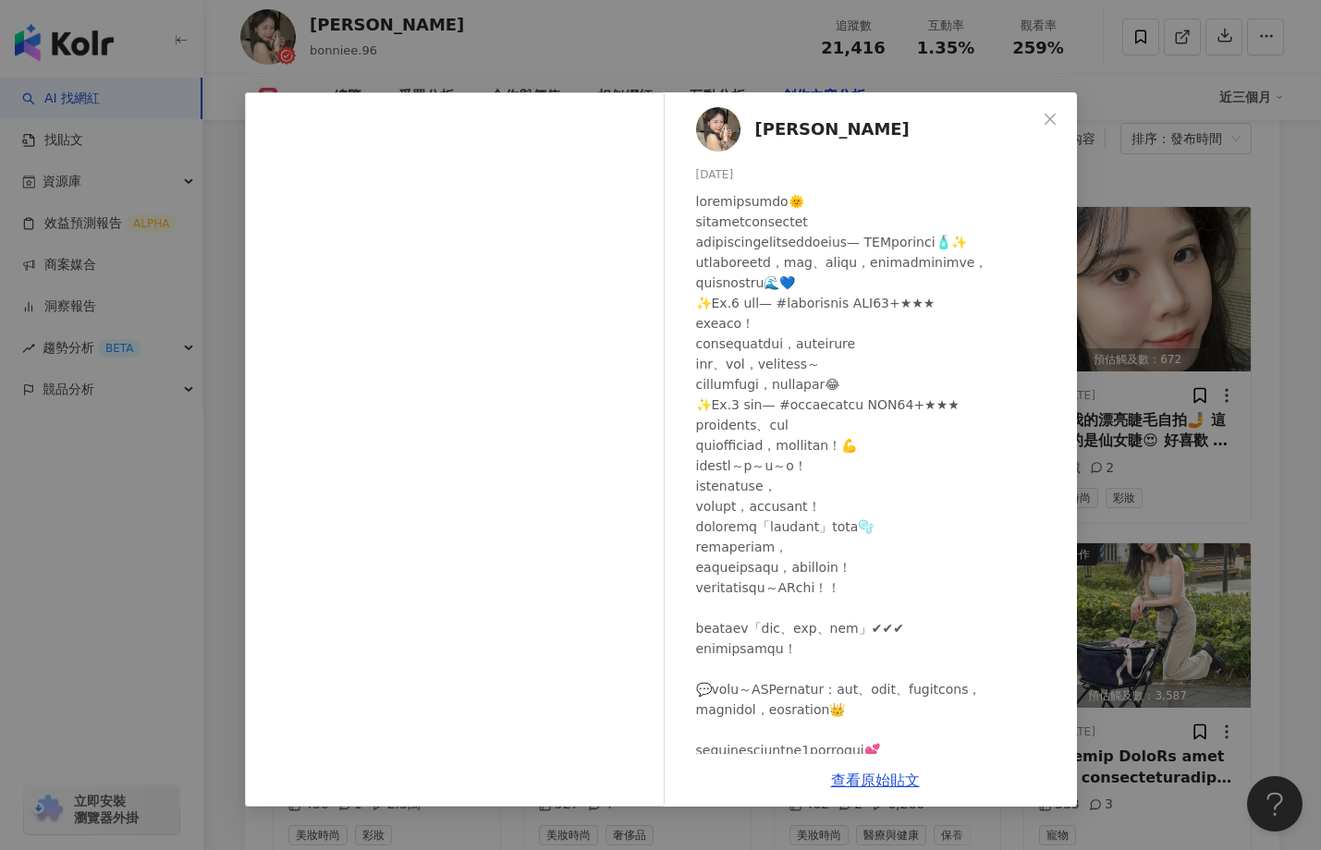
click at [475, 55] on div "邦妮子 2025/8/25 456 1 2.3萬 查看原始貼文" at bounding box center [660, 425] width 1321 height 850
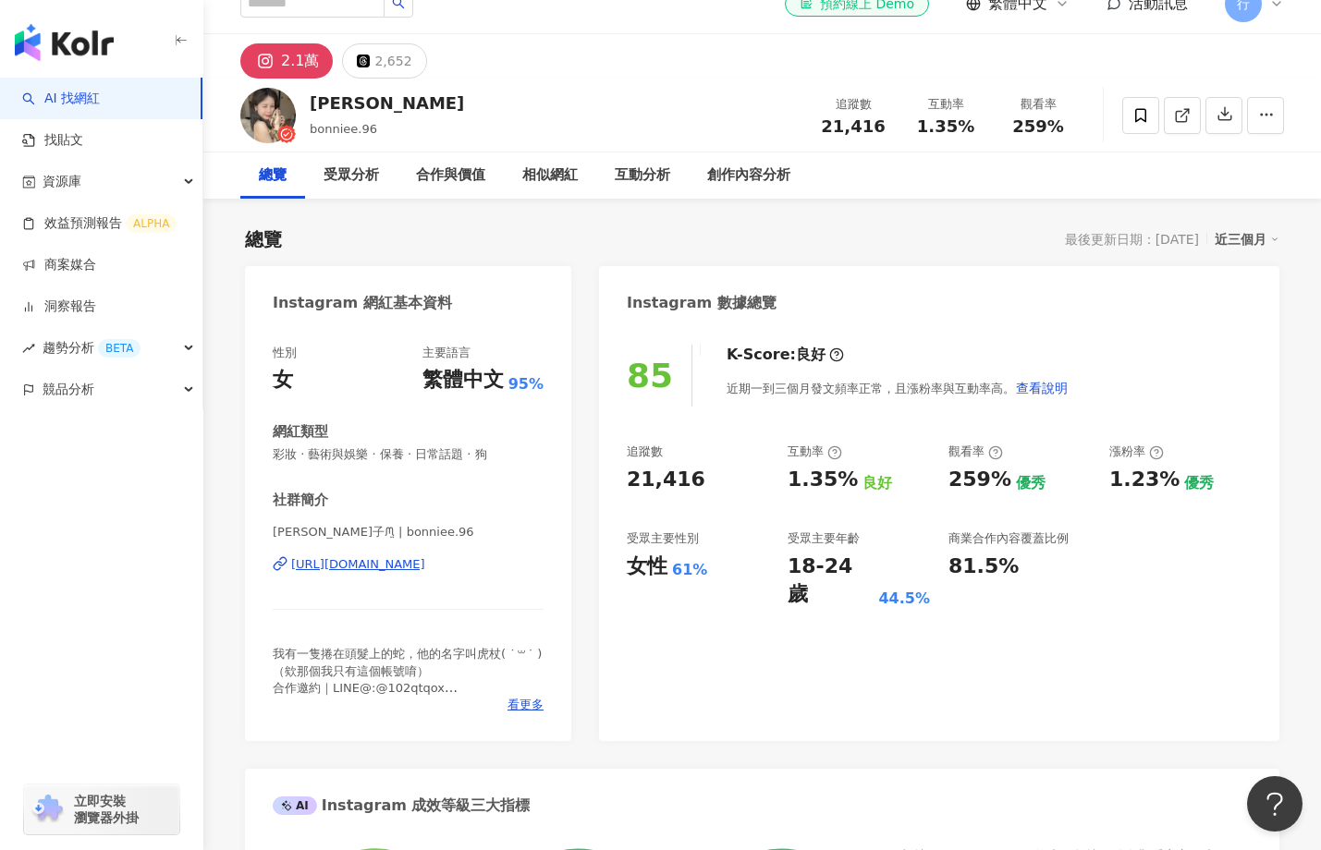
scroll to position [0, 0]
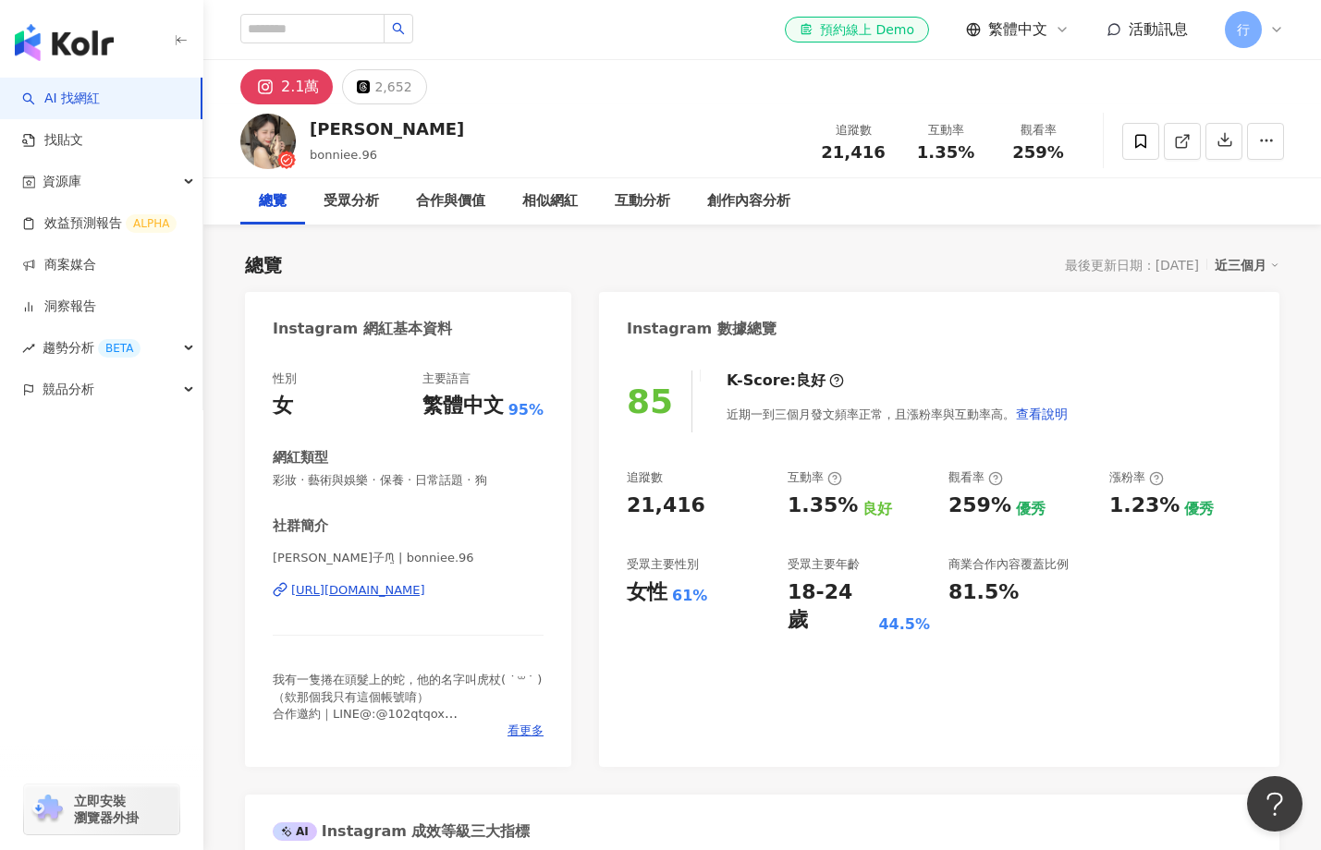
click at [260, 136] on img at bounding box center [267, 141] width 55 height 55
click at [274, 148] on img at bounding box center [267, 141] width 55 height 55
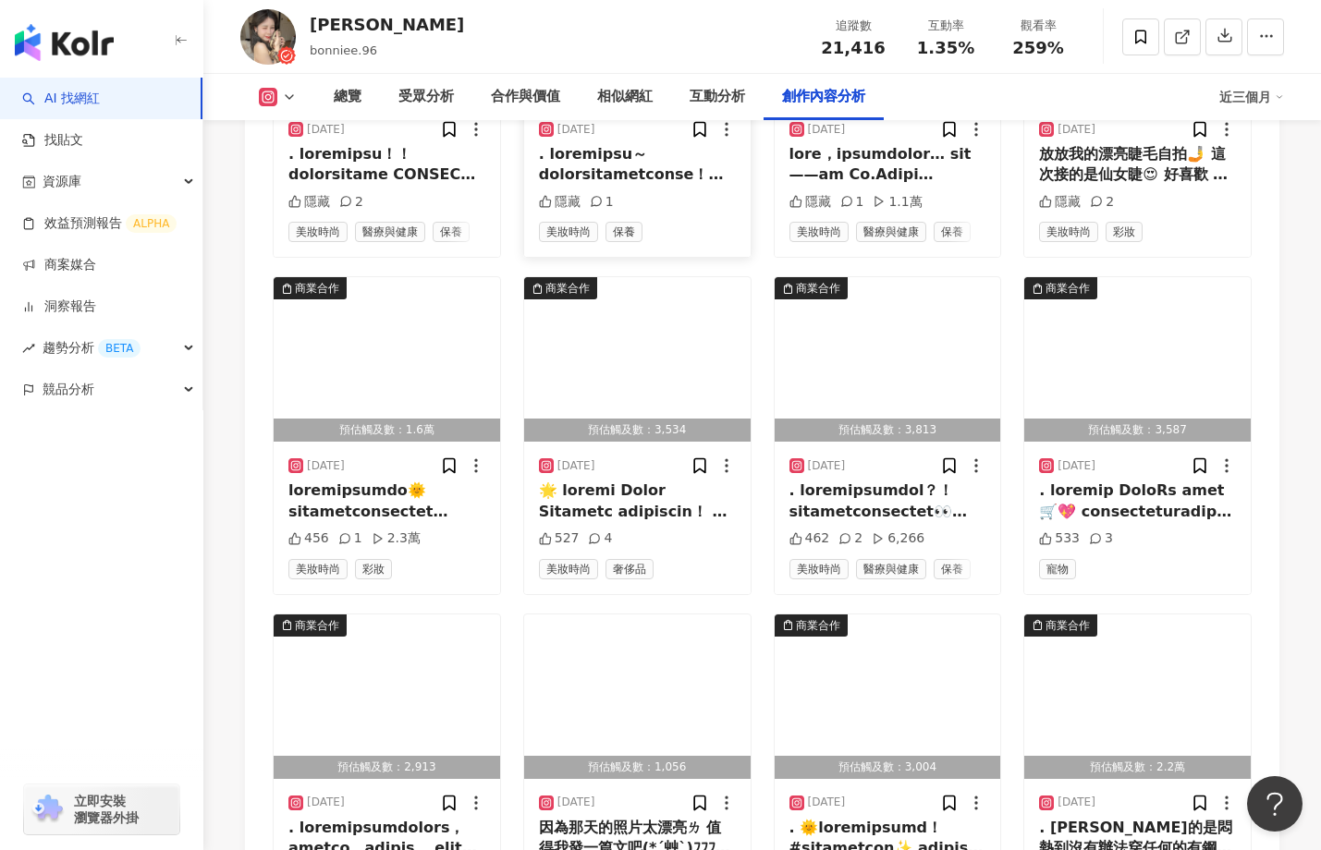
scroll to position [6361, 0]
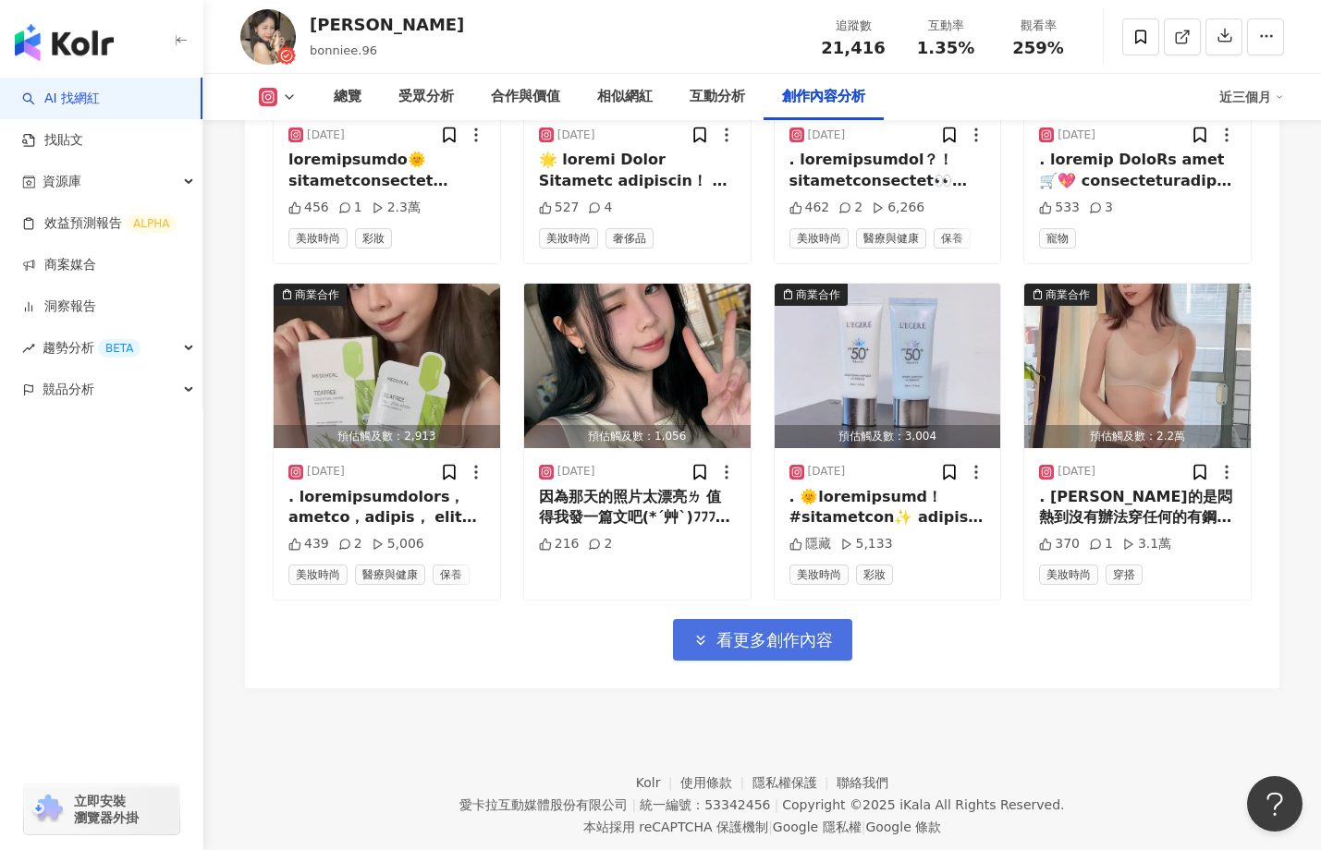
click at [799, 637] on span "看更多創作內容" at bounding box center [774, 640] width 116 height 20
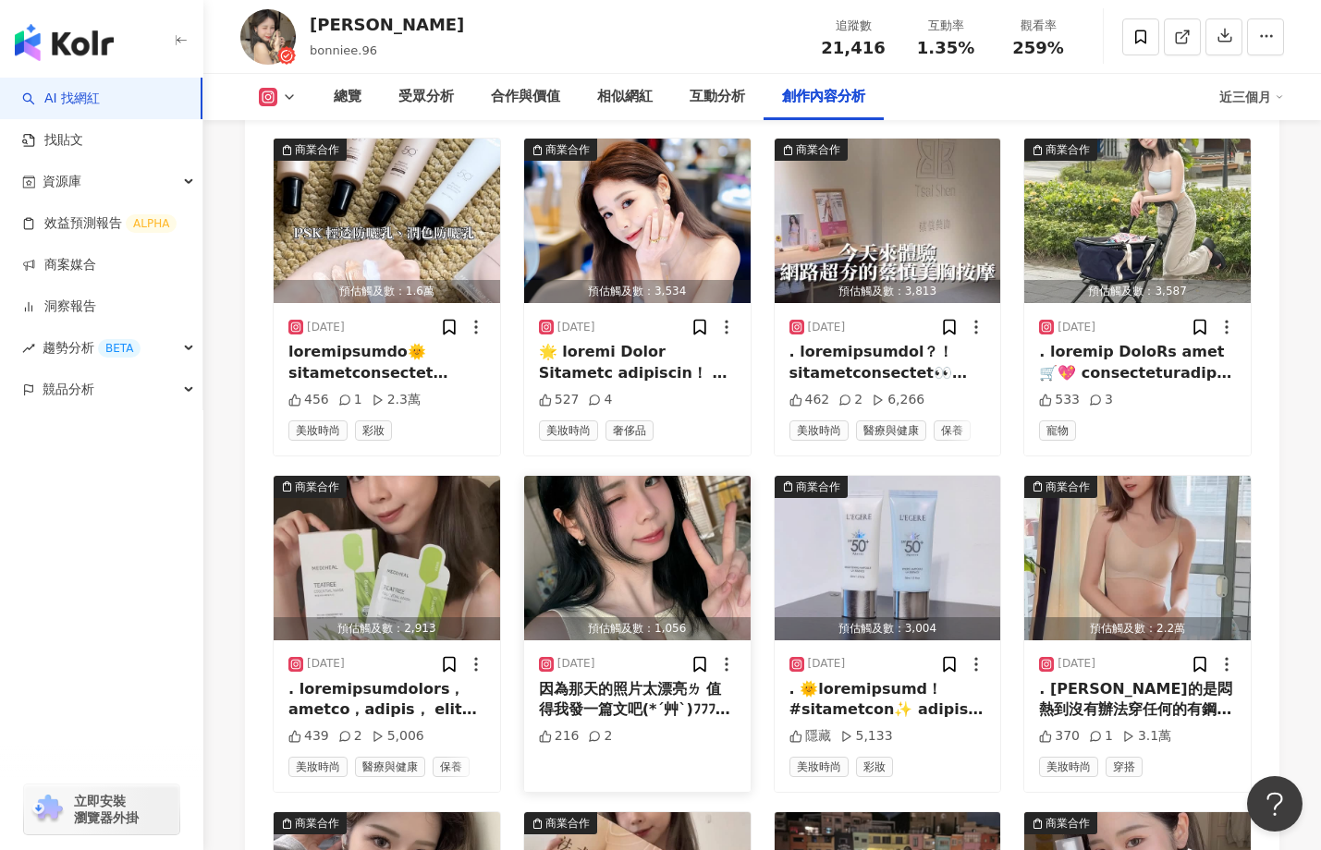
scroll to position [6352, 0]
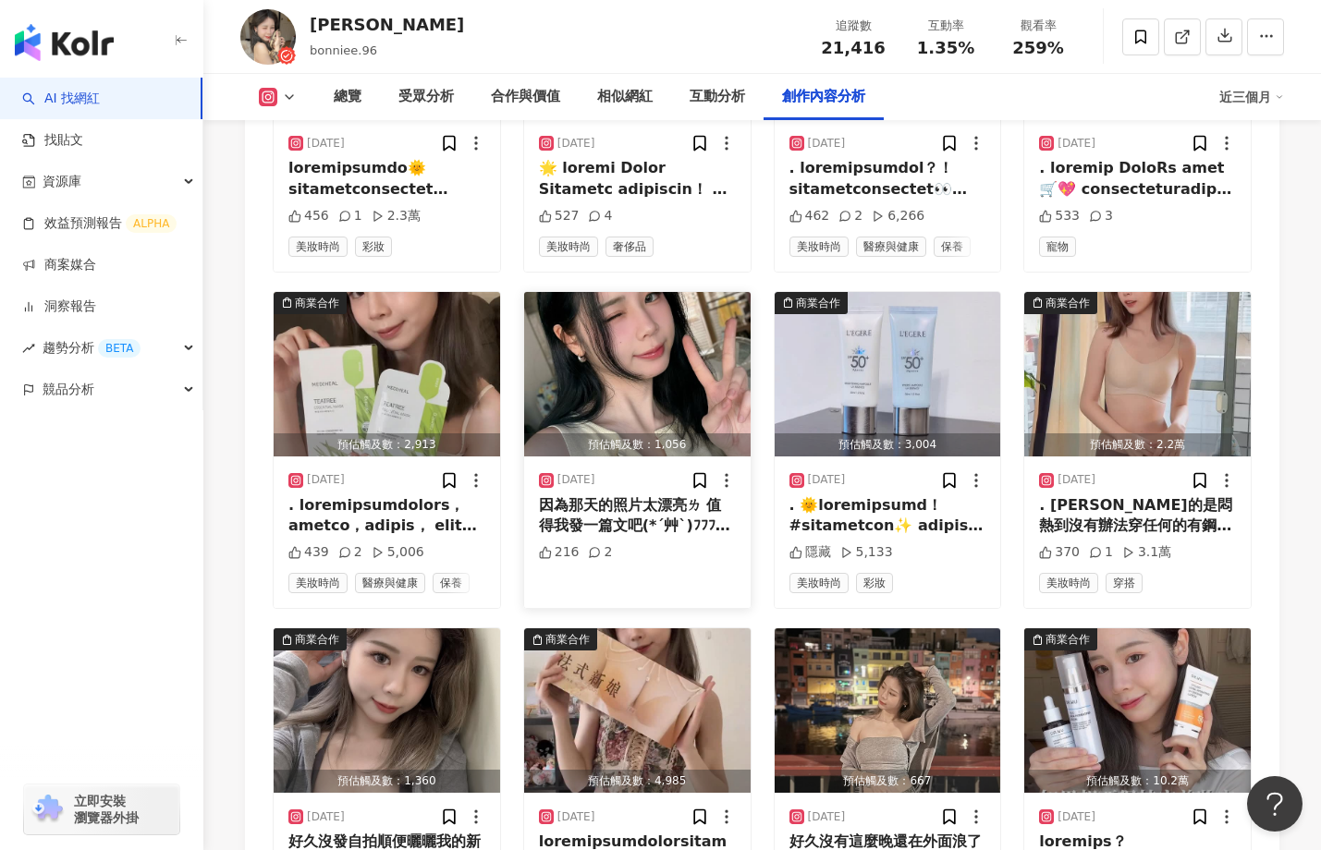
click at [637, 325] on img "button" at bounding box center [637, 374] width 226 height 165
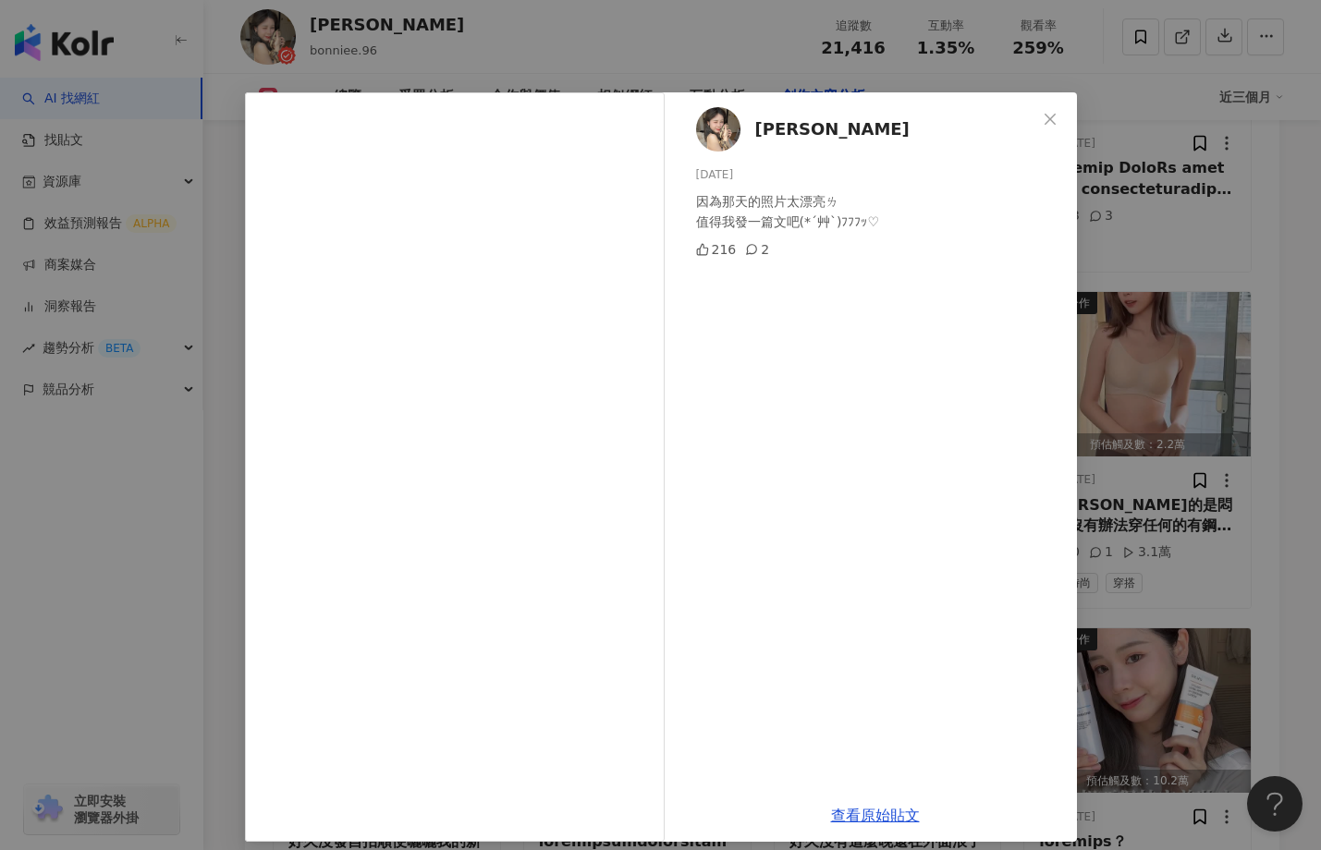
click at [712, 132] on img at bounding box center [718, 129] width 44 height 44
click at [543, 43] on div "[PERSON_NAME]子 [DATE] 因為那天的照片太漂亮ㄌ 值得我發一篇文吧(*´艸`)ﾌﾌﾌｯ♡ 216 2 查看原始貼文" at bounding box center [660, 425] width 1321 height 850
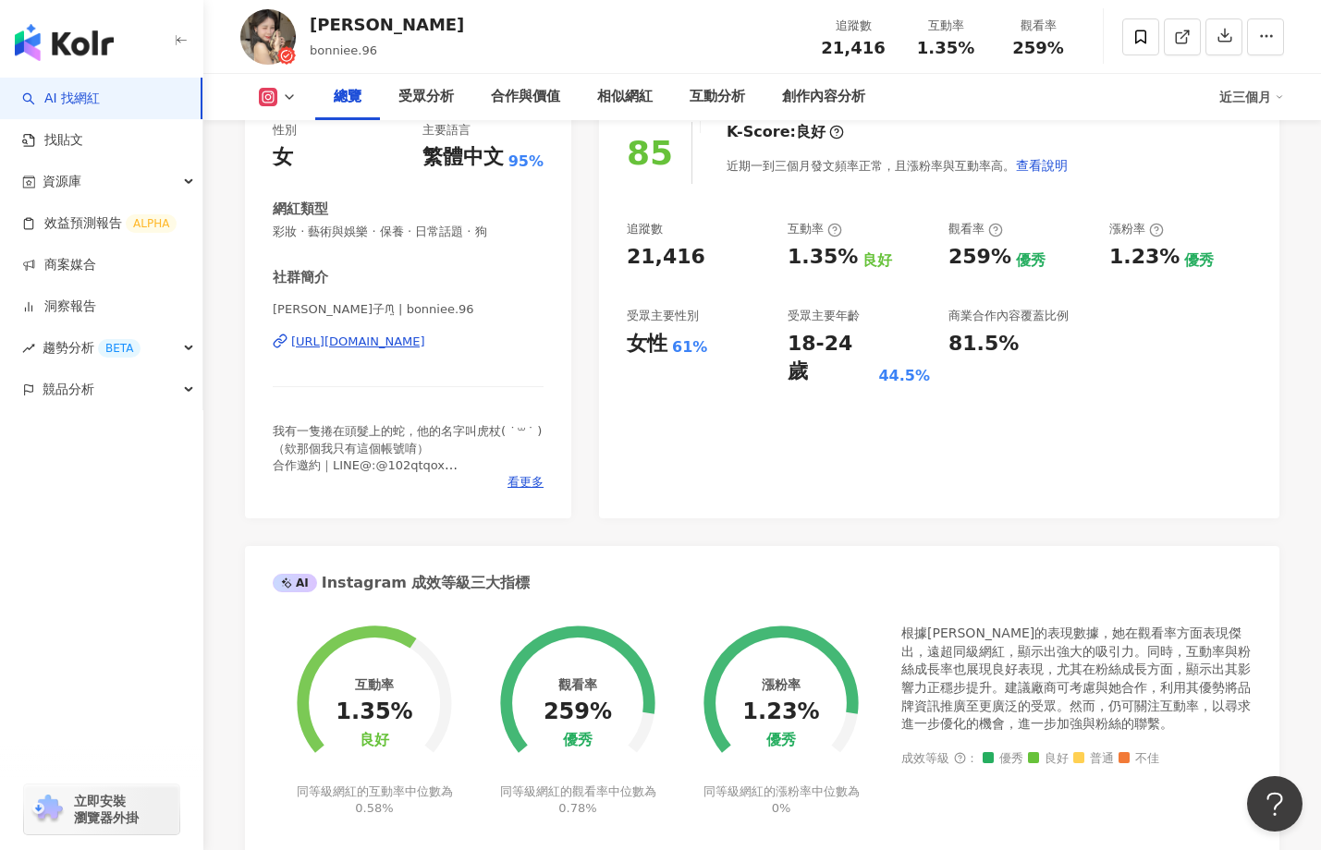
scroll to position [0, 0]
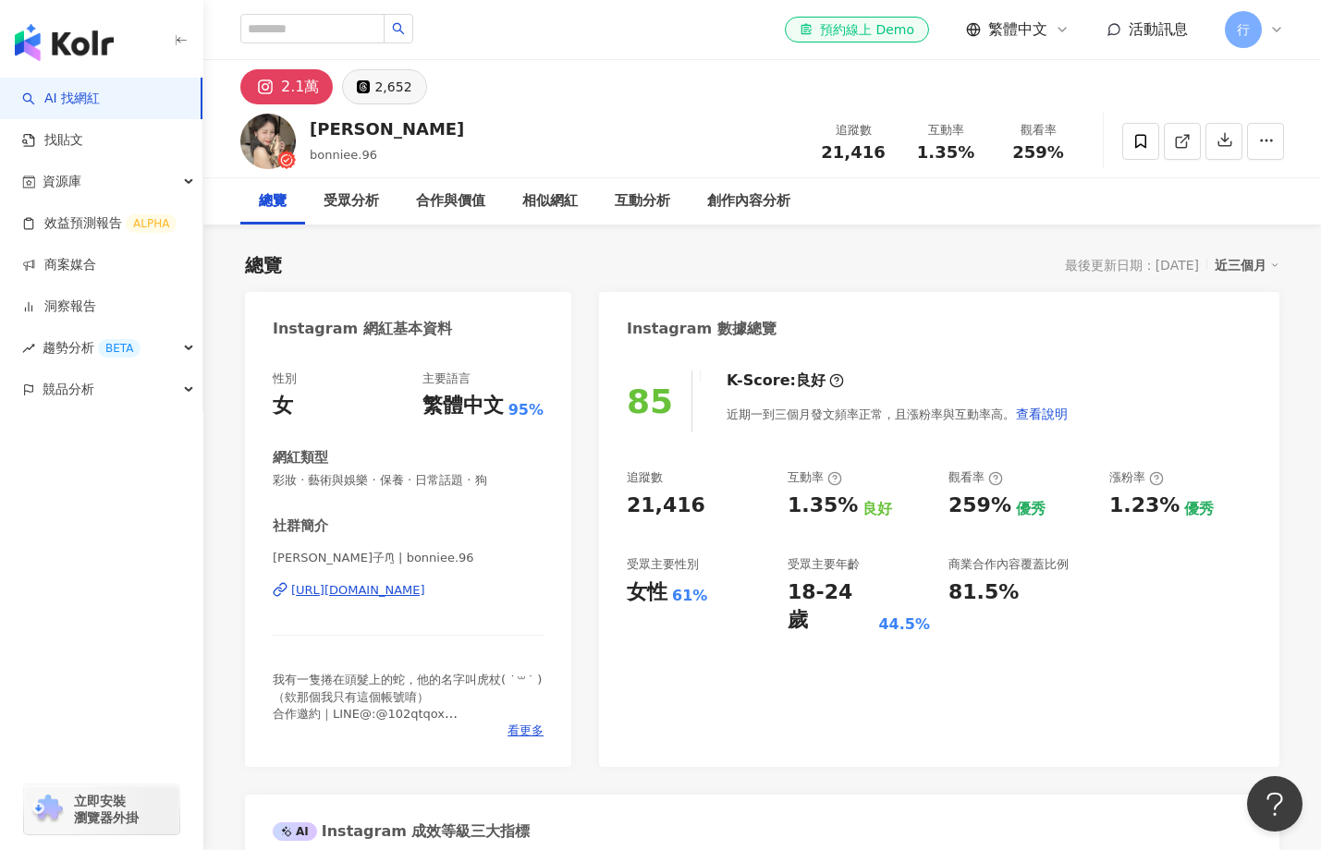
click at [379, 103] on button "2,652" at bounding box center [384, 86] width 84 height 35
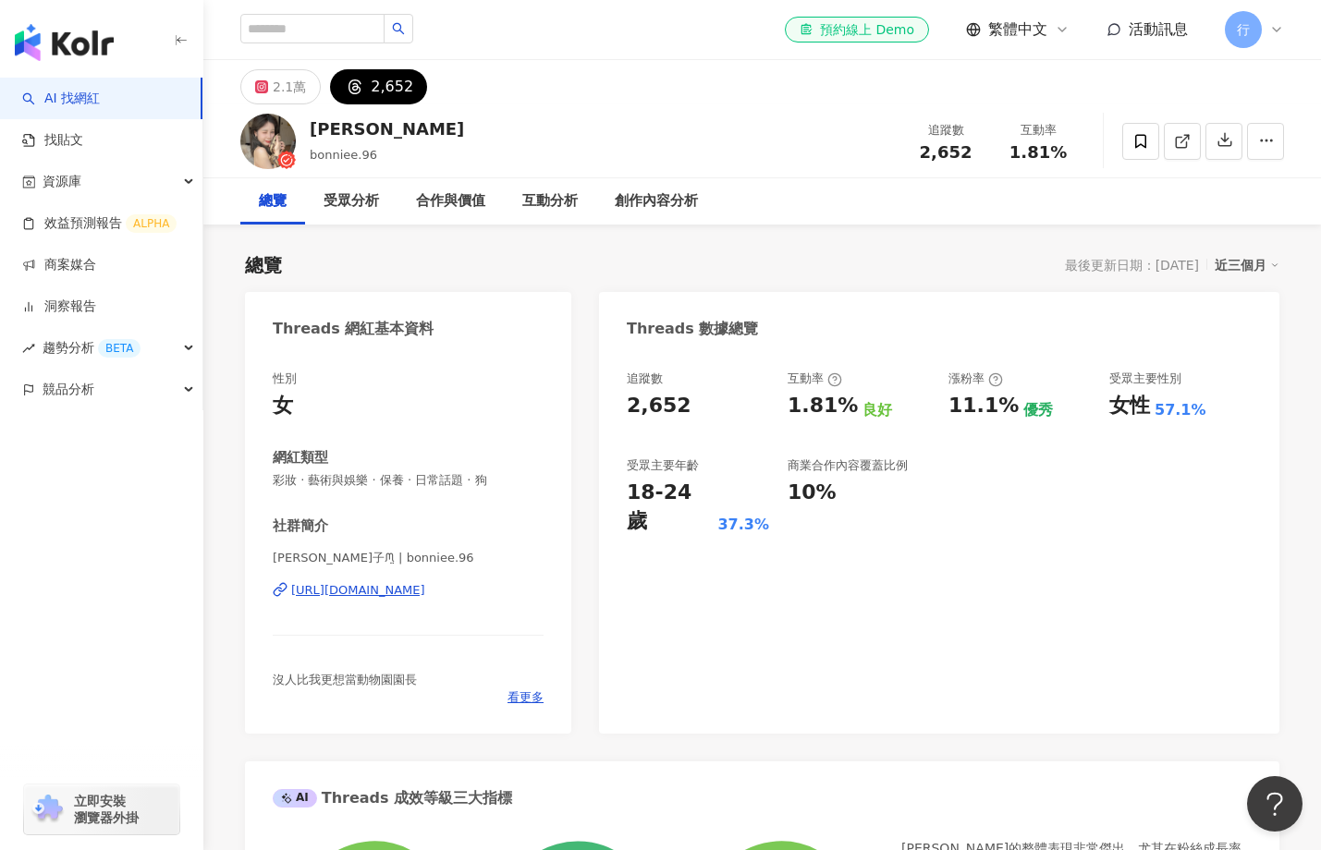
click at [359, 588] on div "https://www.threads.com/@bonniee.96" at bounding box center [358, 590] width 134 height 17
click at [292, 87] on div "2.1萬" at bounding box center [289, 87] width 33 height 26
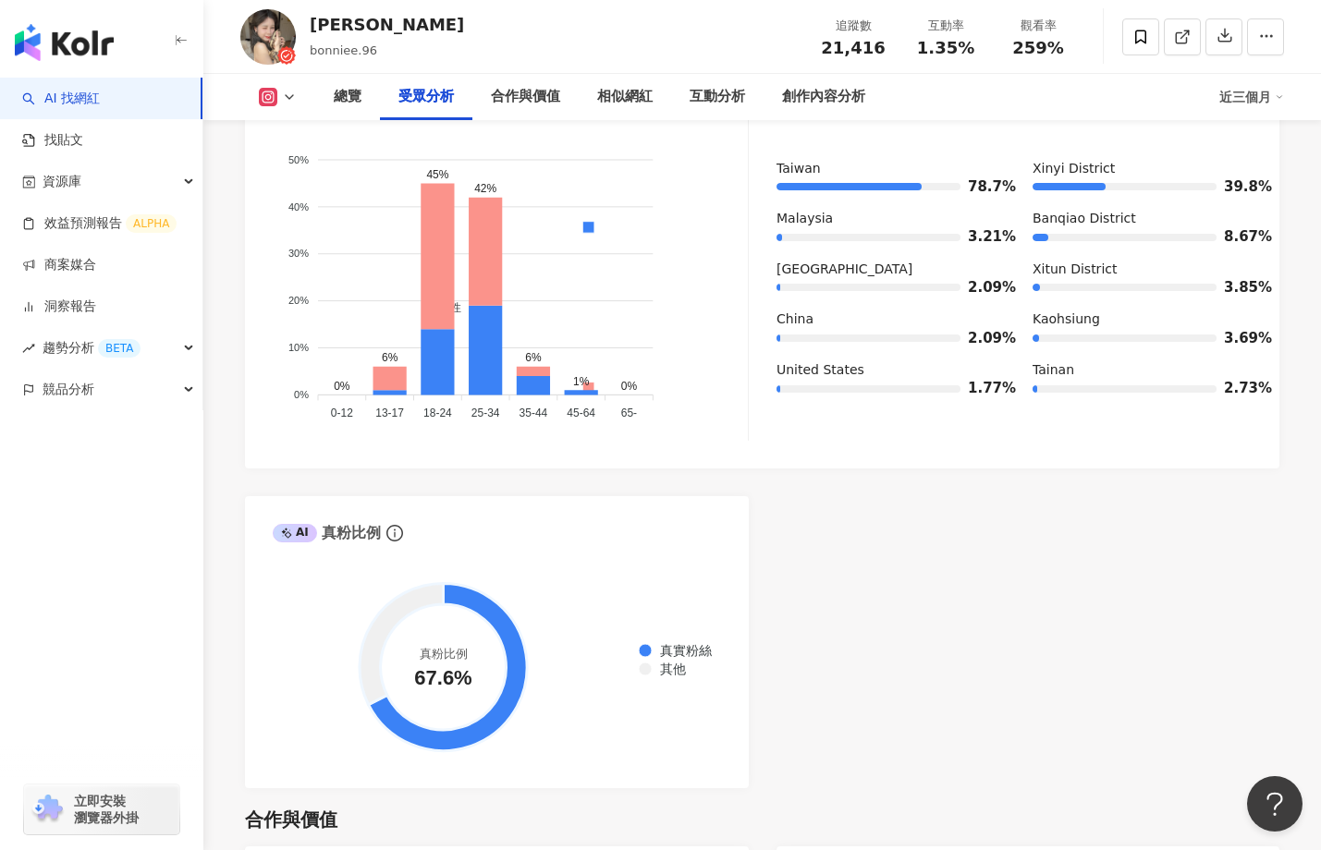
scroll to position [1968, 0]
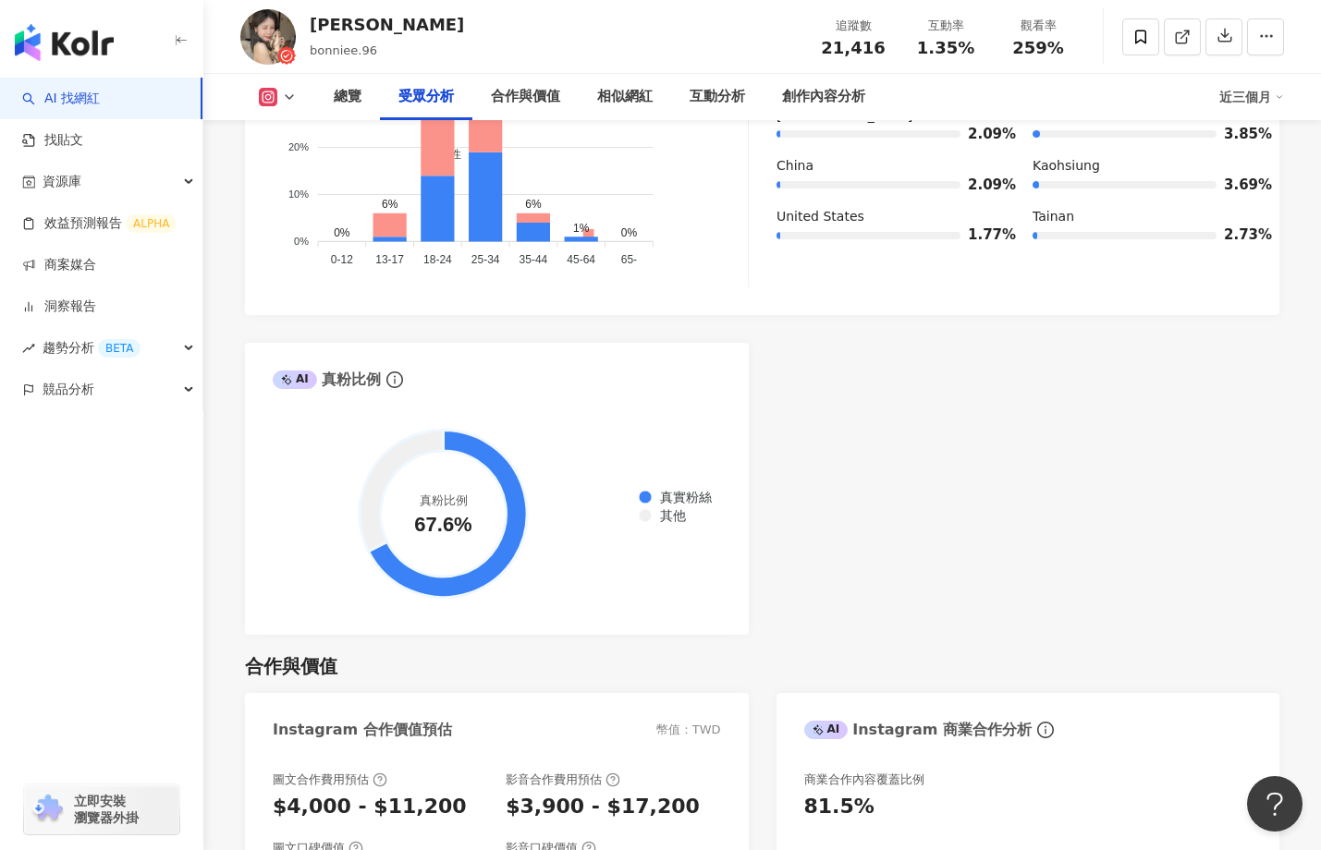
click at [1055, 527] on div "AI Instagram 受眾樣貌分析 受眾主要性別 女性 61% 受眾主要年齡 18-24 歲 44.5% 受眾年齡及性別分布 男性 女性 50% 50% …" at bounding box center [762, 212] width 1034 height 846
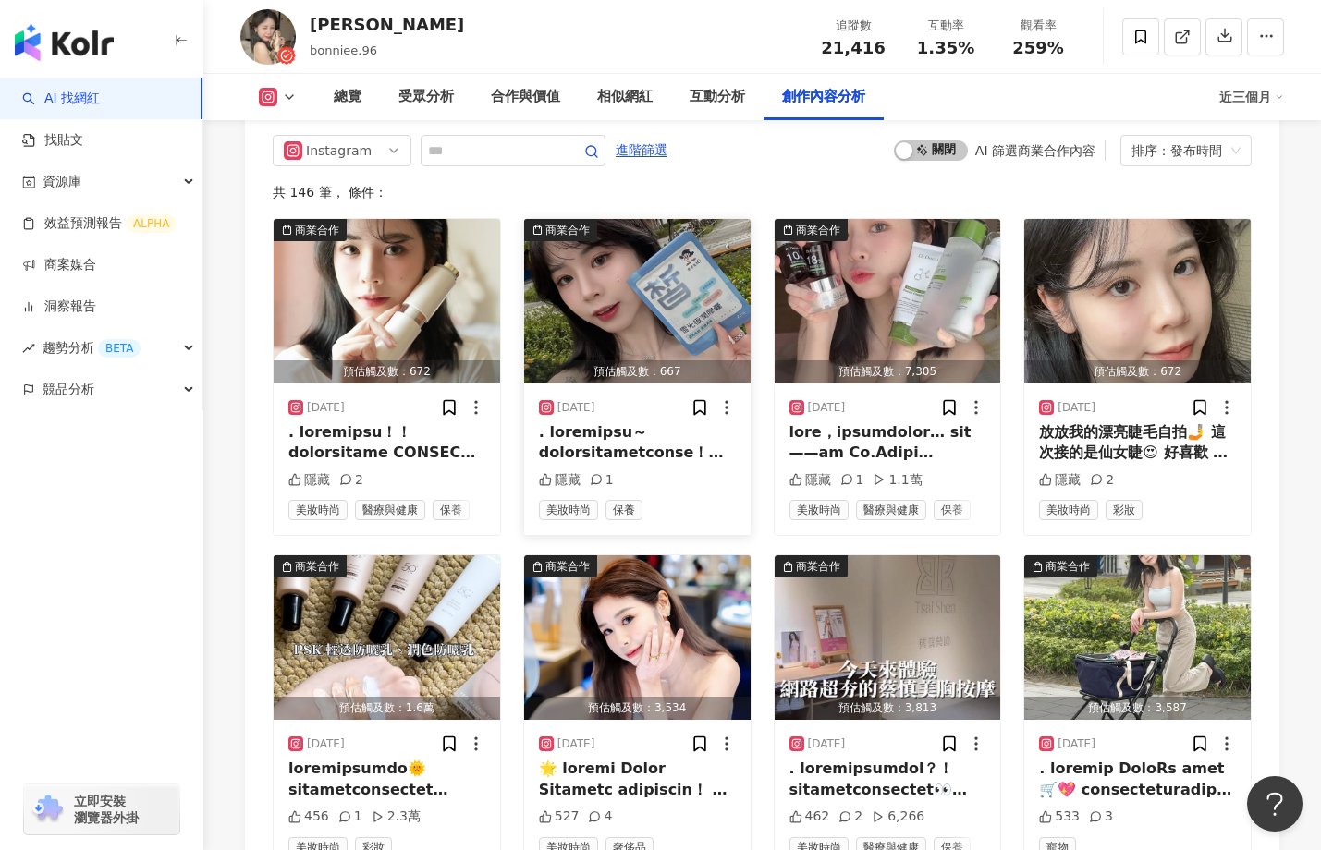
scroll to position [5604, 0]
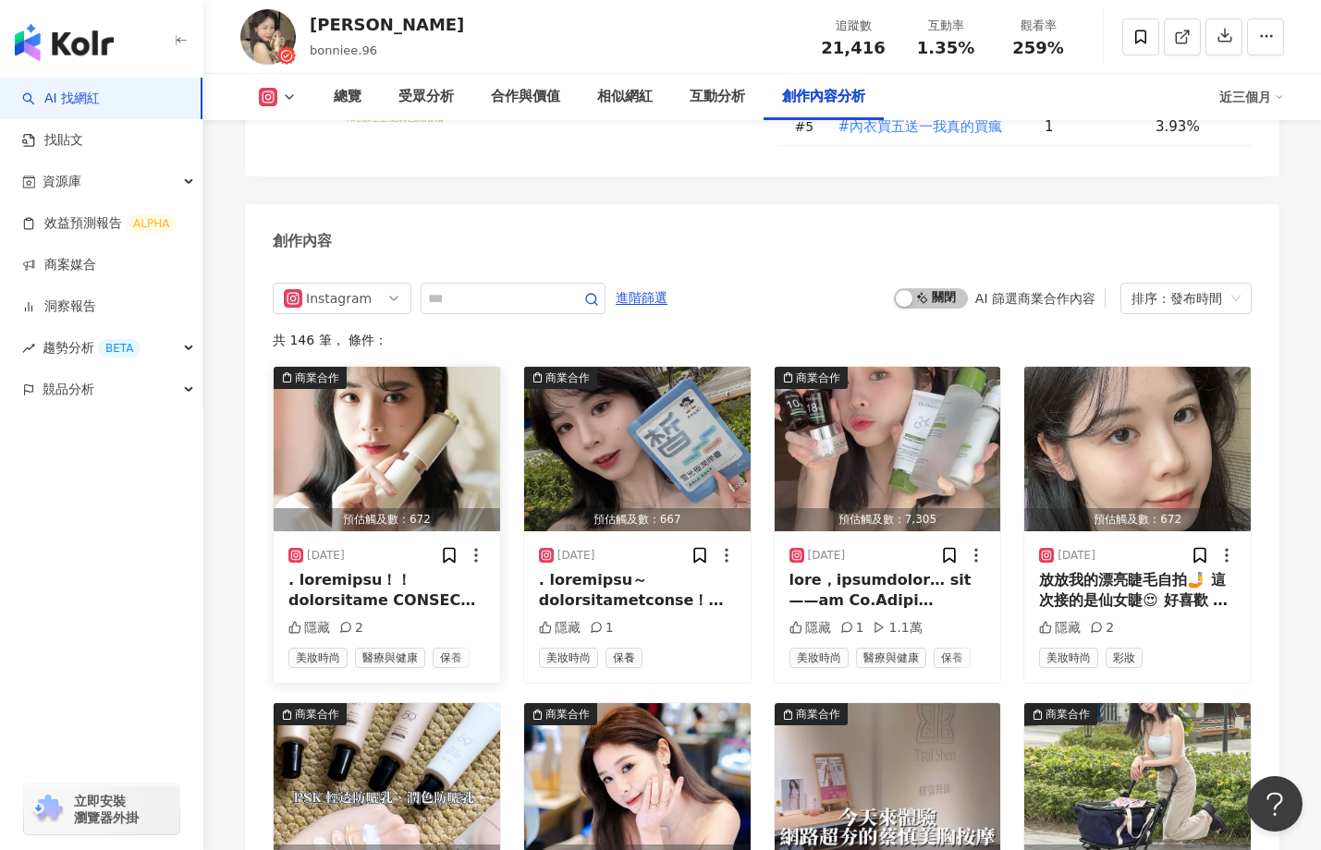
click at [383, 436] on img "button" at bounding box center [387, 449] width 226 height 165
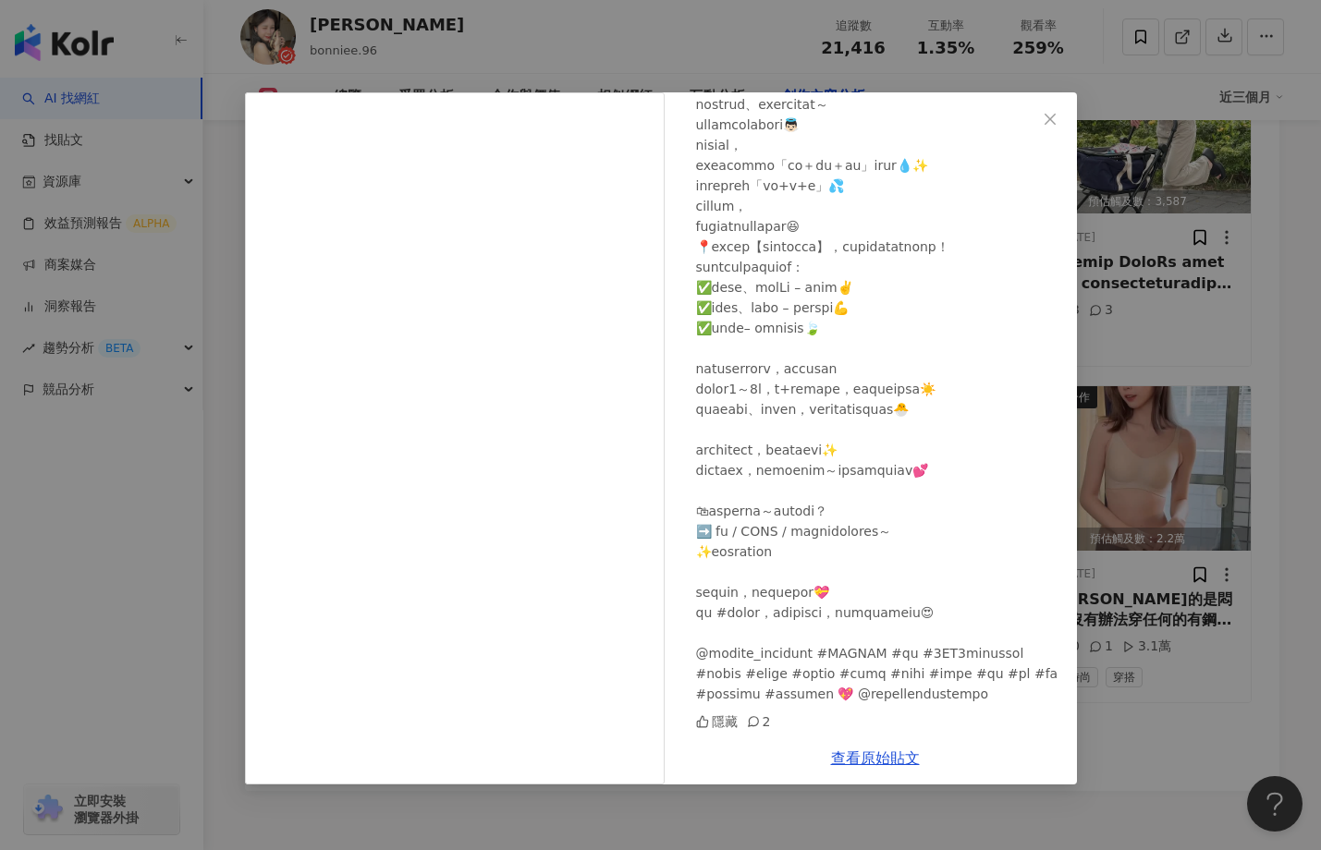
scroll to position [382, 0]
click at [751, 721] on icon at bounding box center [753, 721] width 13 height 13
click at [756, 725] on icon at bounding box center [753, 721] width 13 height 13
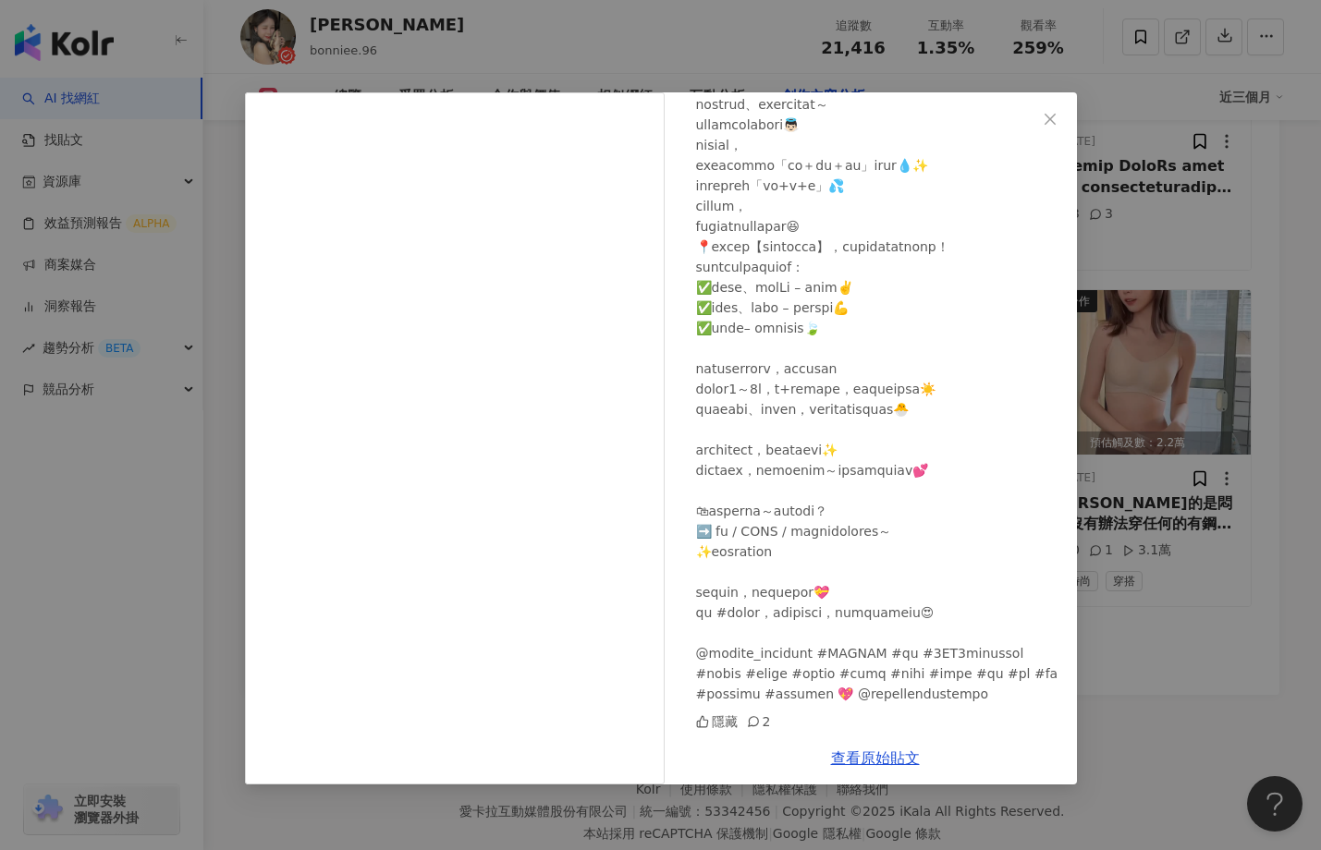
scroll to position [6398, 0]
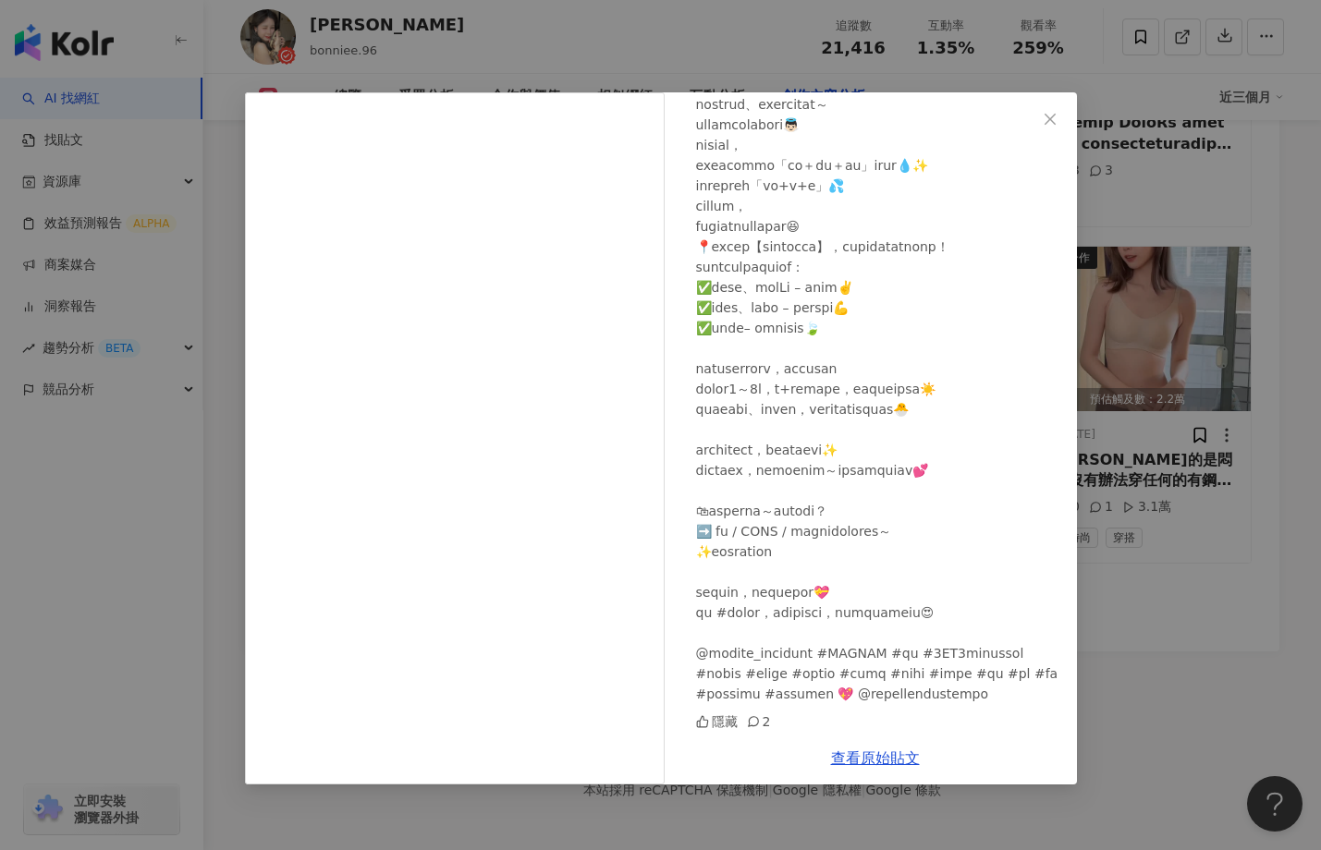
click at [1141, 525] on div "邦妮子 2025/9/4 隱藏 2 查看原始貼文" at bounding box center [660, 425] width 1321 height 850
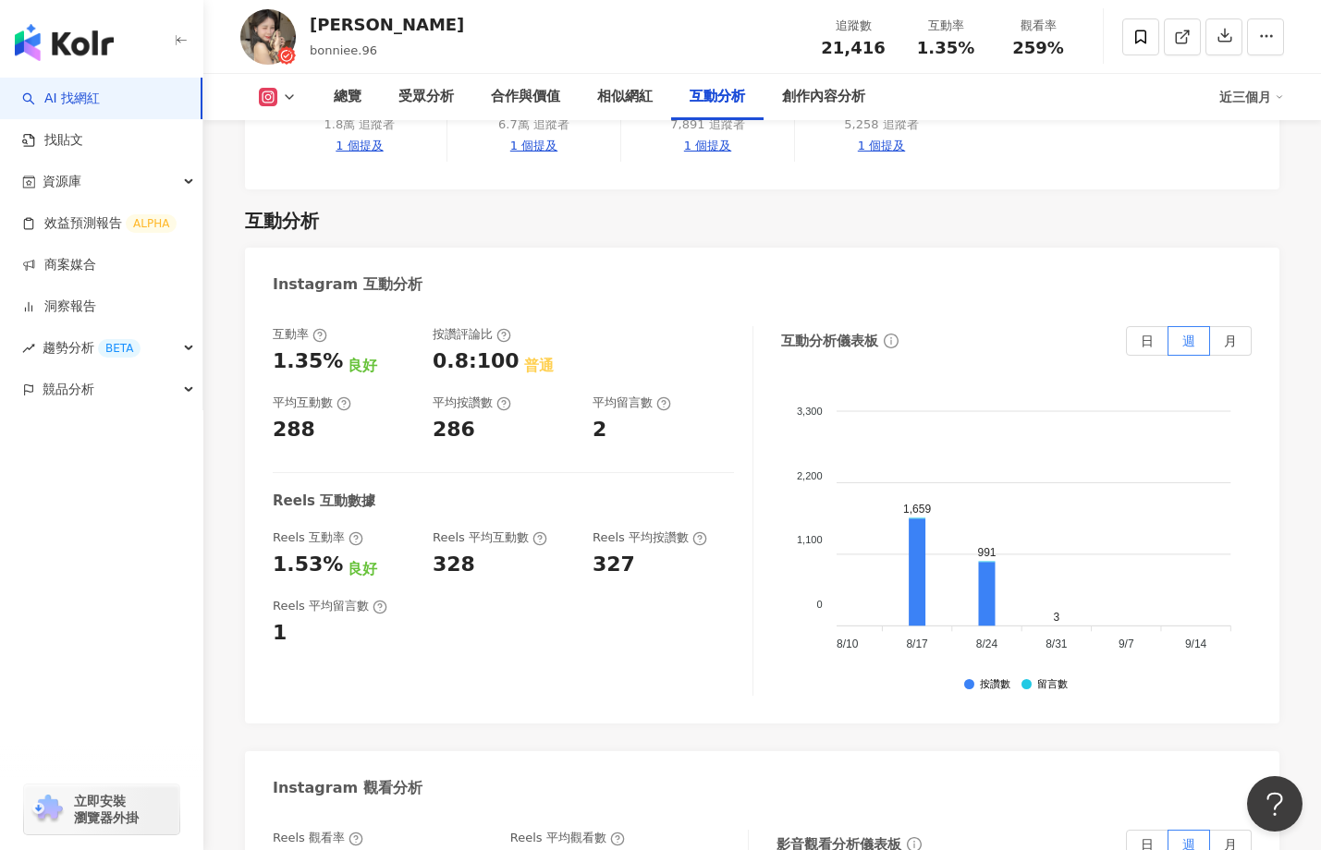
scroll to position [0, 0]
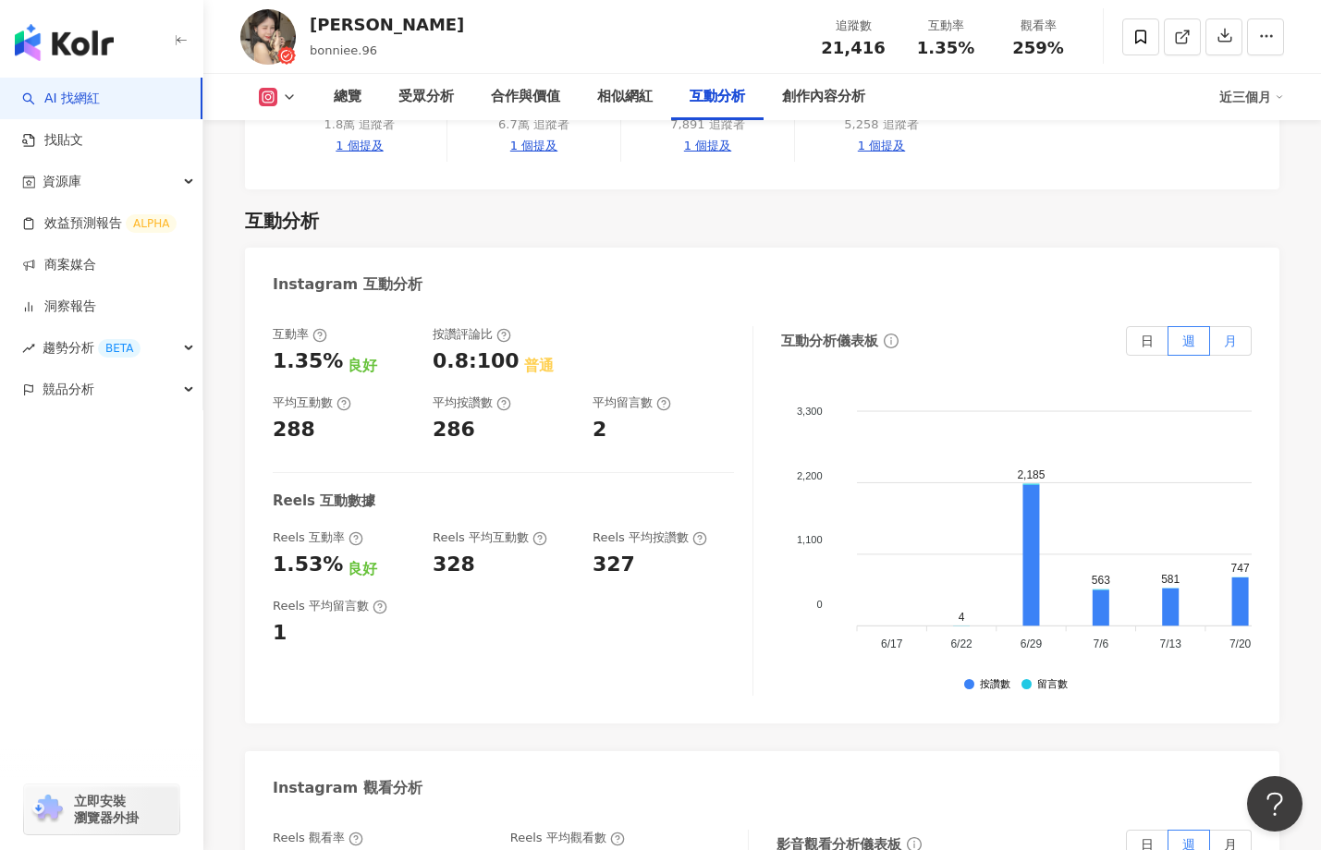
click at [1243, 326] on label "月" at bounding box center [1231, 341] width 42 height 30
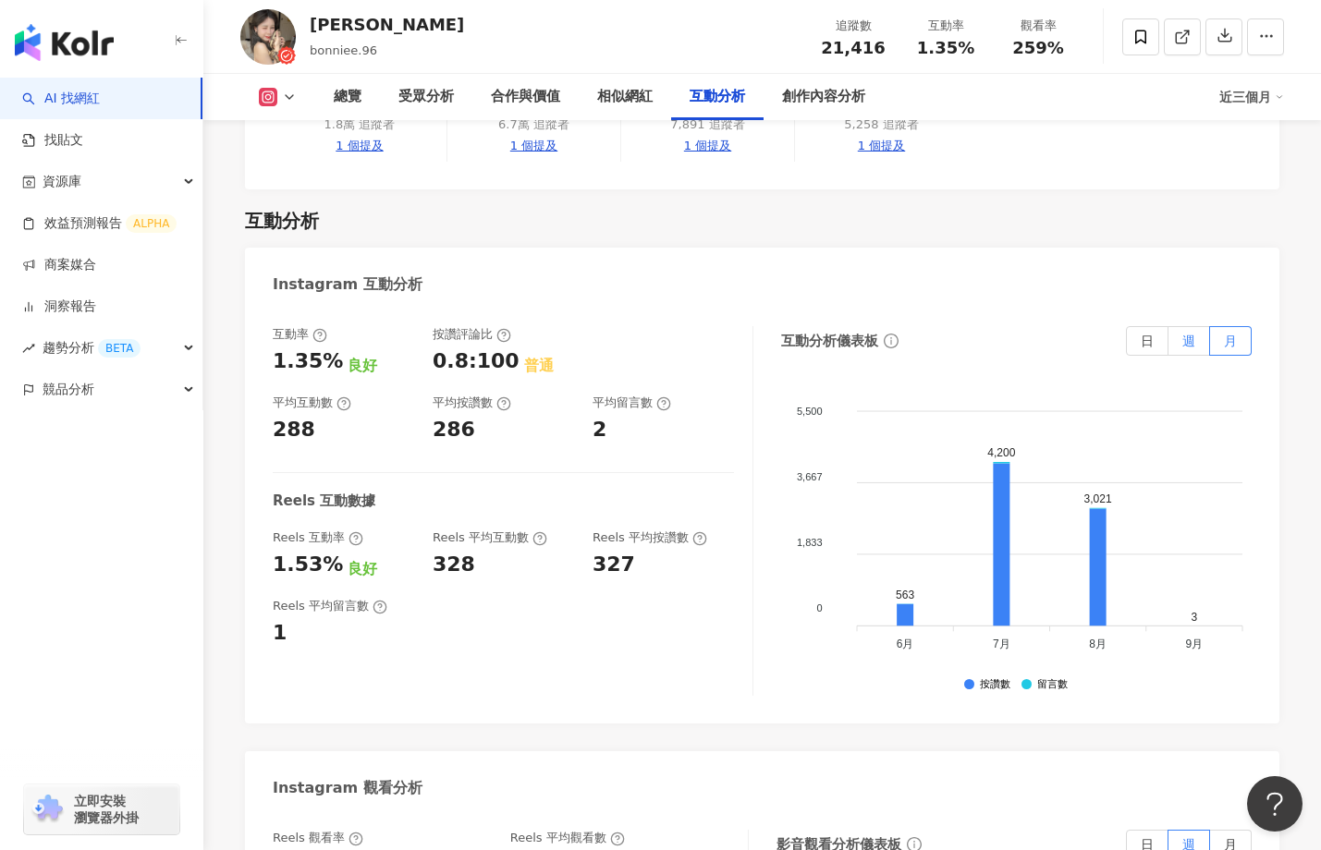
click at [1191, 334] on span "週" at bounding box center [1188, 341] width 13 height 15
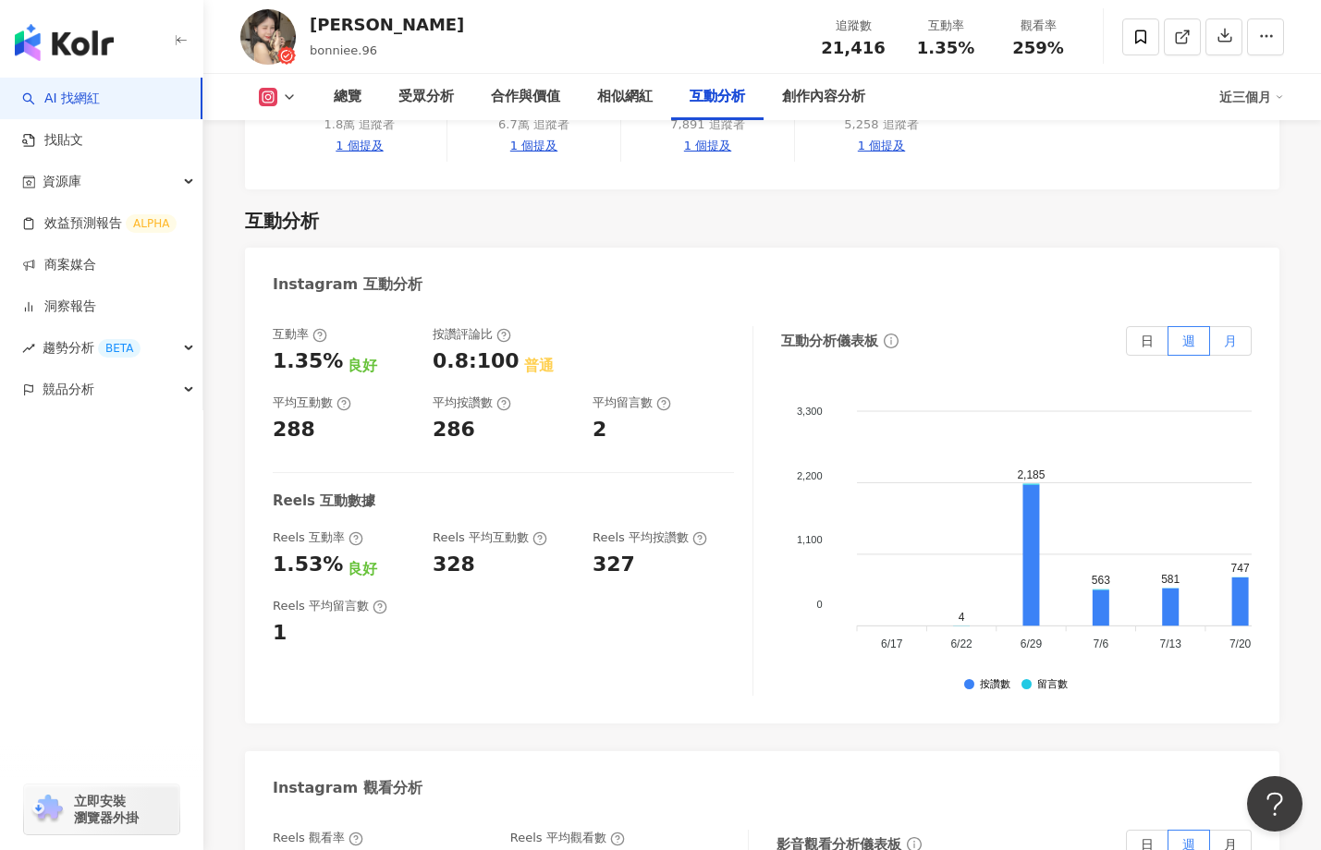
click at [1232, 334] on span "月" at bounding box center [1230, 341] width 13 height 15
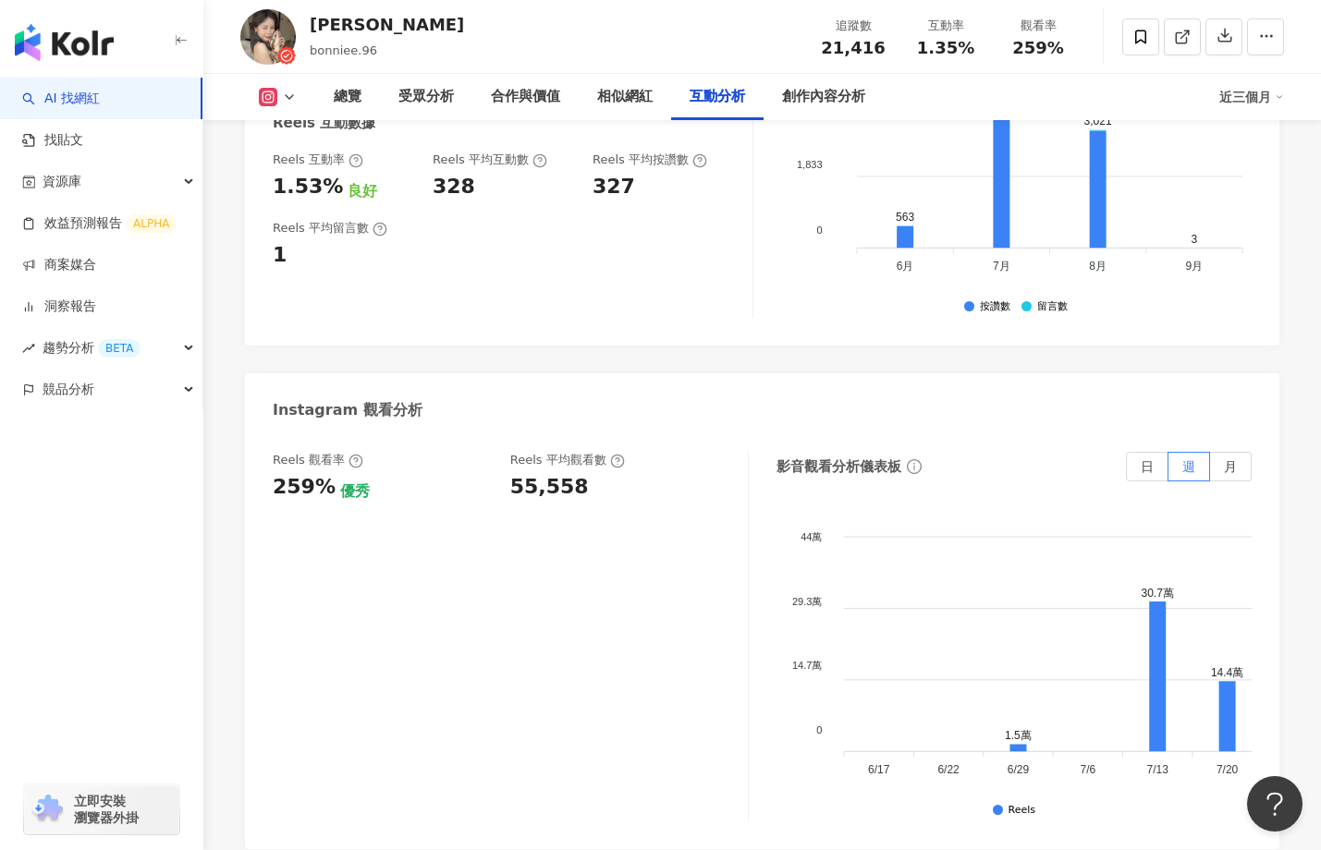
scroll to position [3956, 0]
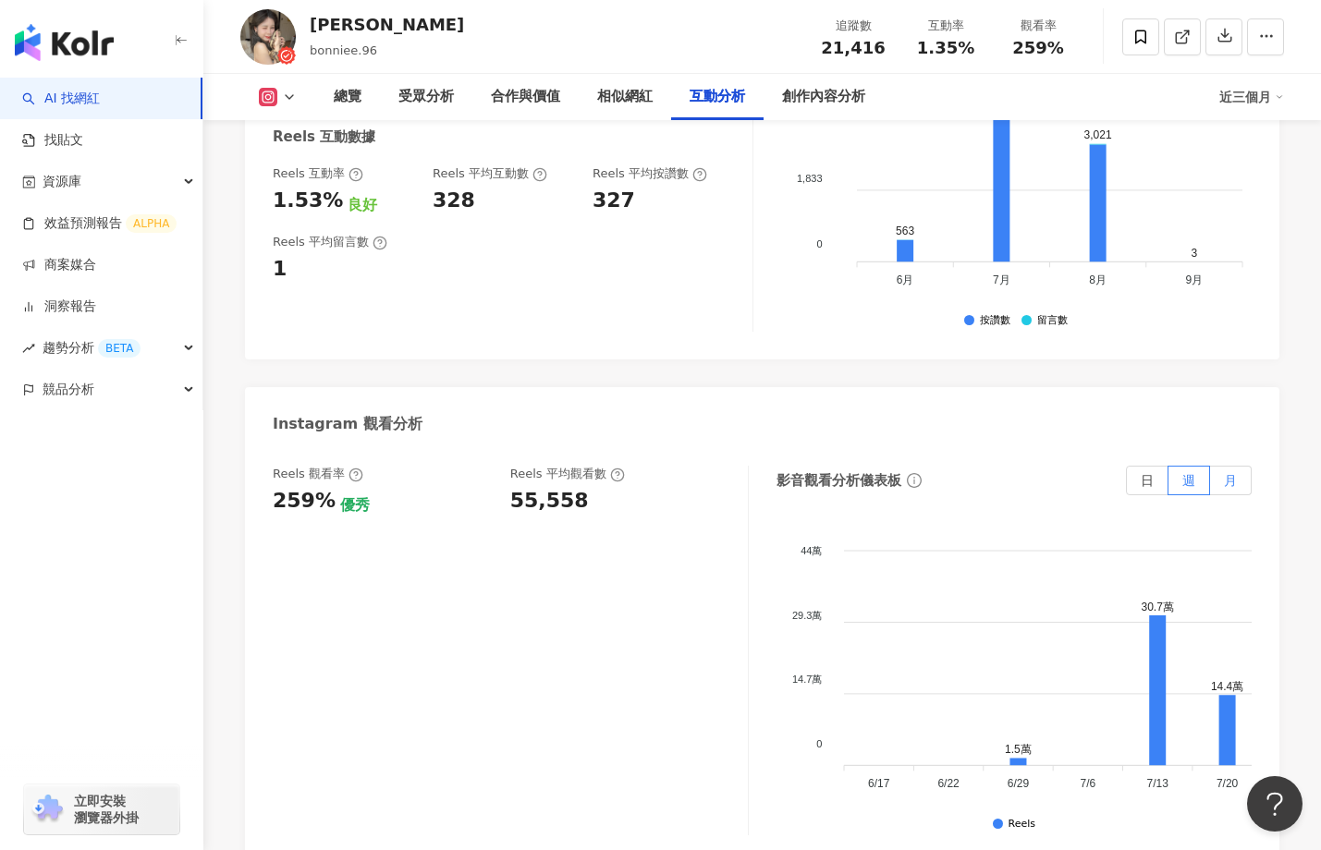
click at [1223, 466] on label "月" at bounding box center [1231, 481] width 42 height 30
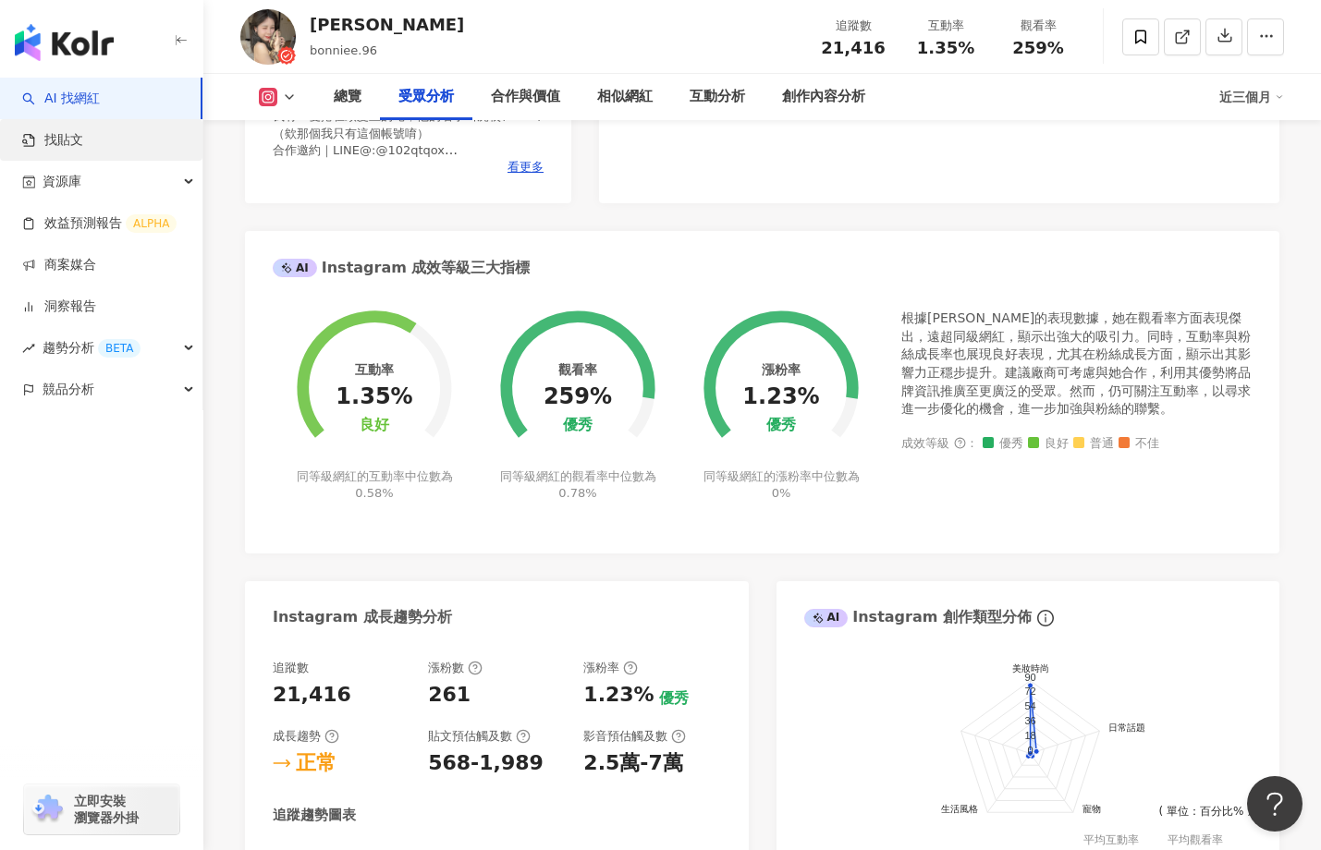
scroll to position [366, 0]
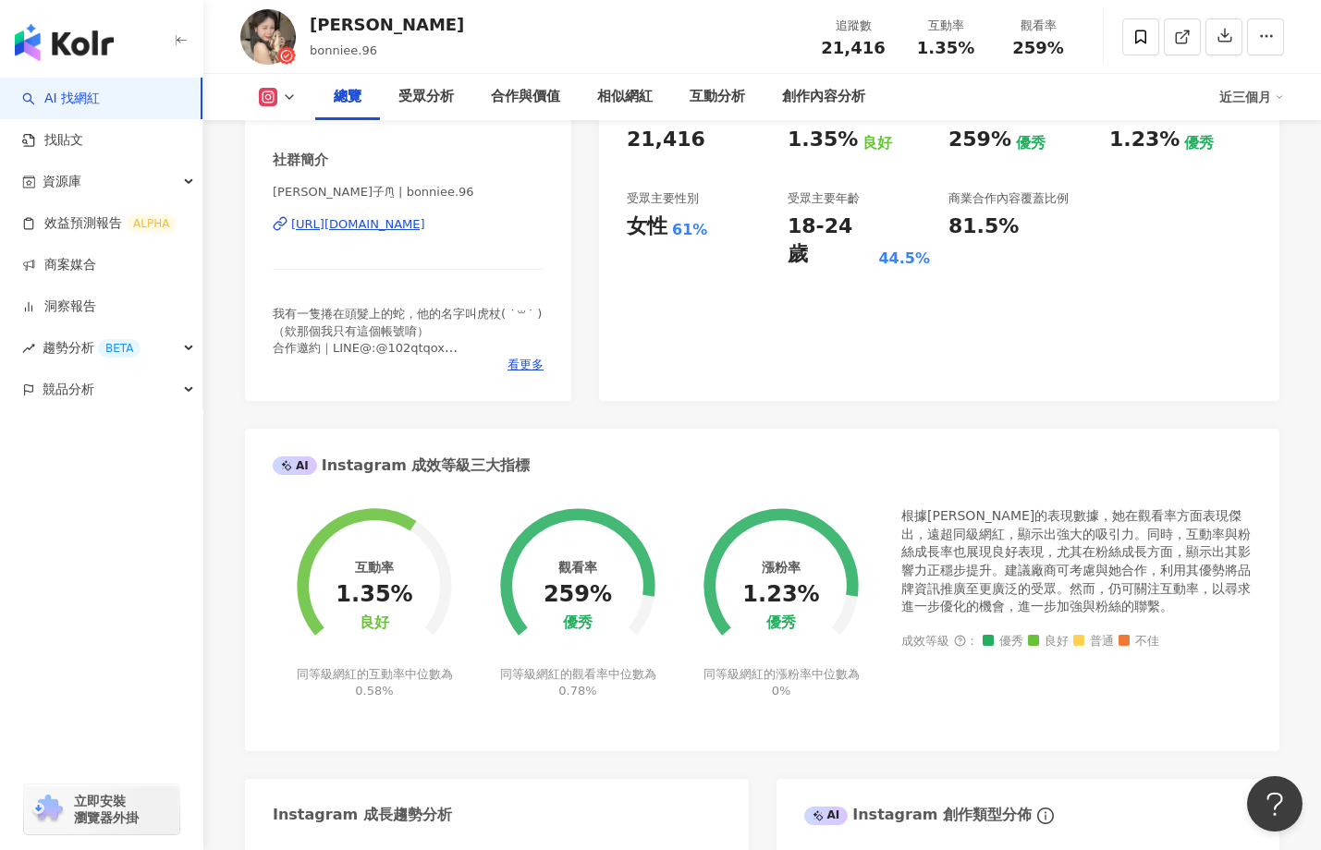
click at [100, 108] on link "AI 找網紅" at bounding box center [61, 99] width 78 height 18
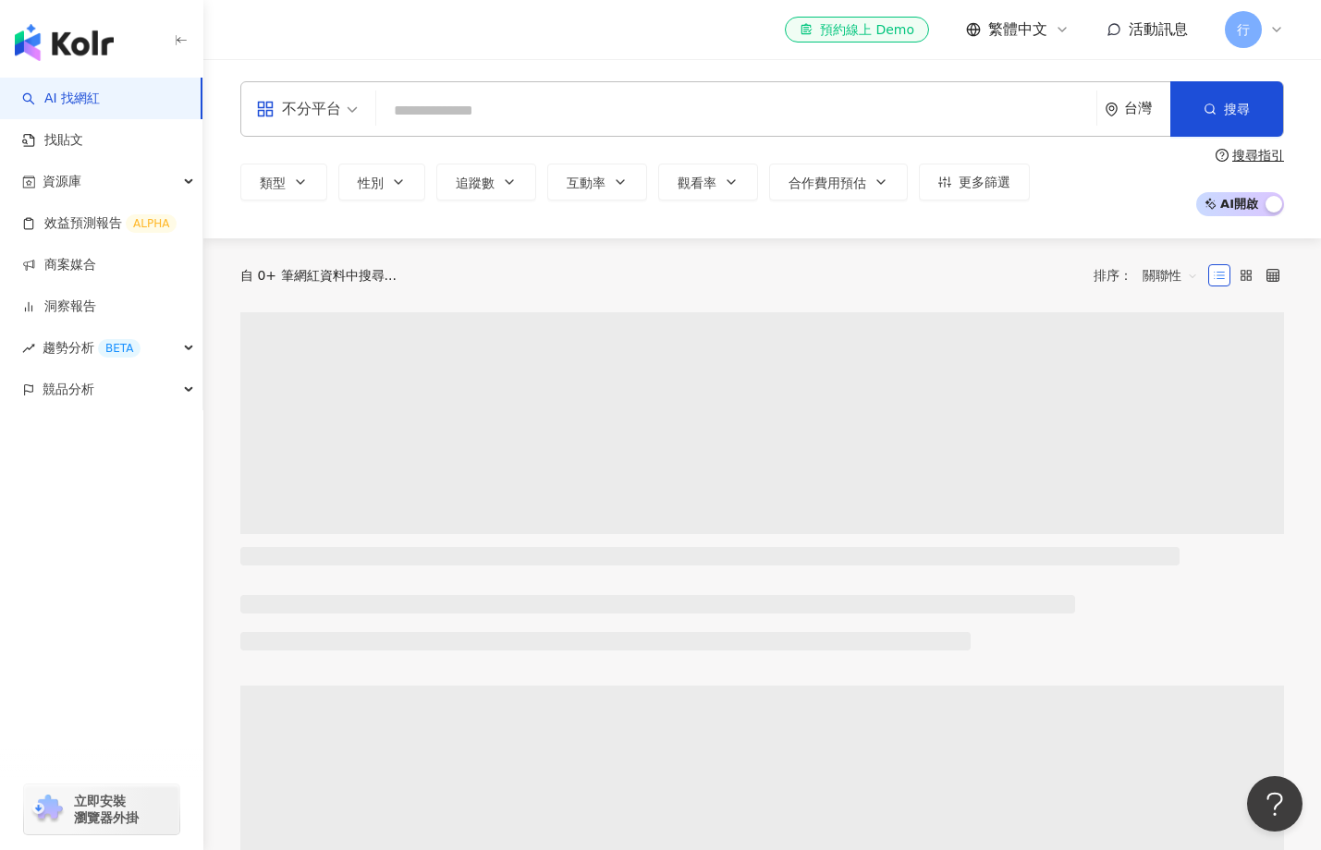
click at [528, 122] on input "search" at bounding box center [736, 110] width 705 height 35
type input "***"
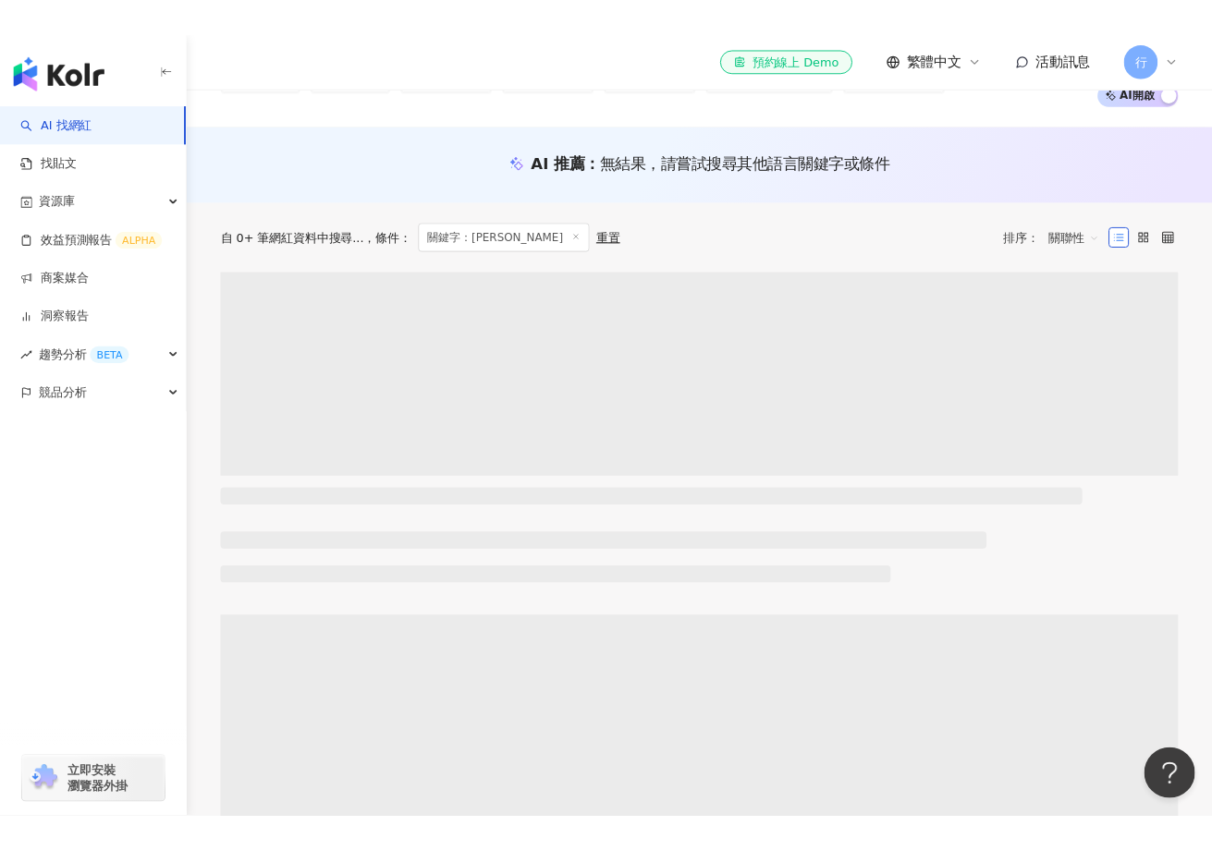
scroll to position [140, 0]
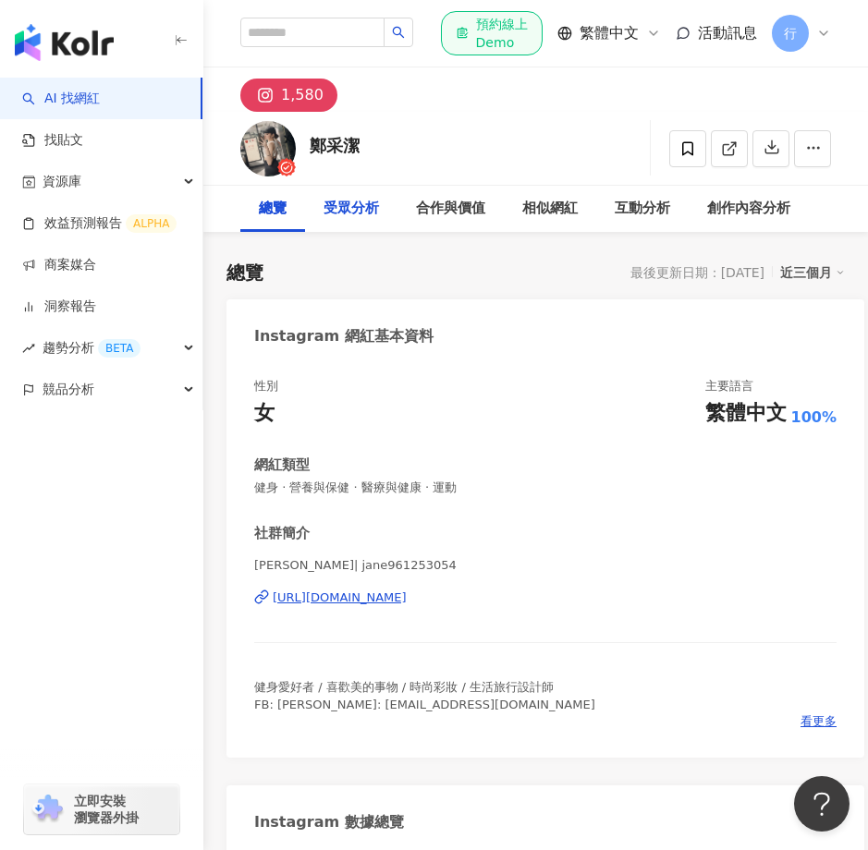
click at [345, 220] on div "受眾分析" at bounding box center [350, 209] width 55 height 22
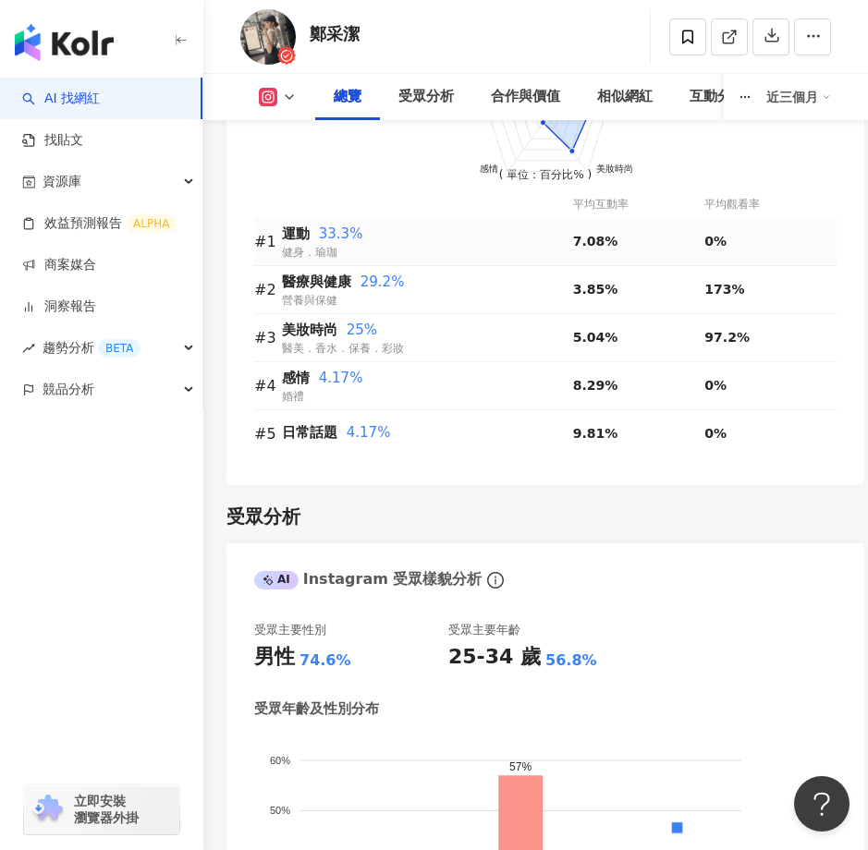
scroll to position [2154, 0]
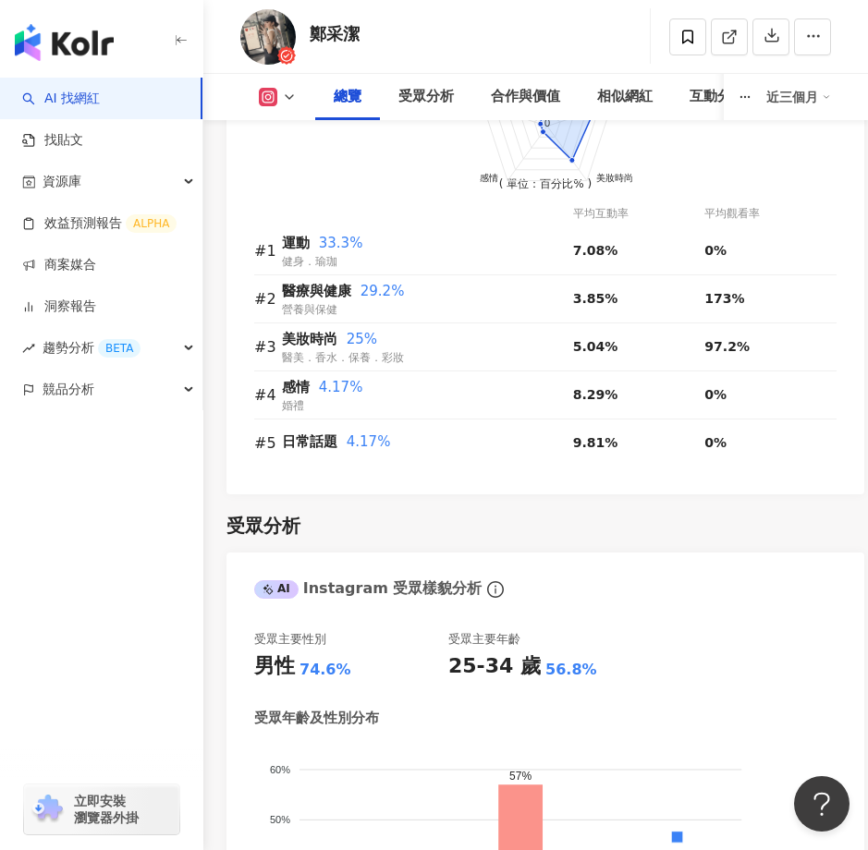
click at [345, 105] on div "總覽" at bounding box center [348, 97] width 28 height 22
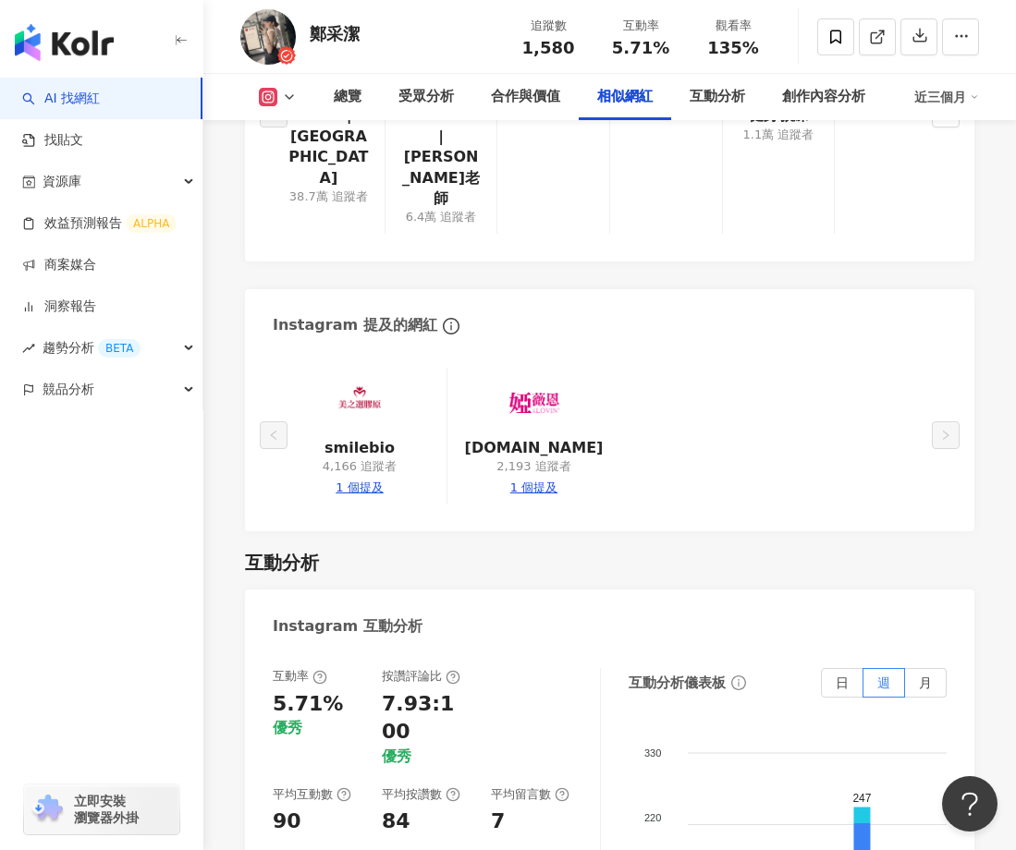
scroll to position [3262, 0]
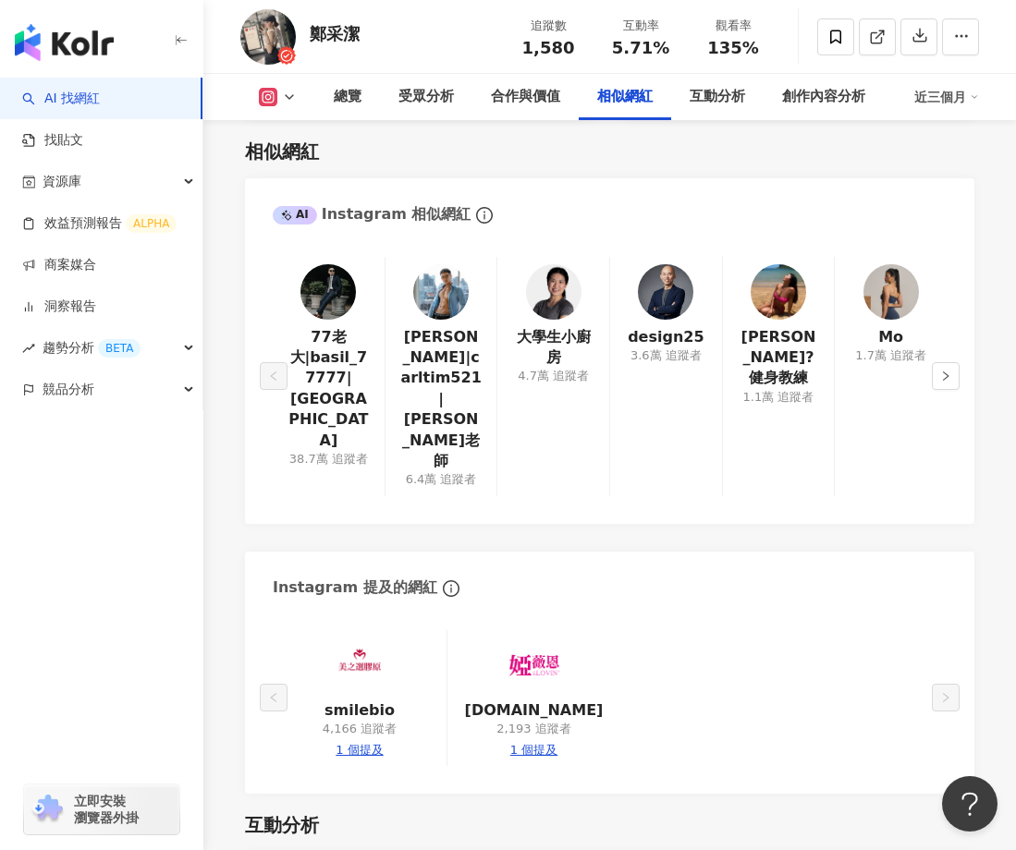
click at [522, 742] on div "1 個提及" at bounding box center [533, 750] width 47 height 17
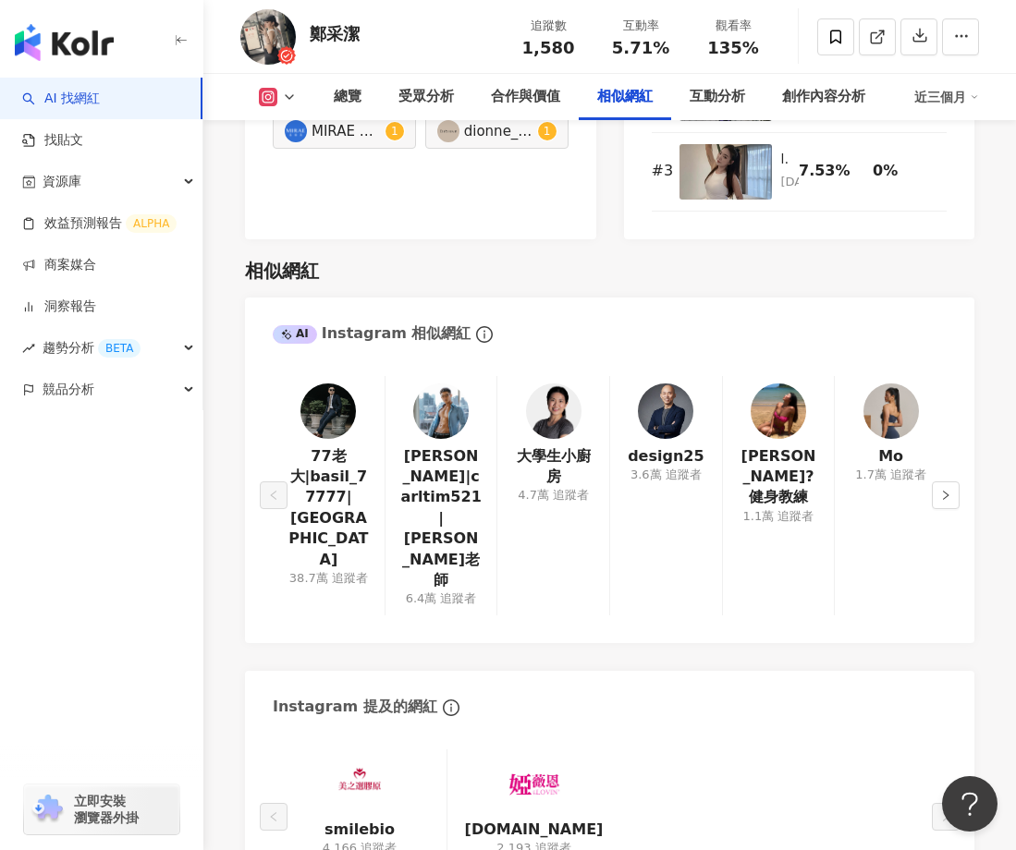
scroll to position [3180, 0]
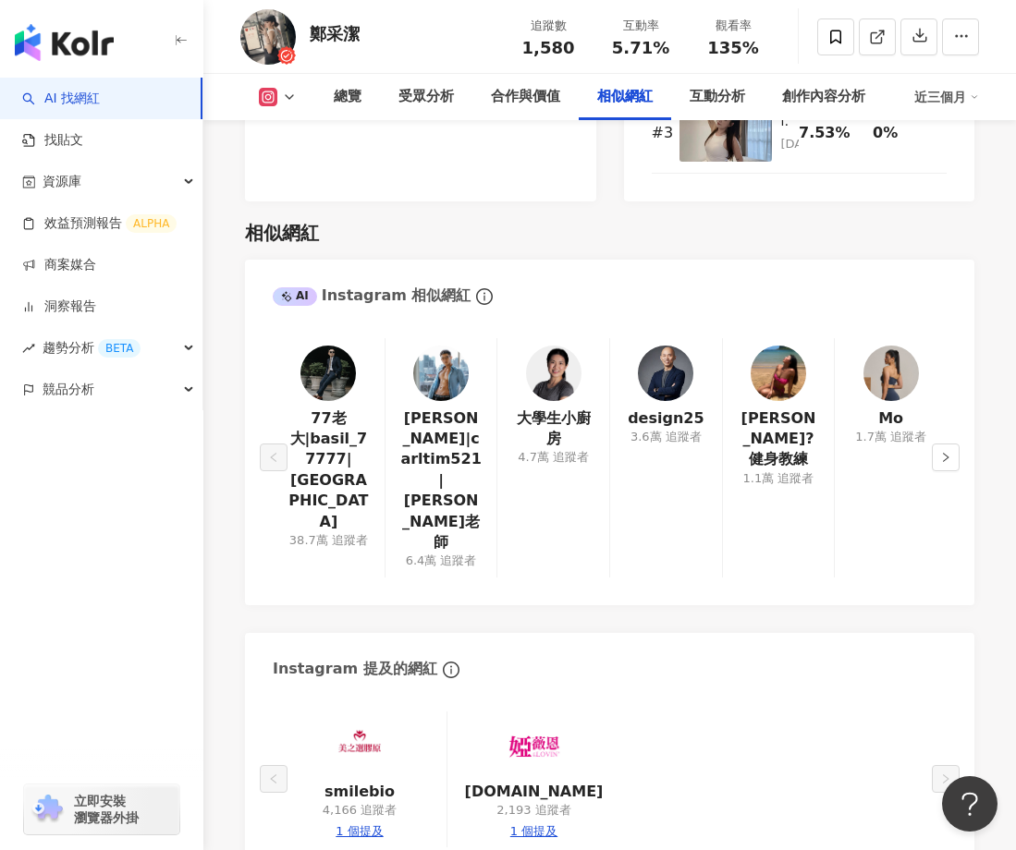
click at [373, 824] on div "1 個提及" at bounding box center [359, 832] width 47 height 17
type input "********"
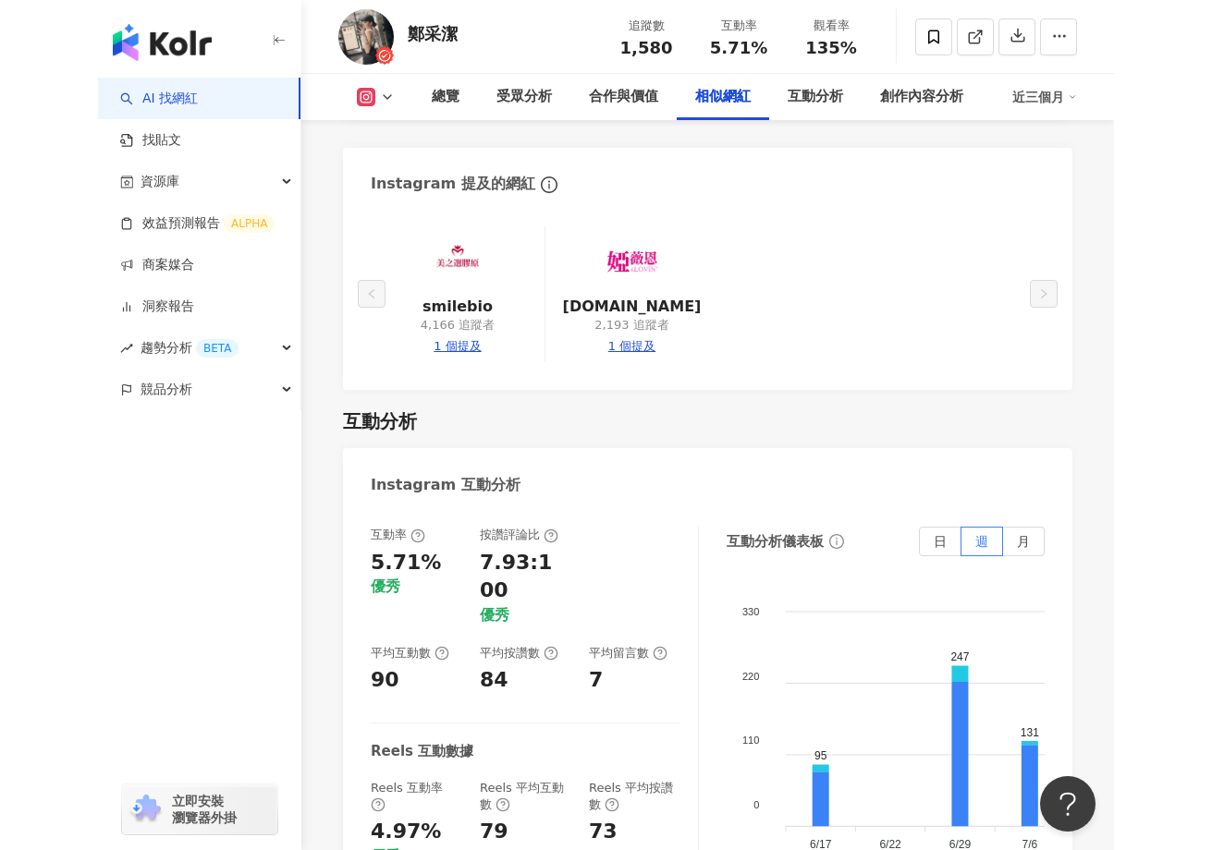
scroll to position [3441, 0]
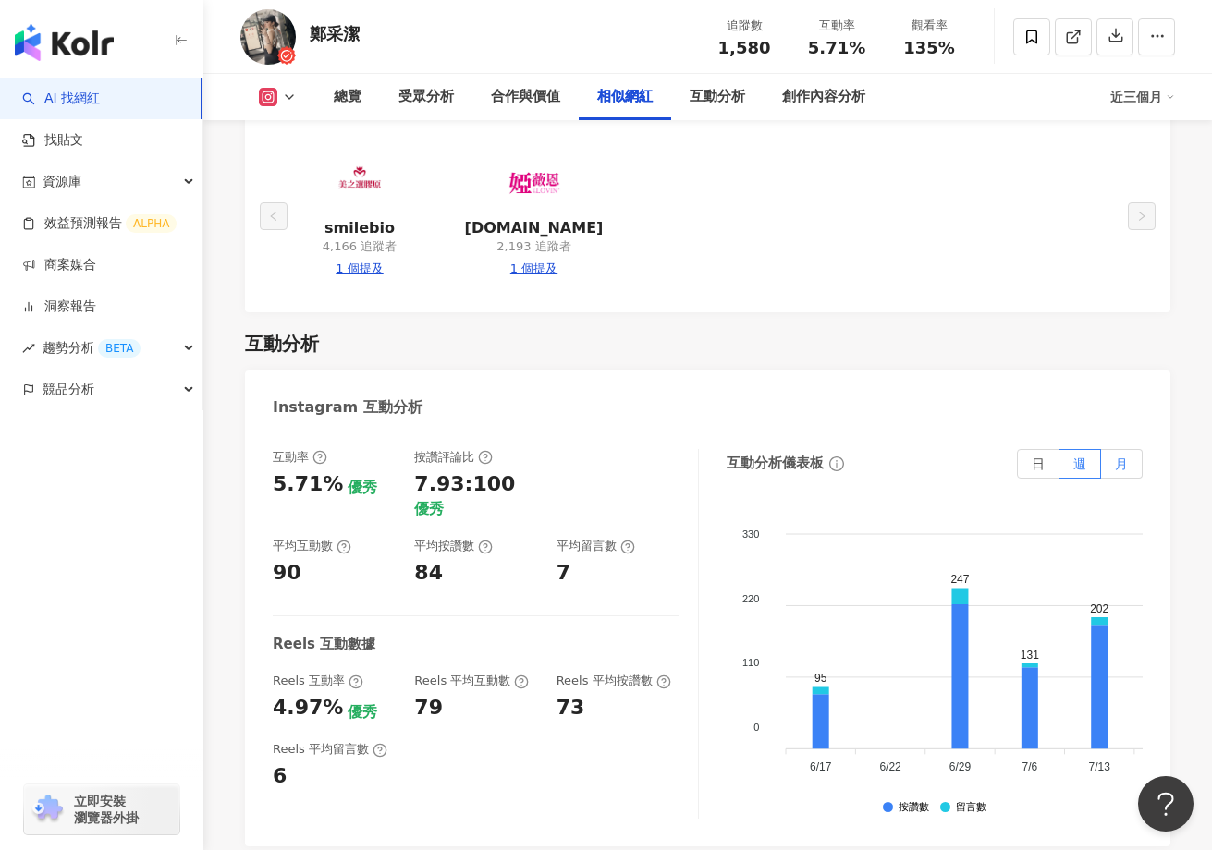
click at [1131, 449] on label "月" at bounding box center [1122, 464] width 42 height 30
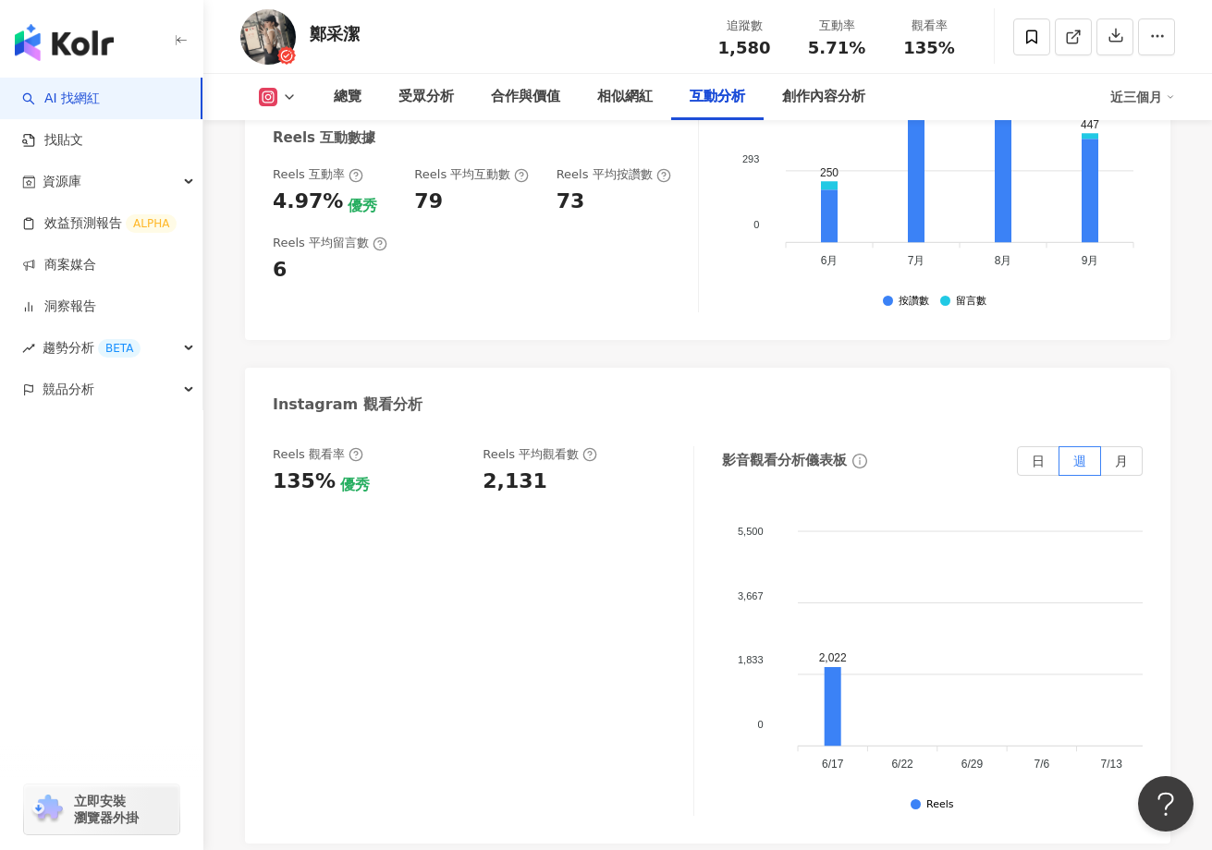
scroll to position [3948, 0]
click at [1127, 453] on span "月" at bounding box center [1121, 460] width 13 height 15
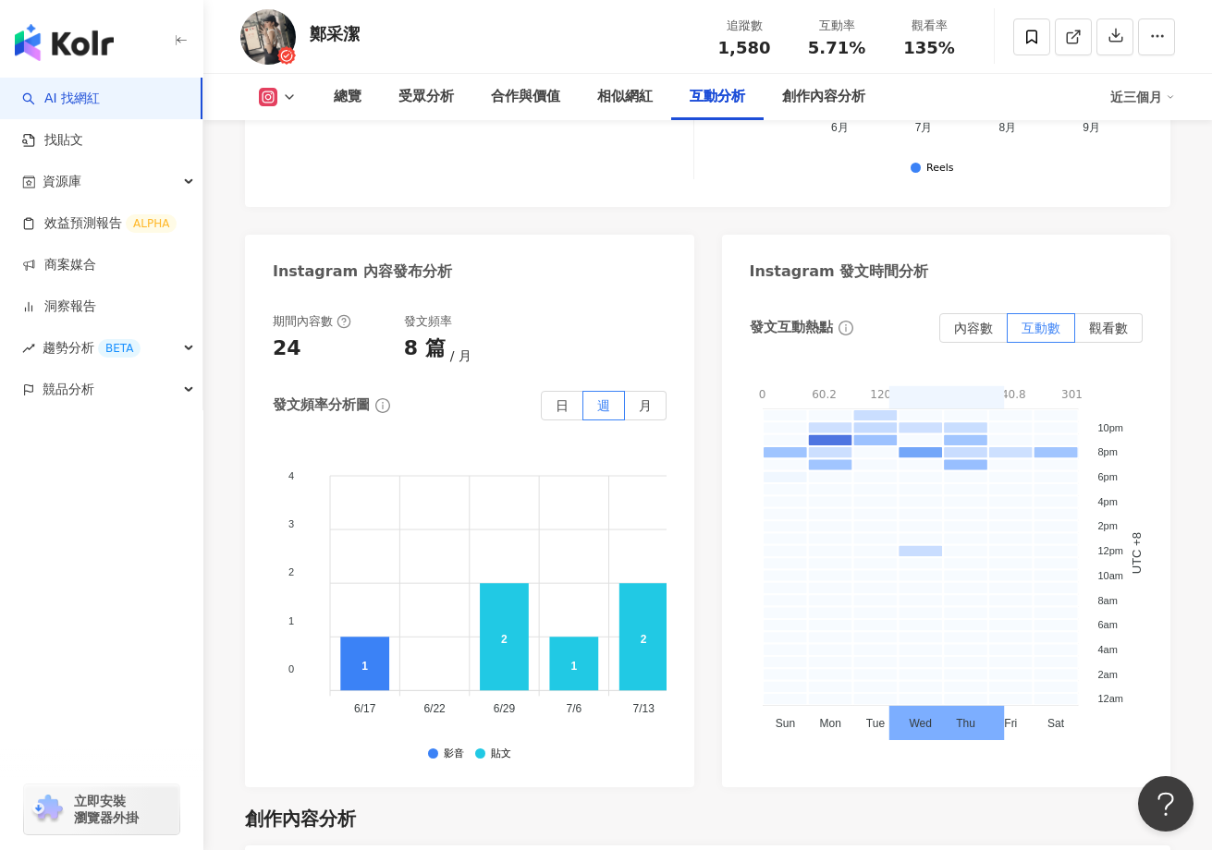
scroll to position [4970, 0]
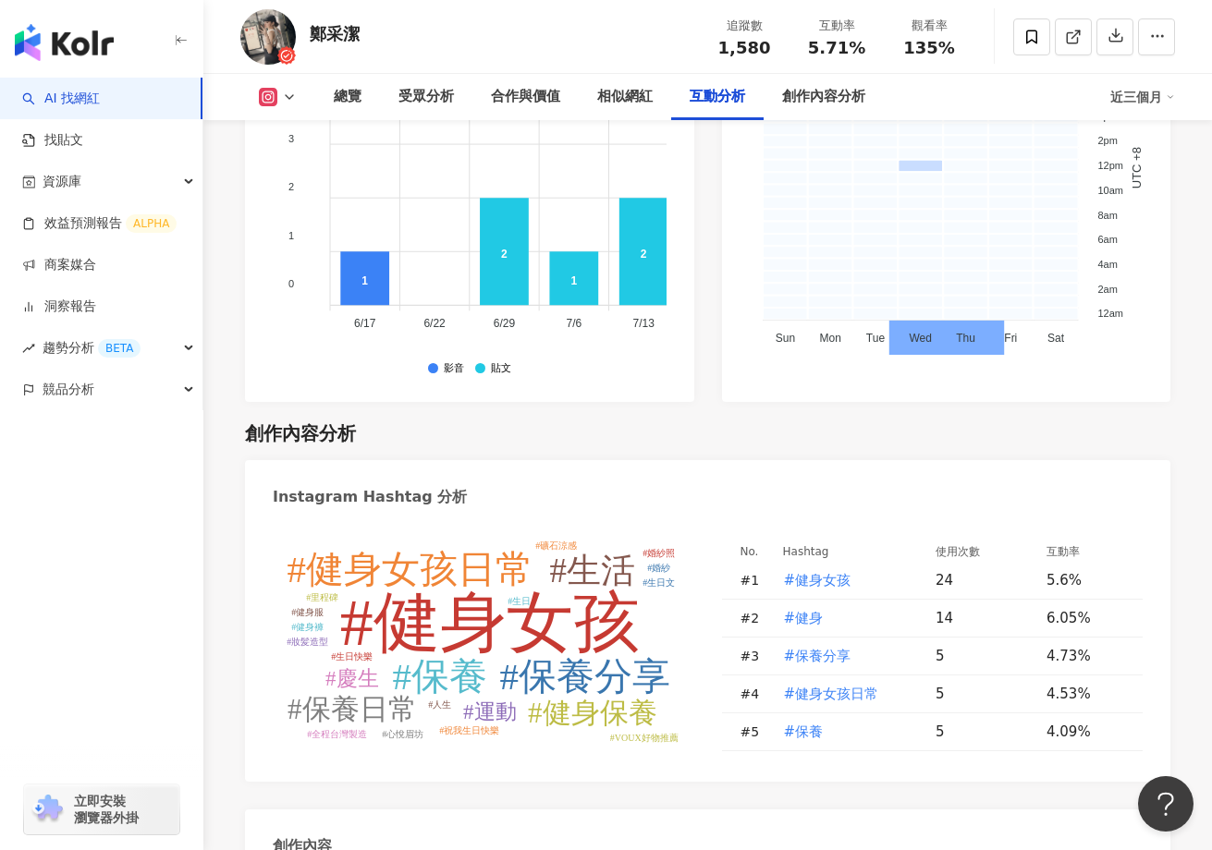
click at [100, 94] on link "AI 找網紅" at bounding box center [61, 99] width 78 height 18
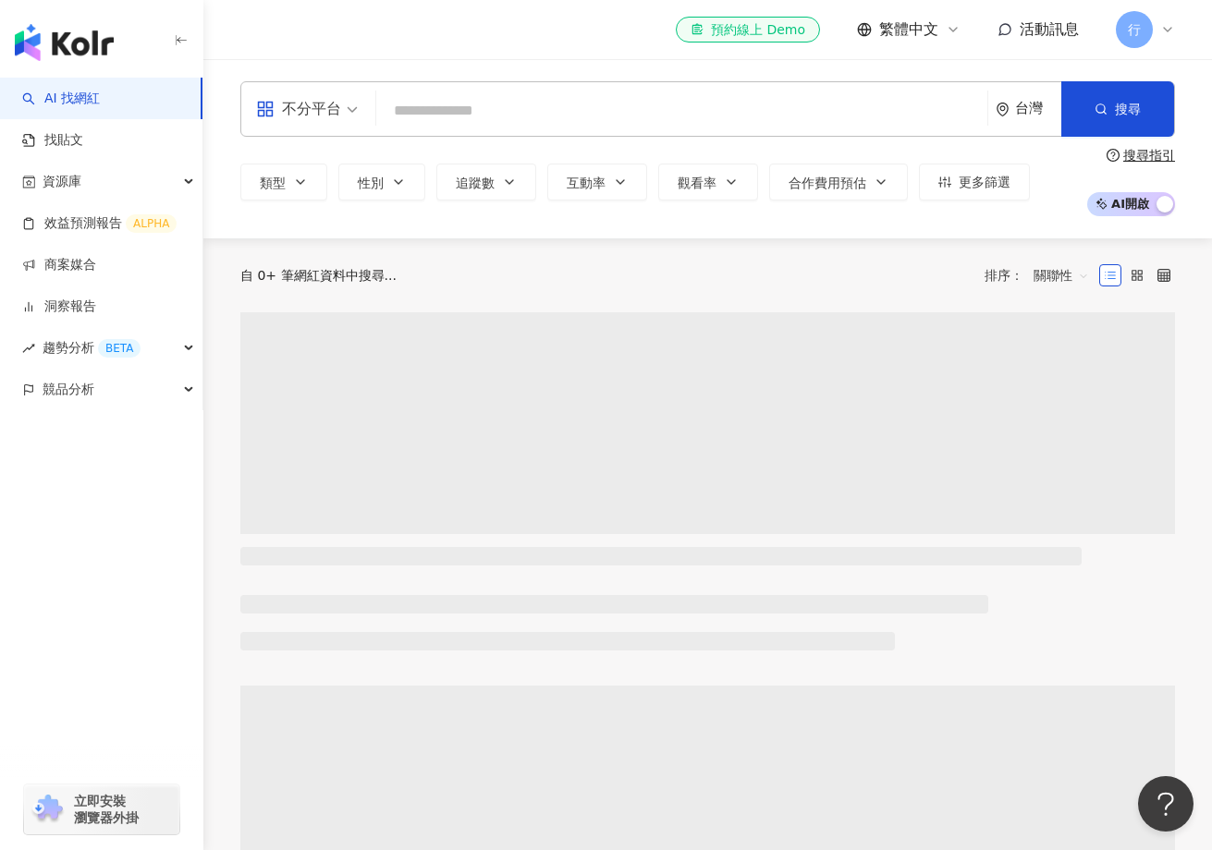
click at [458, 95] on input "search" at bounding box center [682, 110] width 596 height 35
click at [516, 113] on input "search" at bounding box center [682, 110] width 596 height 35
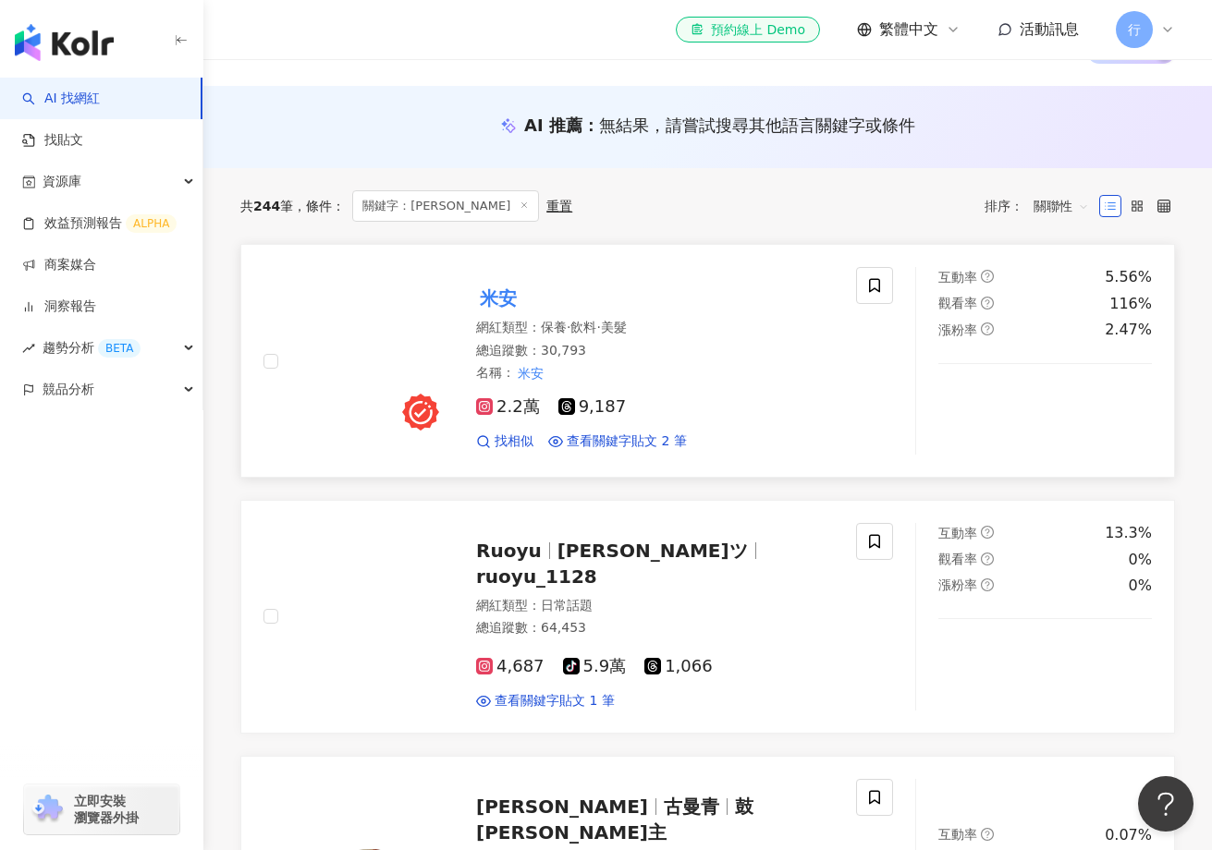
scroll to position [153, 0]
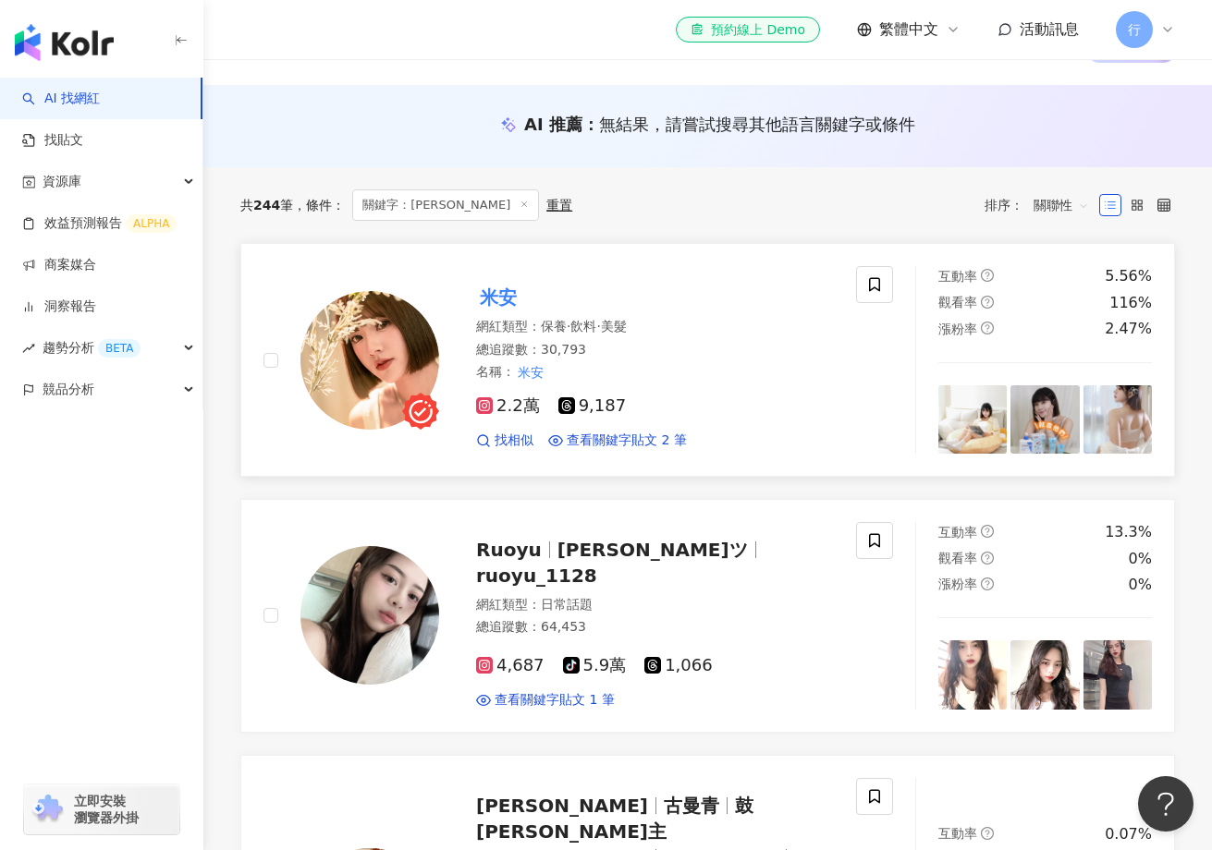
type input "**"
click at [510, 294] on mark "米安" at bounding box center [498, 298] width 44 height 30
click at [501, 295] on mark "米安" at bounding box center [498, 298] width 44 height 30
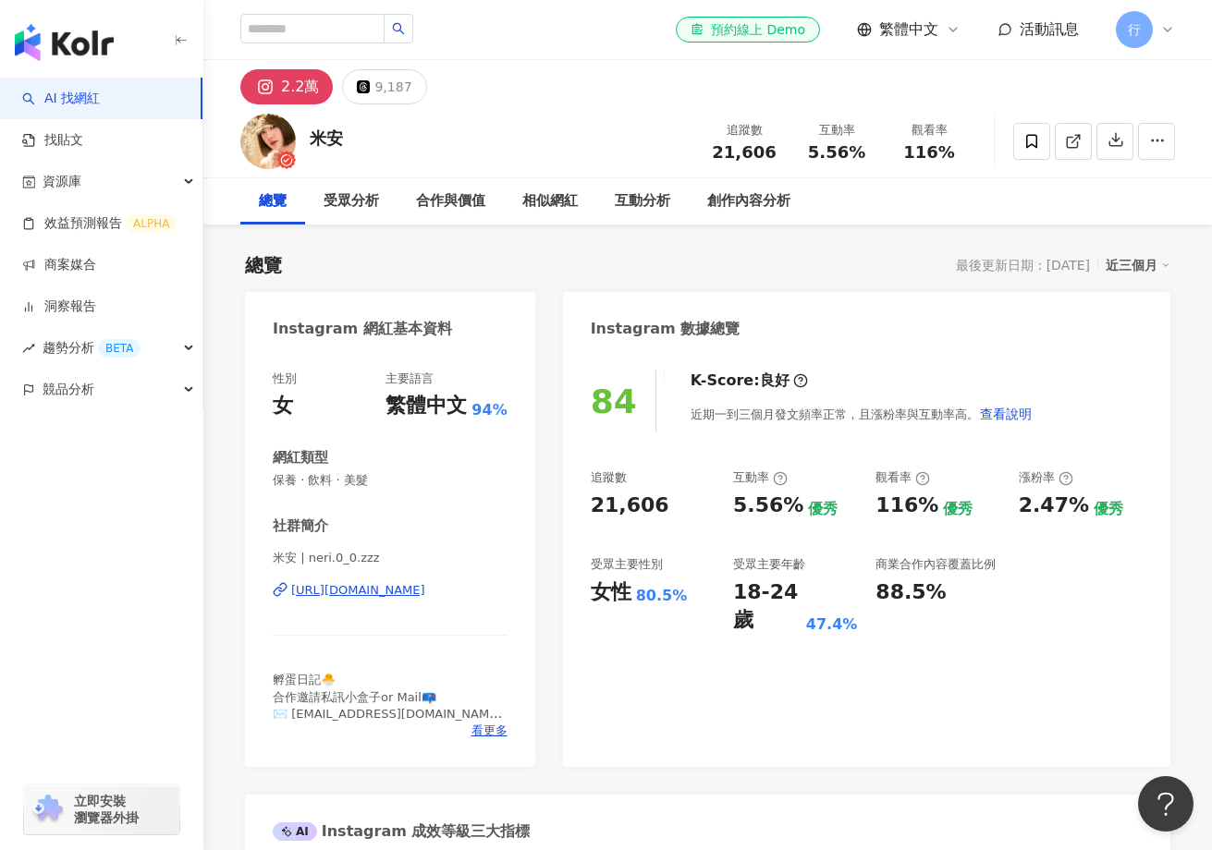
click at [425, 592] on div "[URL][DOMAIN_NAME]" at bounding box center [358, 590] width 134 height 17
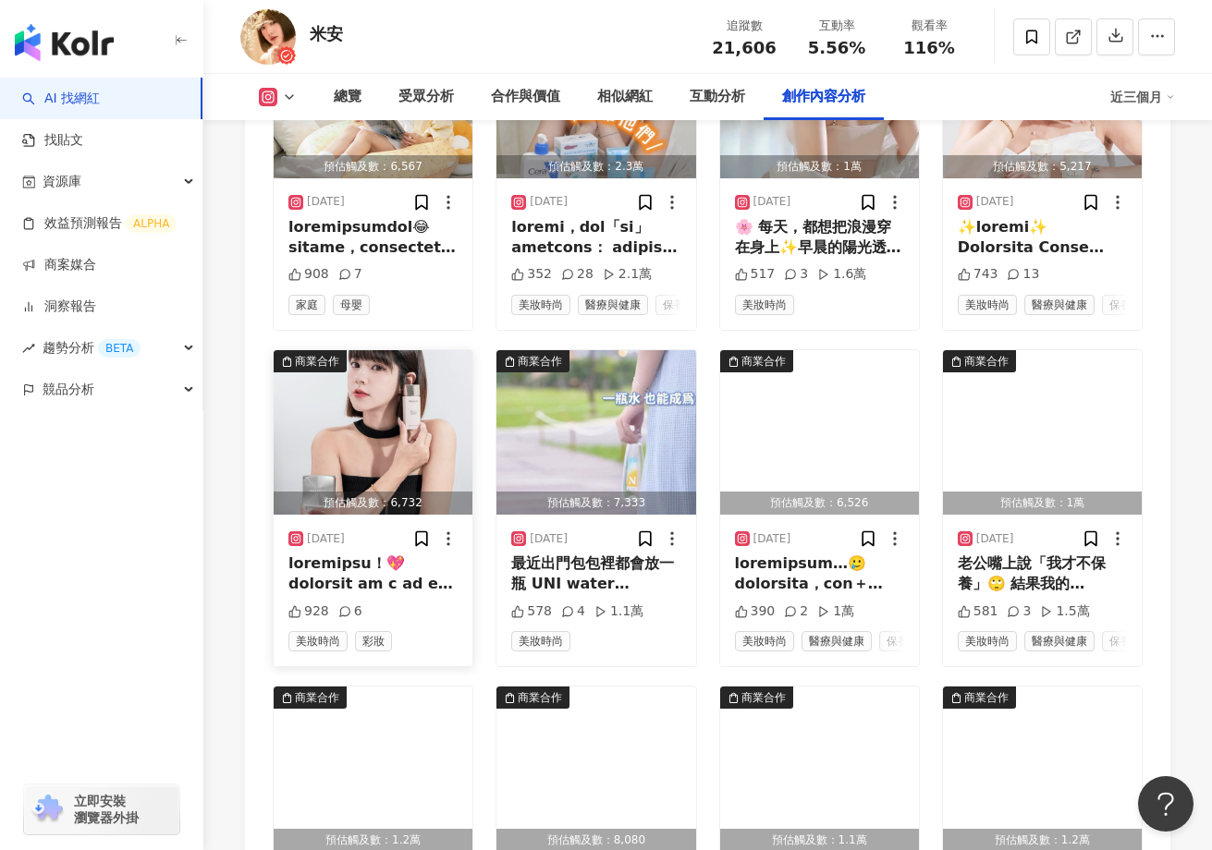
scroll to position [5585, 0]
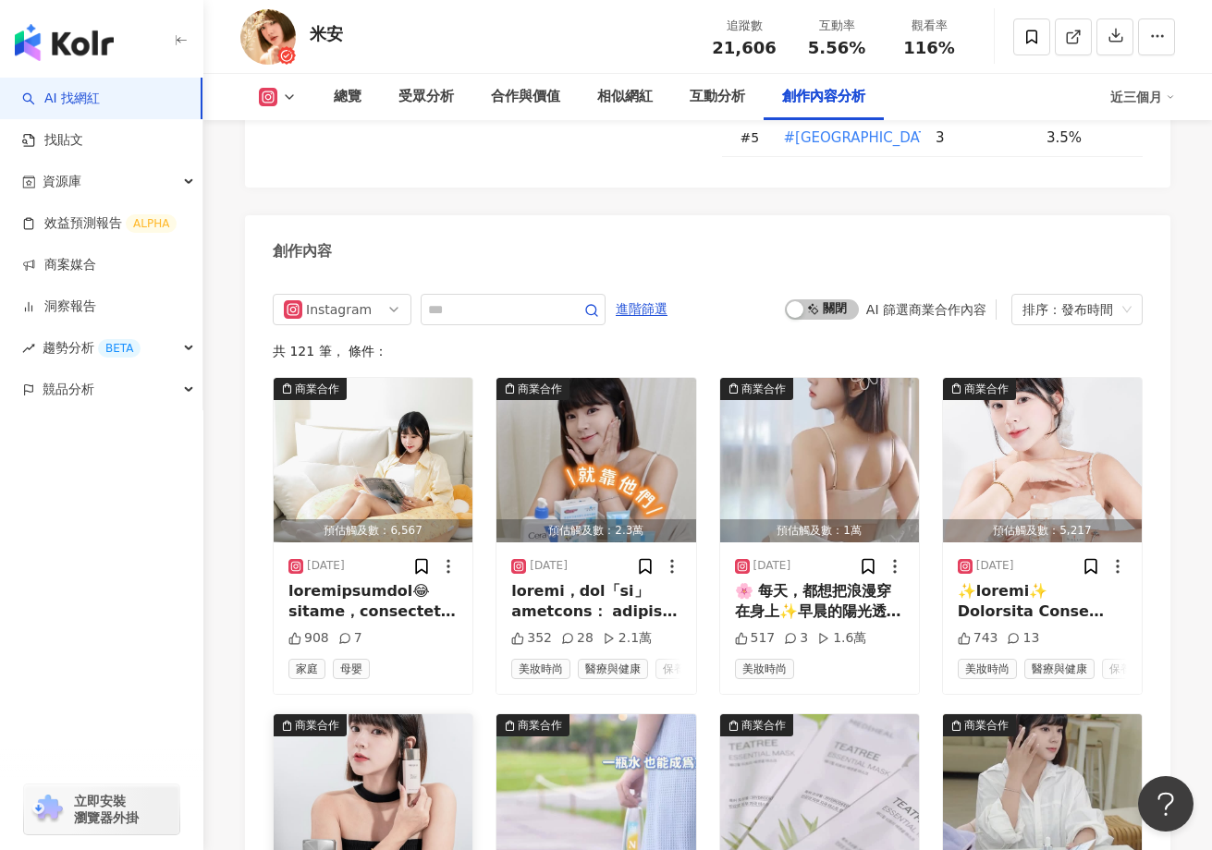
click at [373, 721] on img "button" at bounding box center [373, 796] width 199 height 165
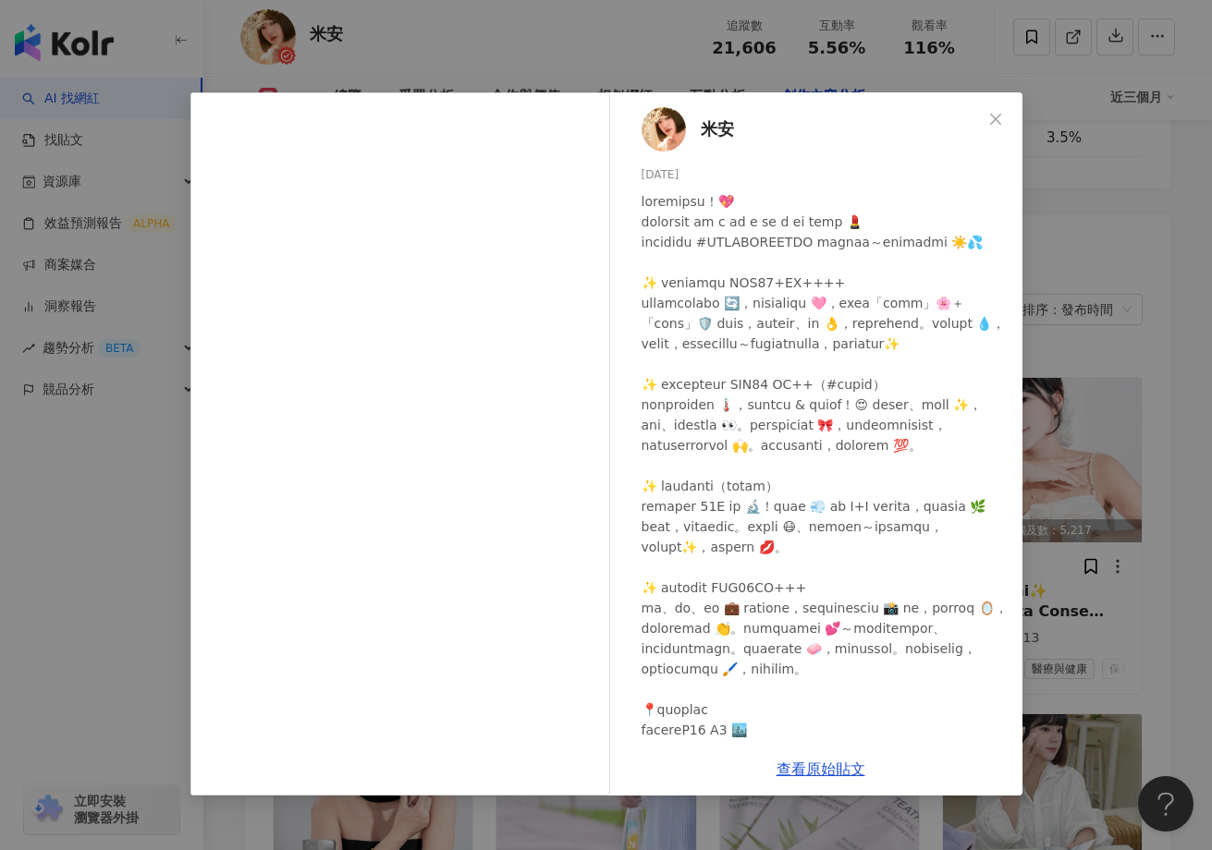
click at [646, 65] on div "米安 2025/9/1 928 6 查看原始貼文" at bounding box center [606, 425] width 1212 height 850
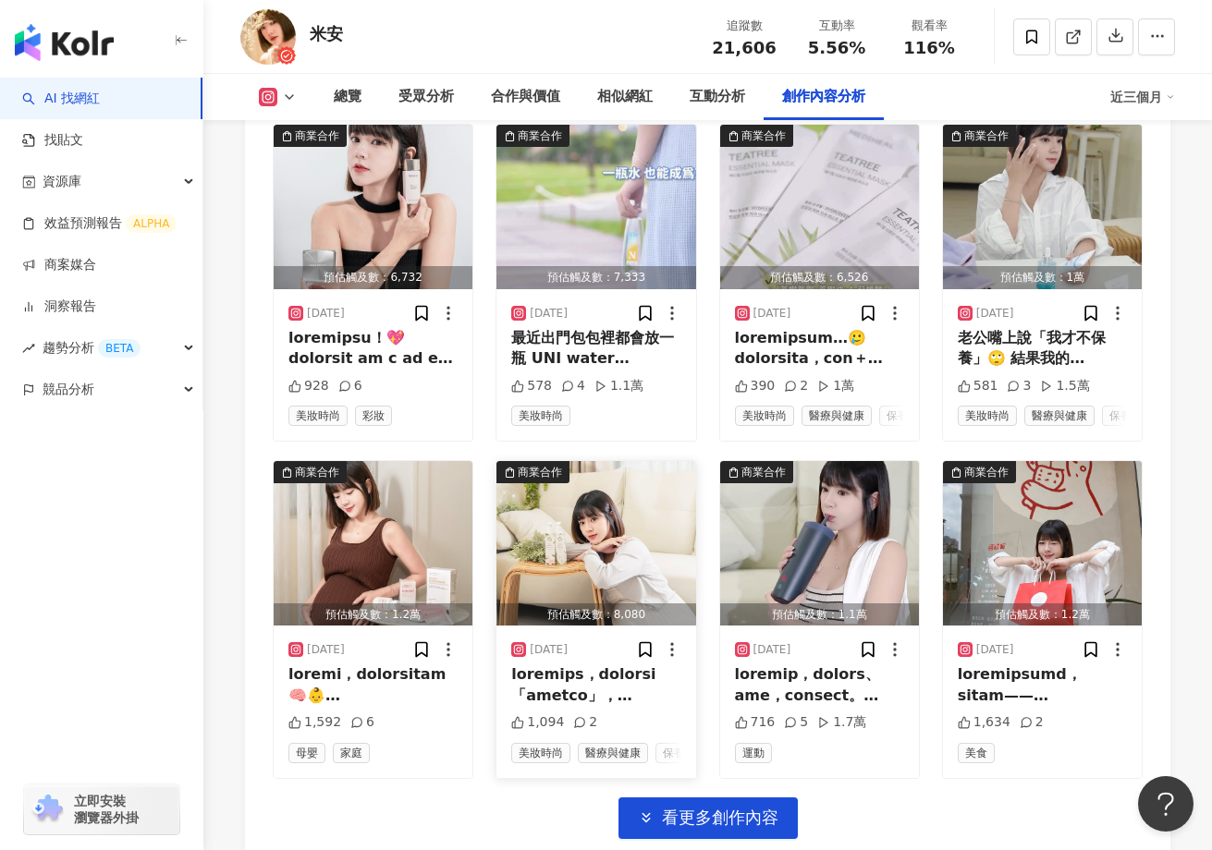
scroll to position [6389, 0]
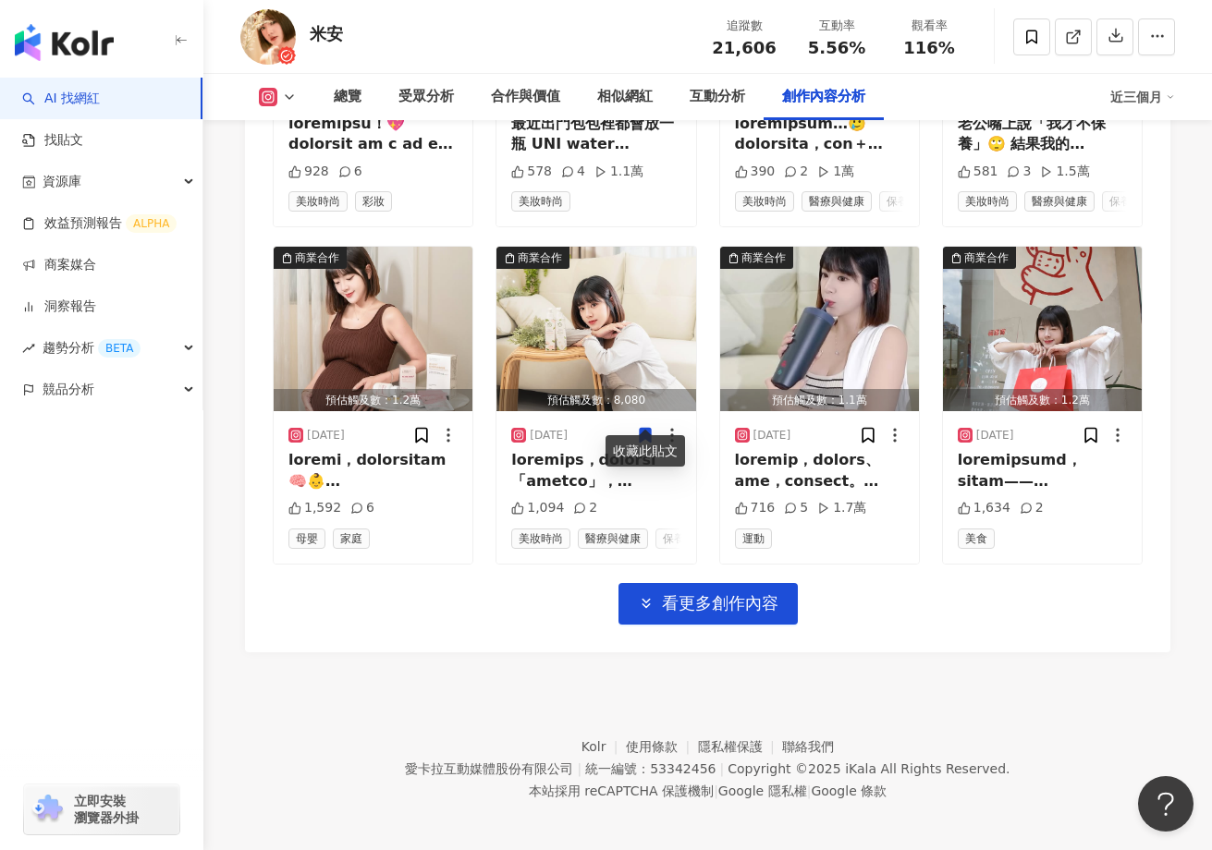
click at [717, 620] on div "Instagram 進階篩選 啟動 關閉 AI 篩選商業合作內容 排序：發布時間 共 121 筆 ， 條件： 商業合作 預估觸及數：6,567 2025/9/…" at bounding box center [707, 61] width 925 height 1181
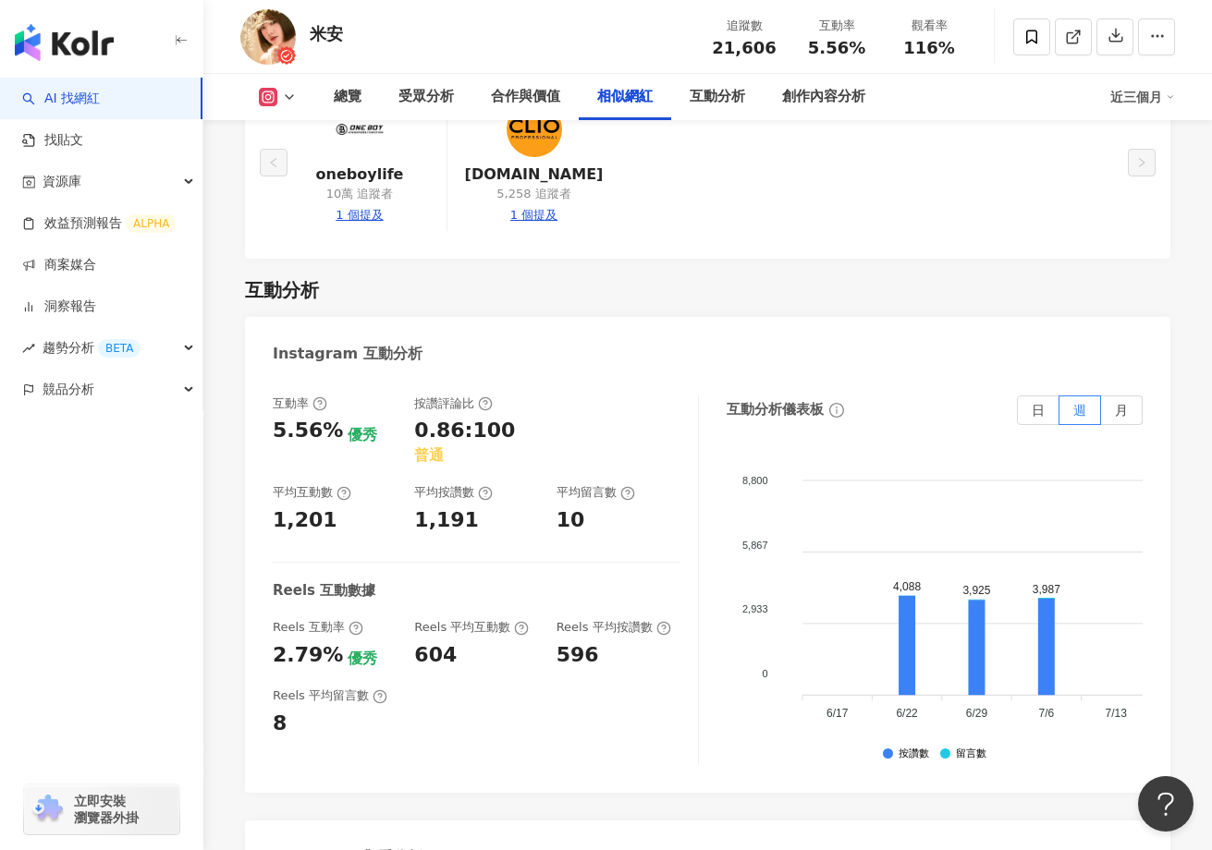
scroll to position [3511, 0]
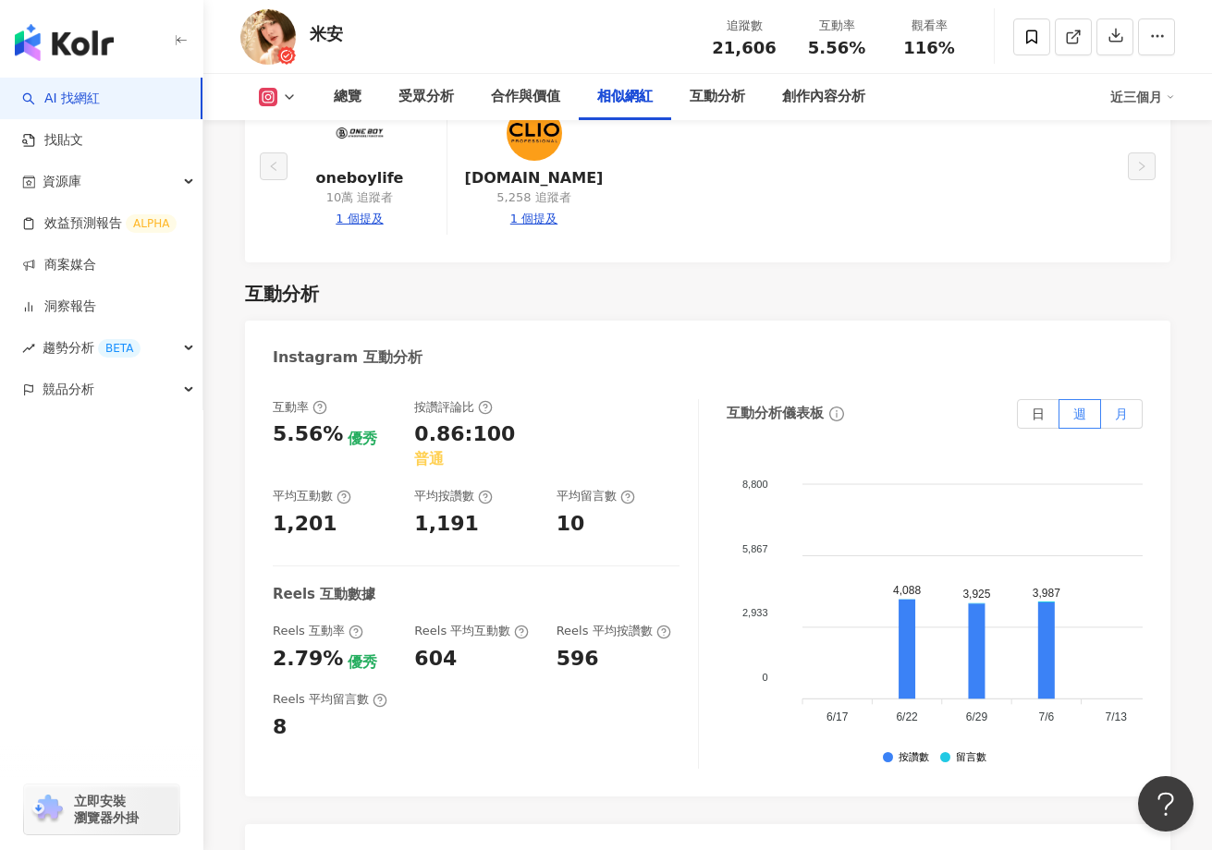
click at [1112, 399] on label "月" at bounding box center [1122, 414] width 42 height 30
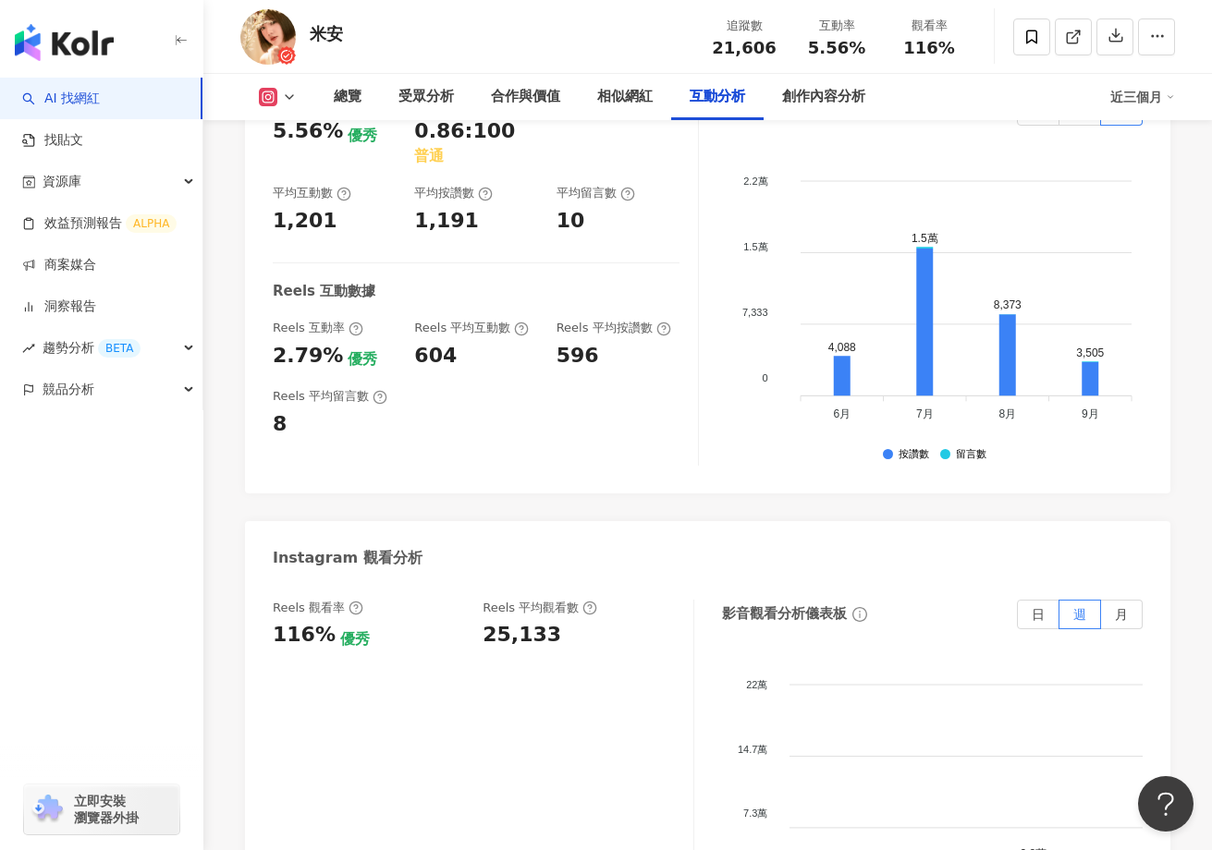
scroll to position [3896, 0]
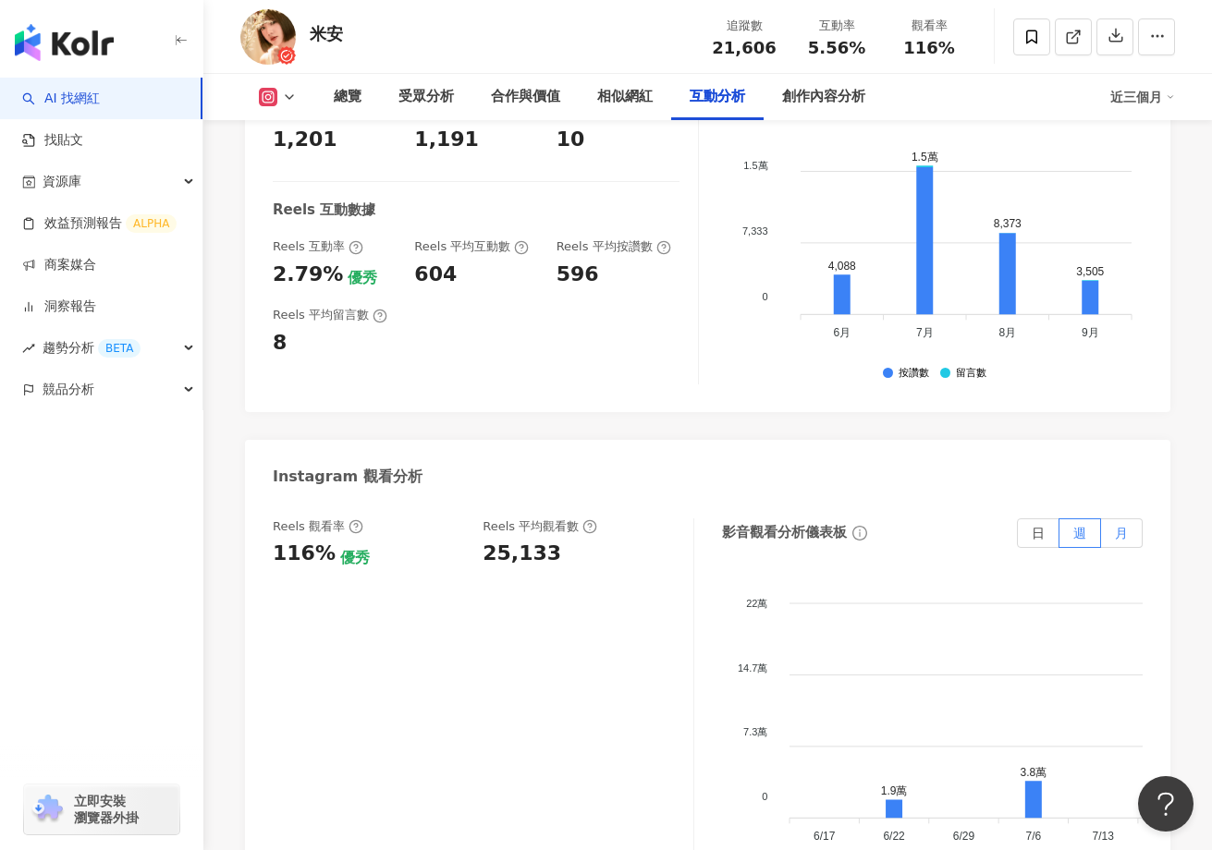
click at [1118, 526] on span "月" at bounding box center [1121, 533] width 13 height 15
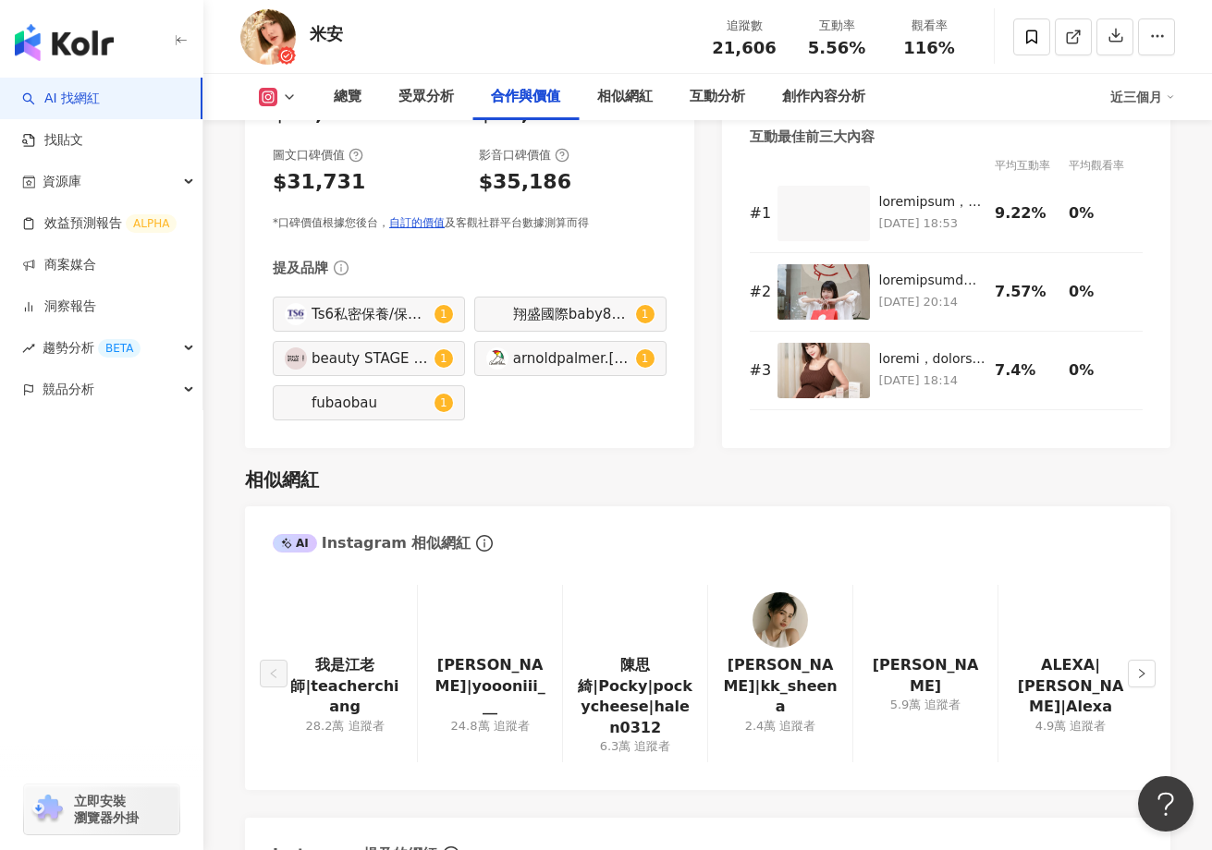
scroll to position [2460, 0]
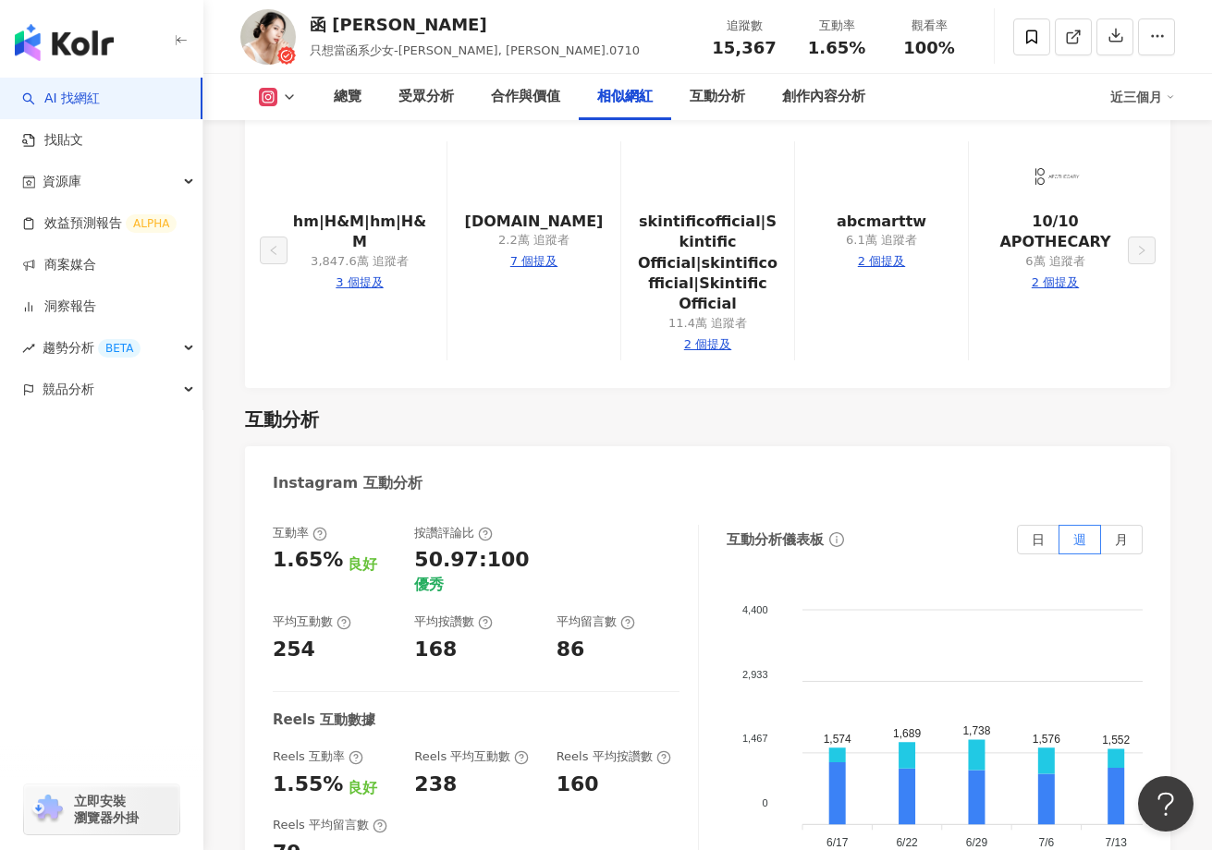
scroll to position [3698, 0]
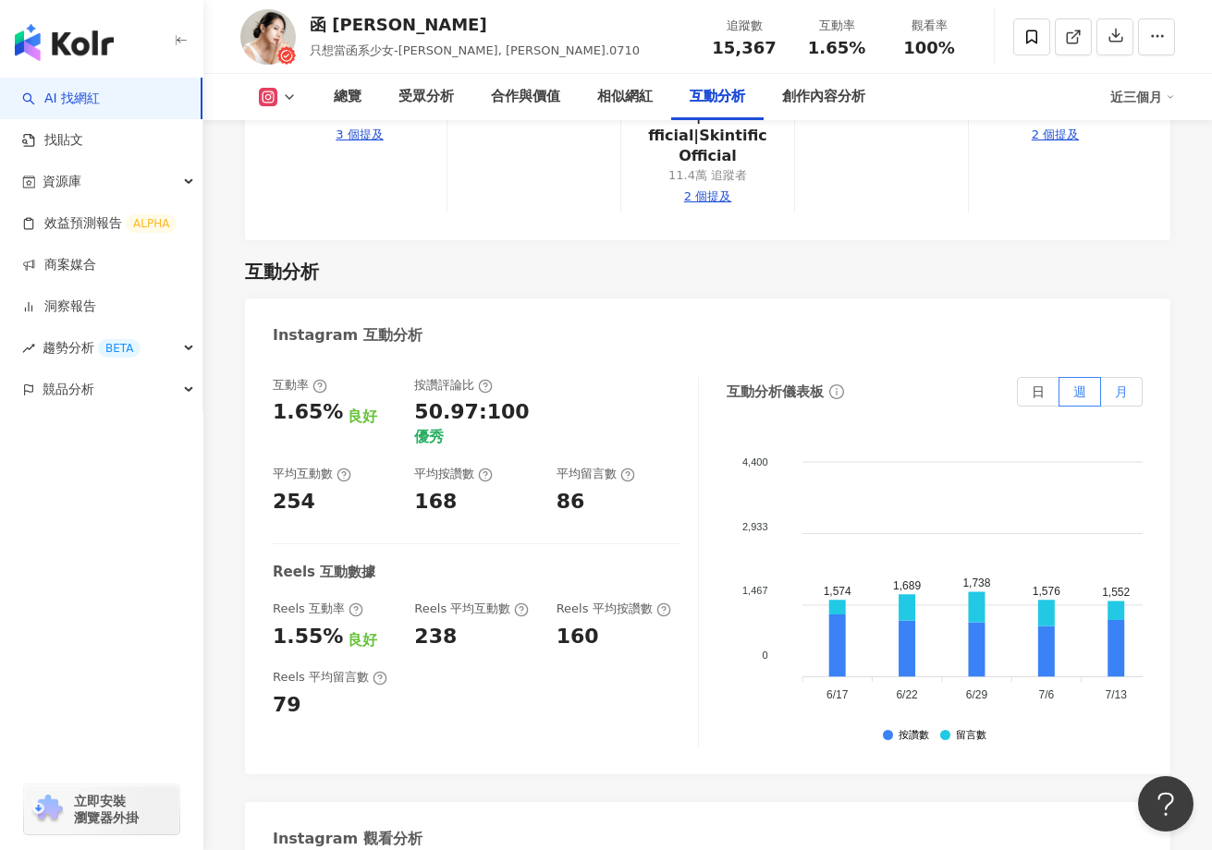
click at [1118, 384] on span "月" at bounding box center [1121, 391] width 13 height 15
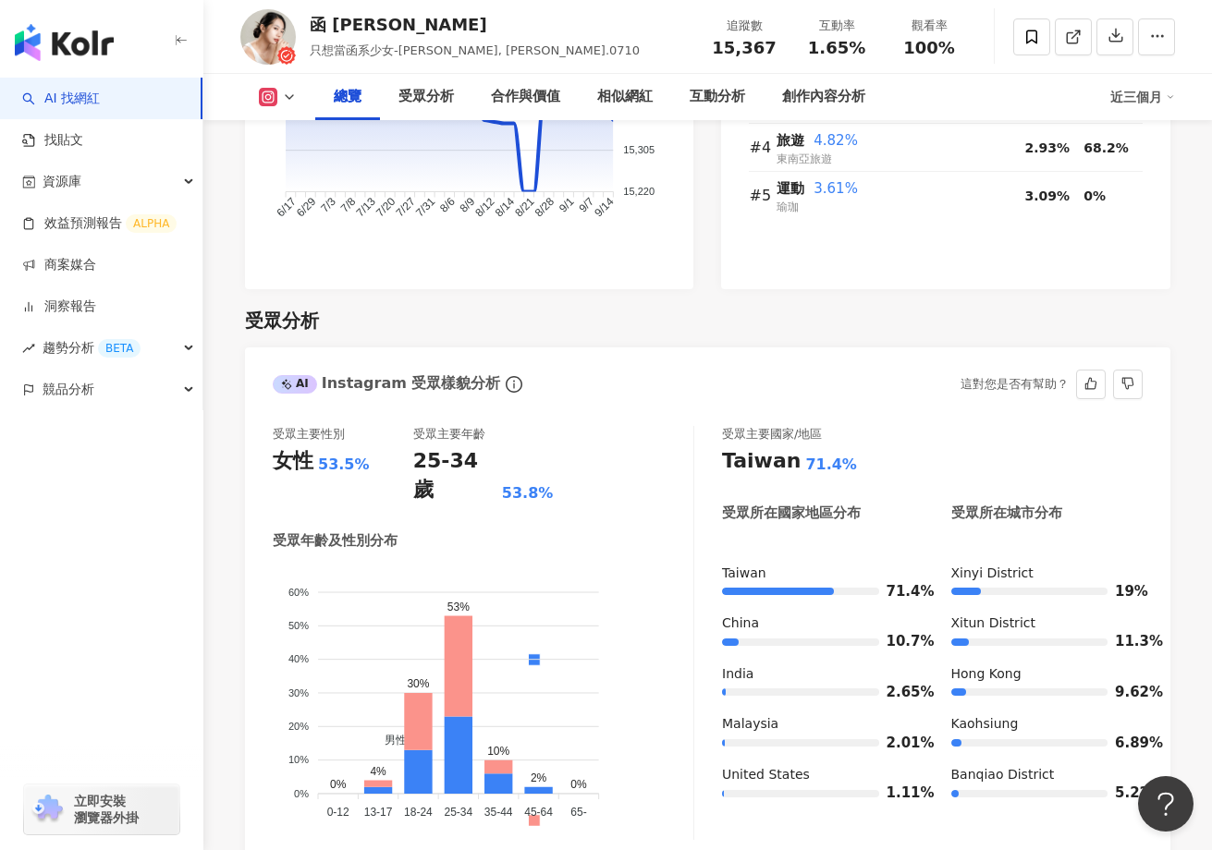
scroll to position [2324, 0]
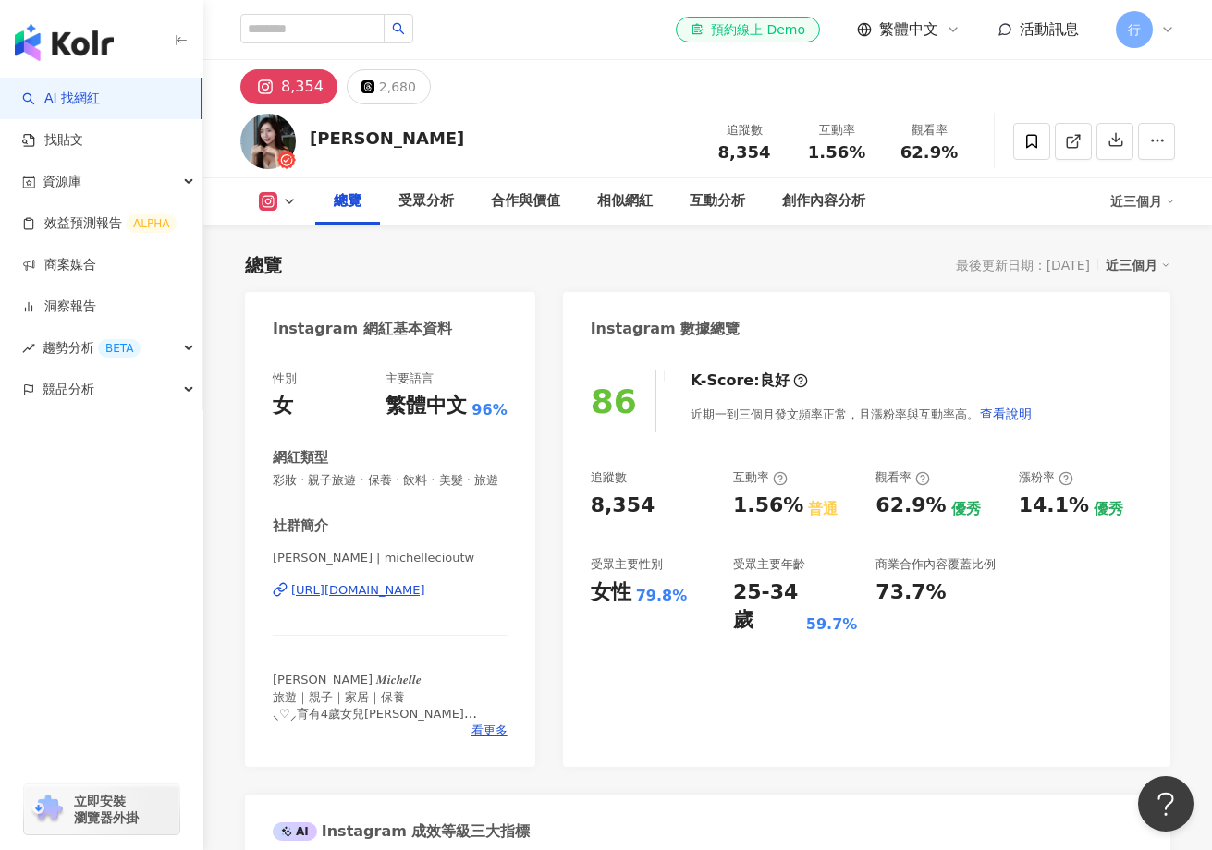
click at [393, 592] on div "https://www.instagram.com/michellecioutw/" at bounding box center [358, 590] width 134 height 17
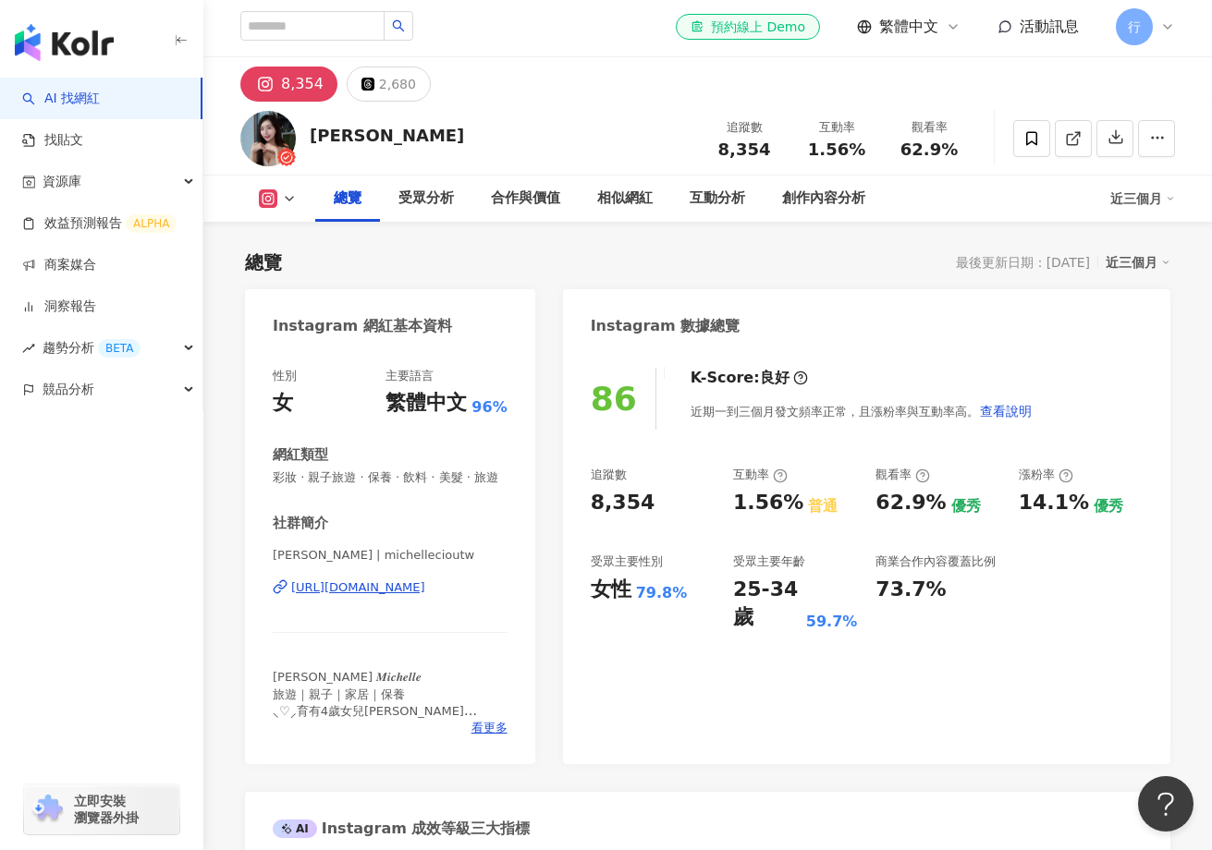
scroll to position [4, 0]
click at [47, 620] on div "AI 找網紅 找貼文 資源庫 效益預測報告 ALPHA 商案媒合 洞察報告 趨勢分析 BETA 競品分析 立即安裝 瀏覽器外掛" at bounding box center [101, 464] width 203 height 773
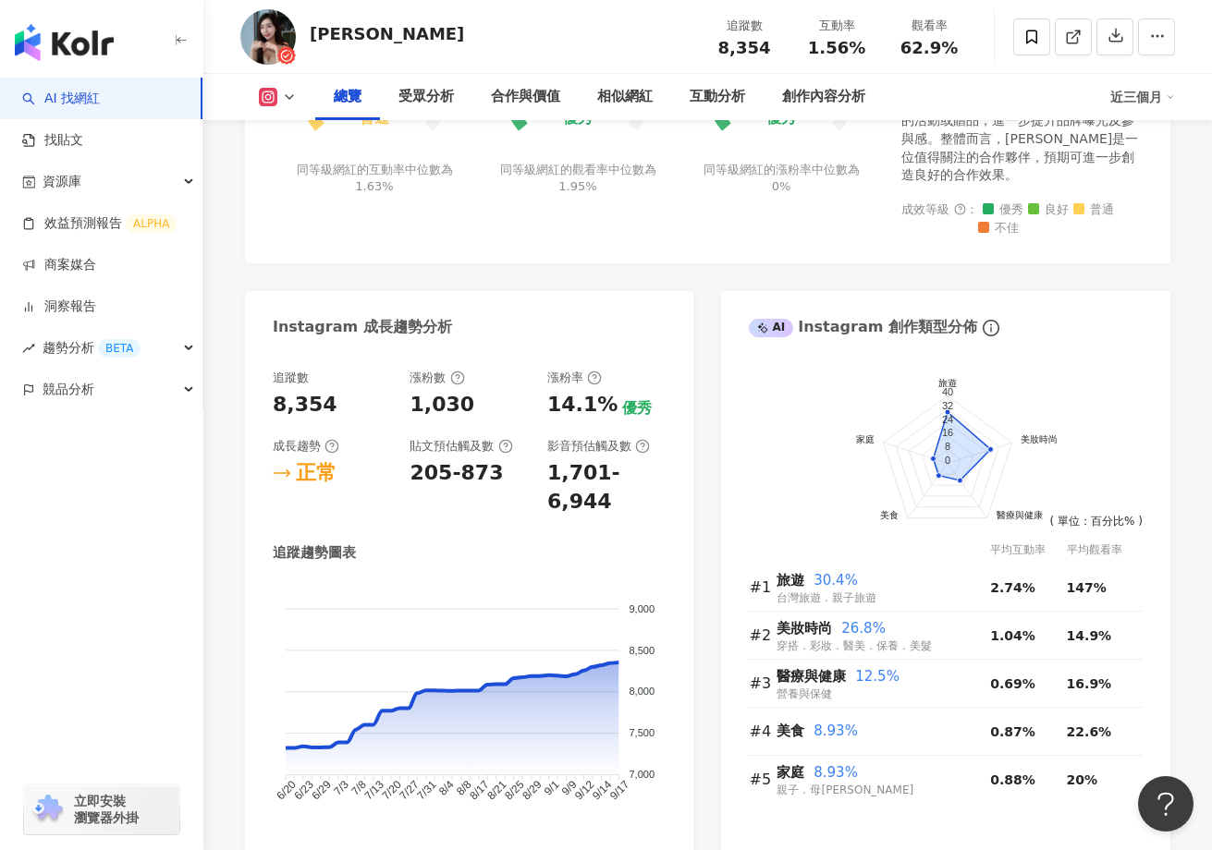
scroll to position [0, 0]
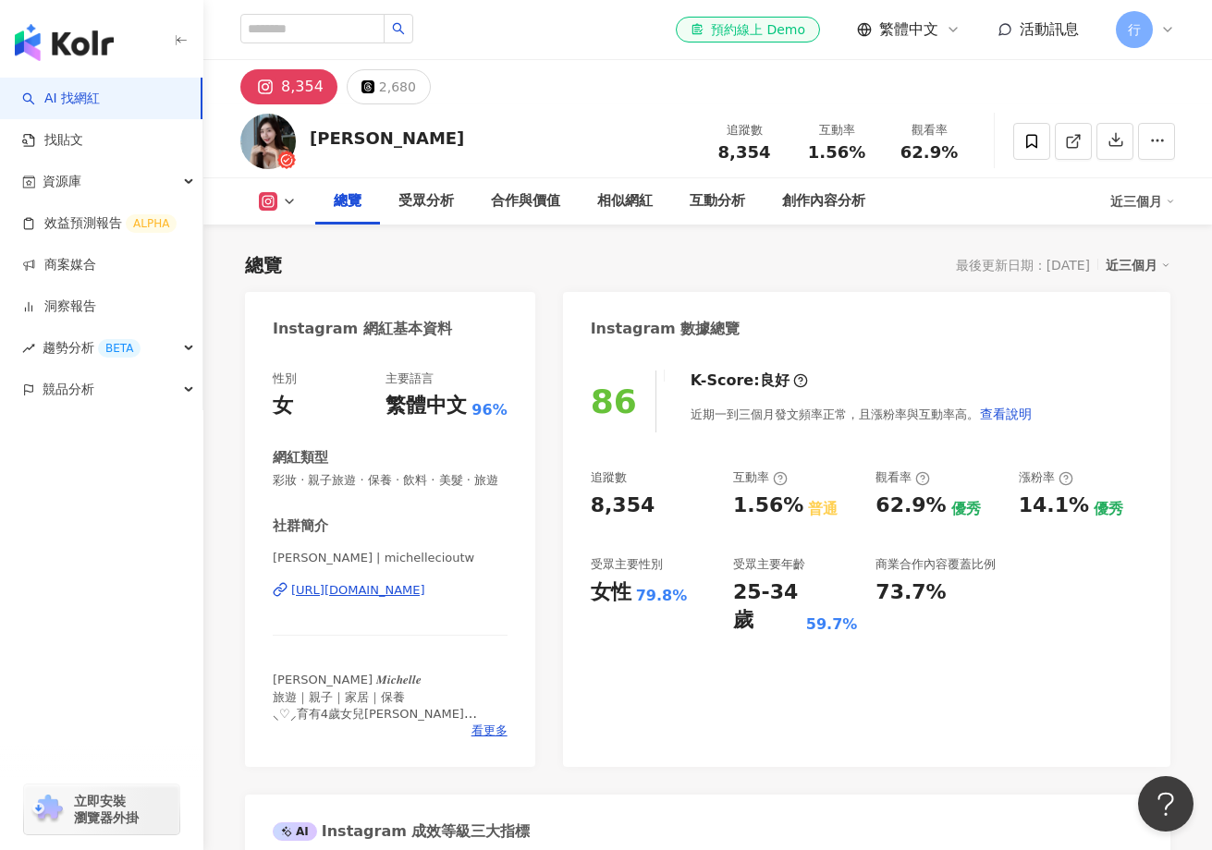
click at [394, 589] on div "https://www.instagram.com/michellecioutw/" at bounding box center [358, 590] width 134 height 17
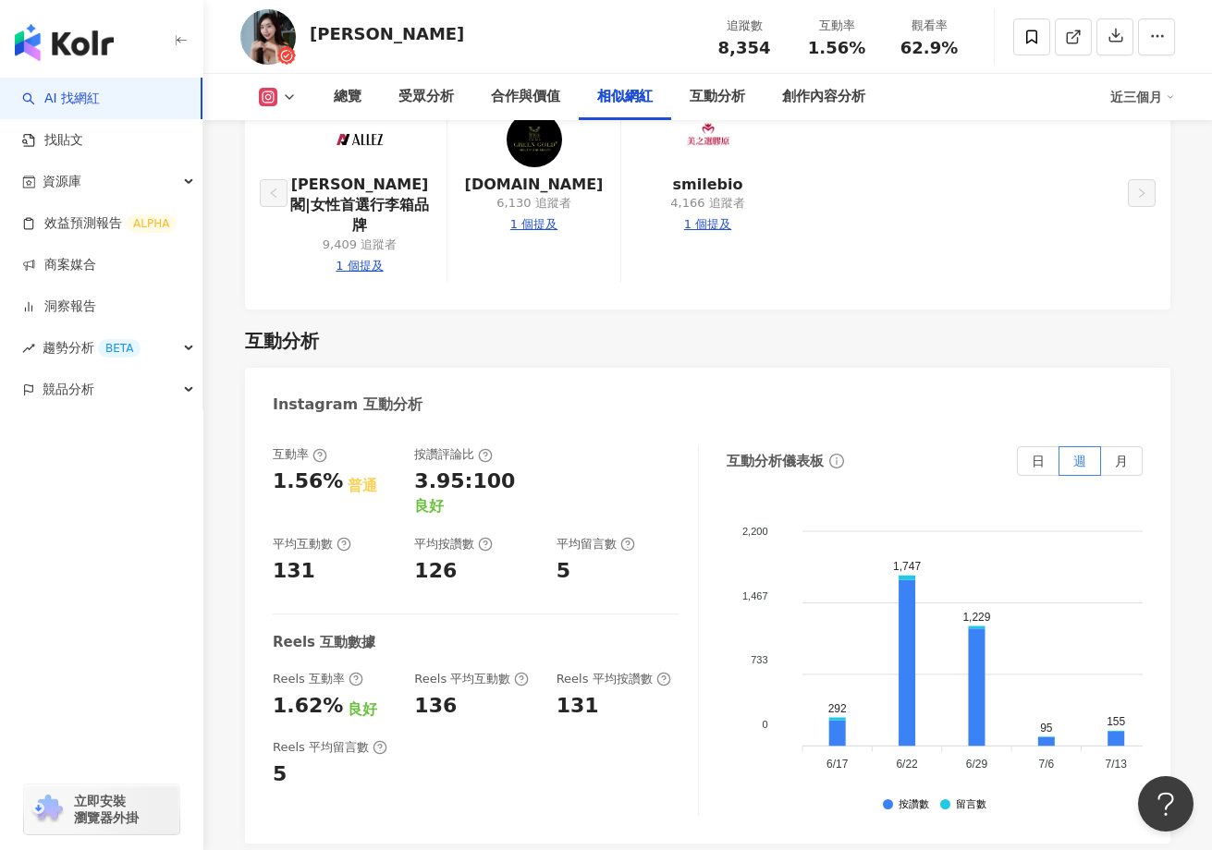
scroll to position [3563, 0]
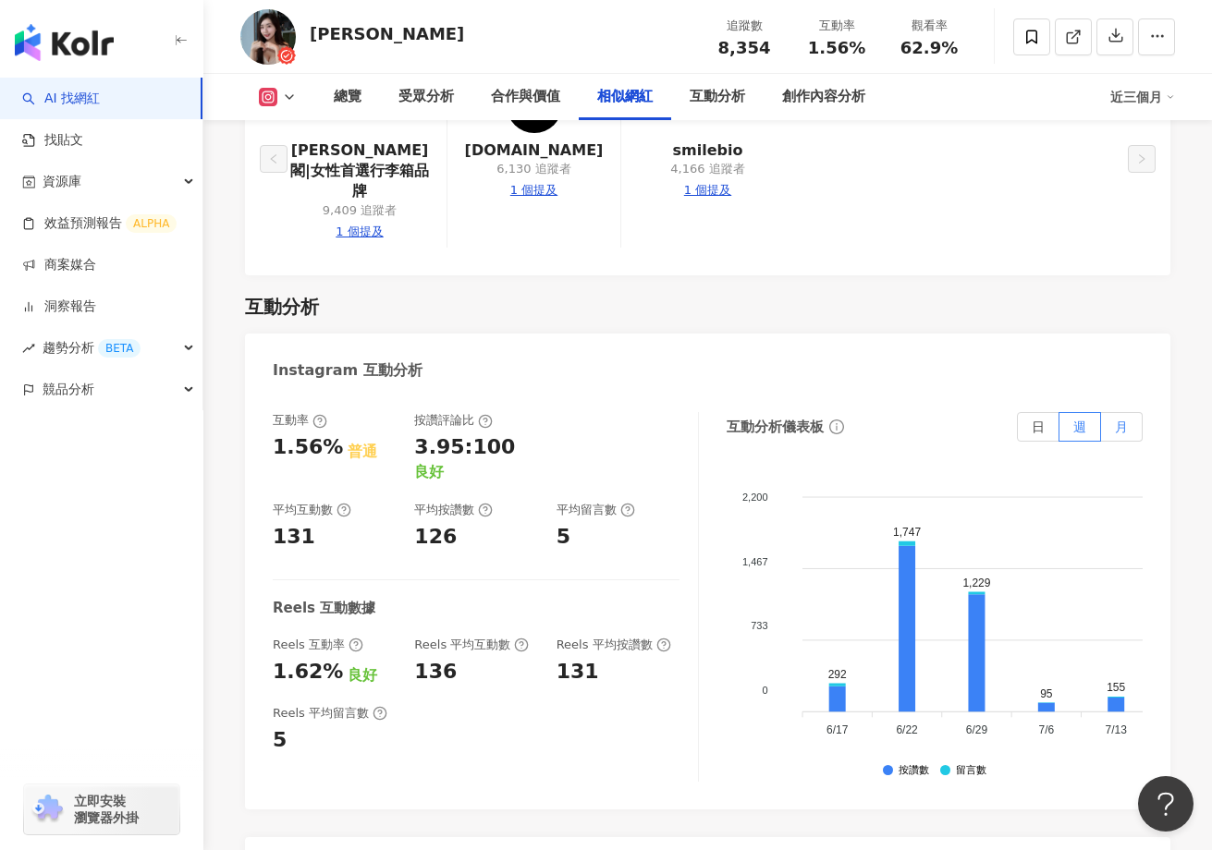
click at [1123, 420] on span "月" at bounding box center [1121, 427] width 13 height 15
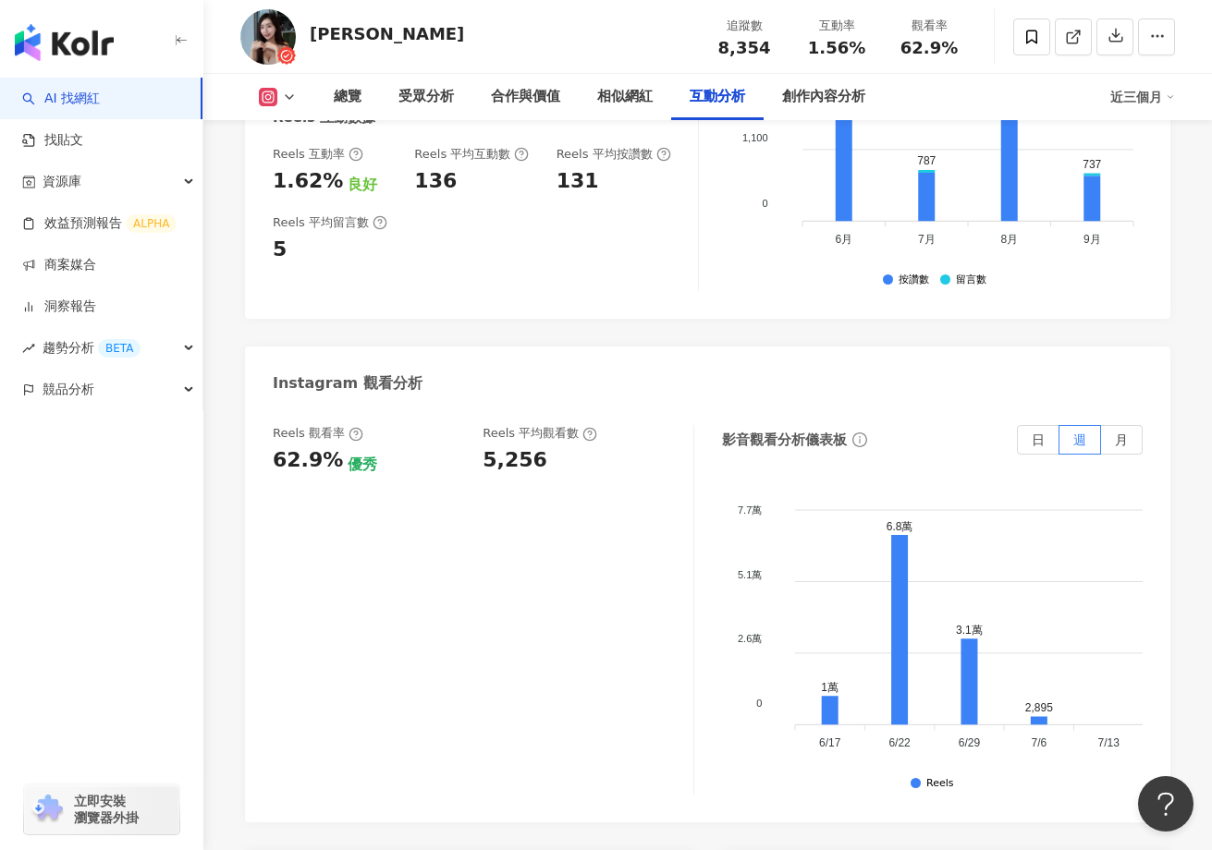
scroll to position [4095, 0]
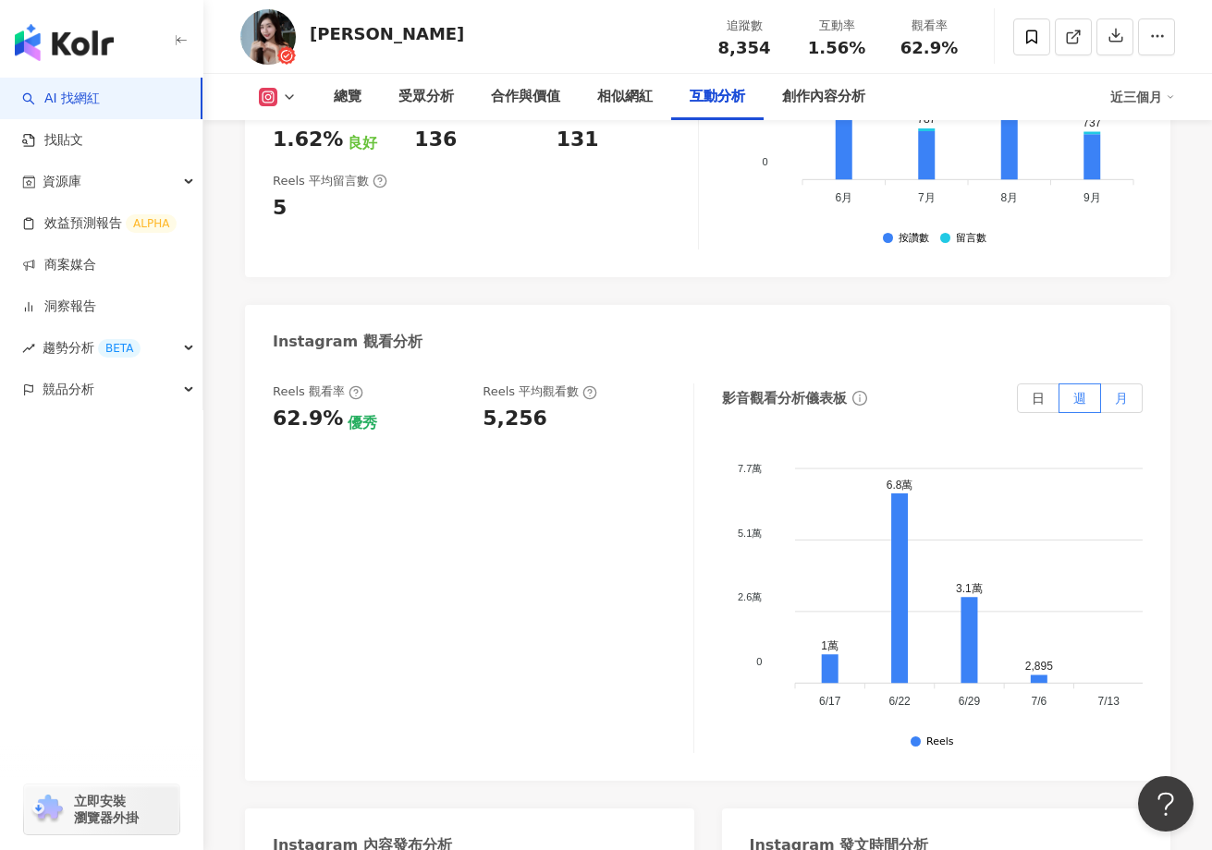
click at [1129, 384] on label "月" at bounding box center [1122, 399] width 42 height 30
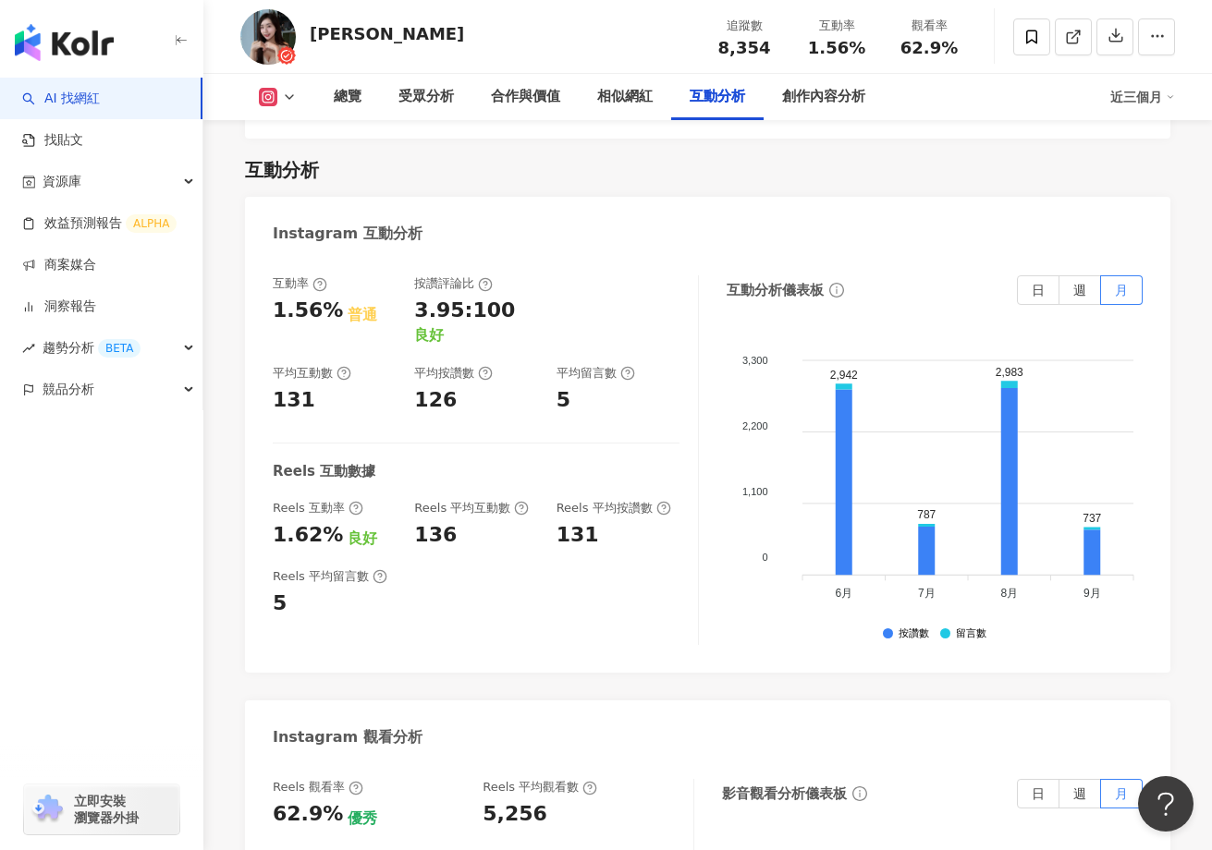
scroll to position [3691, 0]
